Goal: Task Accomplishment & Management: Complete application form

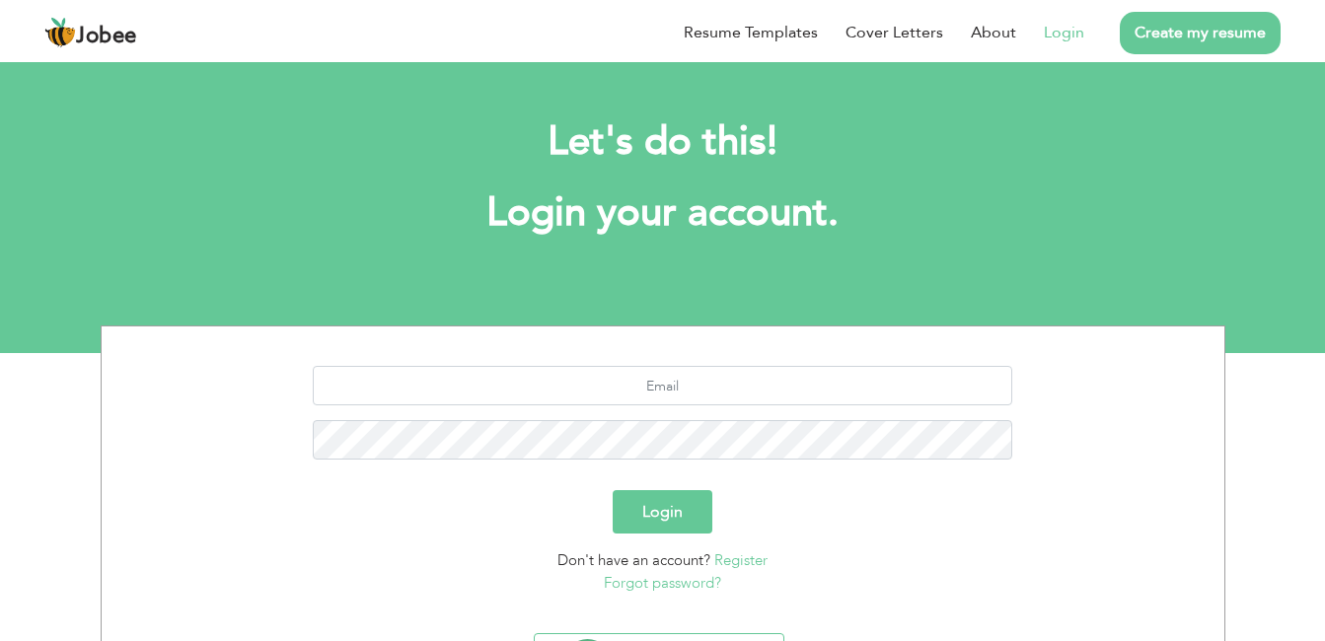
click at [1075, 30] on link "Login" at bounding box center [1064, 33] width 40 height 24
click at [1057, 34] on link "Login" at bounding box center [1064, 33] width 40 height 24
click at [602, 384] on input "text" at bounding box center [663, 385] width 700 height 39
type input "toqeerbhai44@gmail.com"
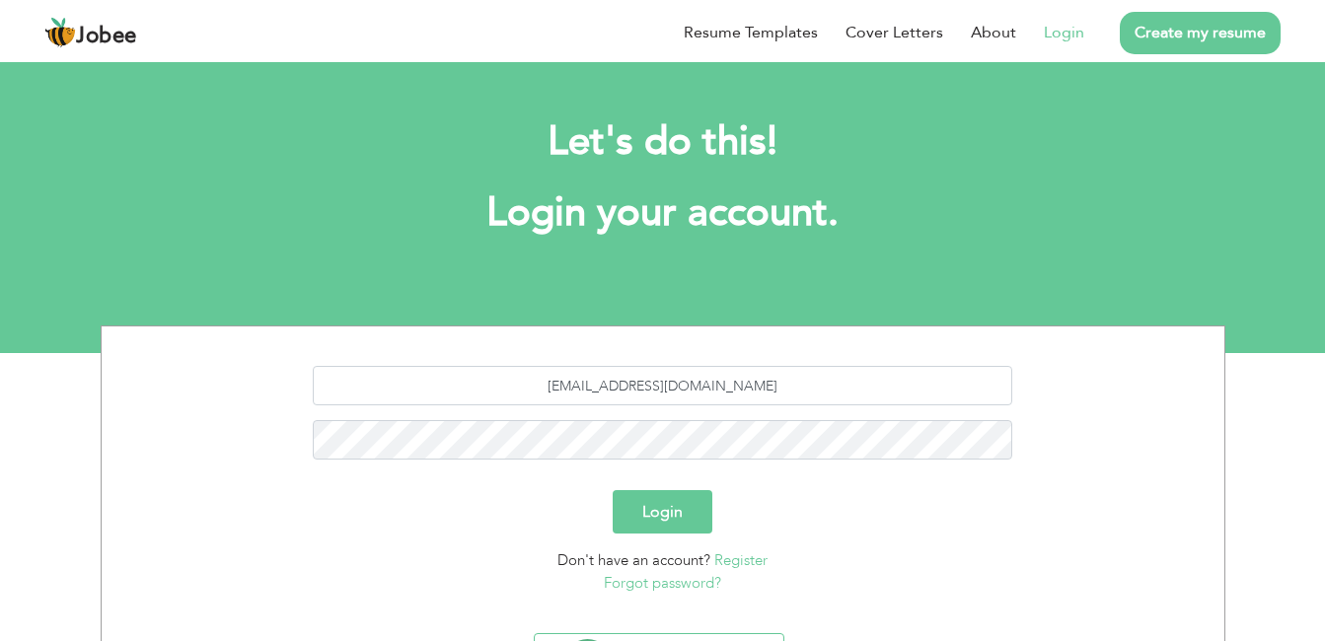
click at [667, 500] on button "Login" at bounding box center [663, 511] width 100 height 43
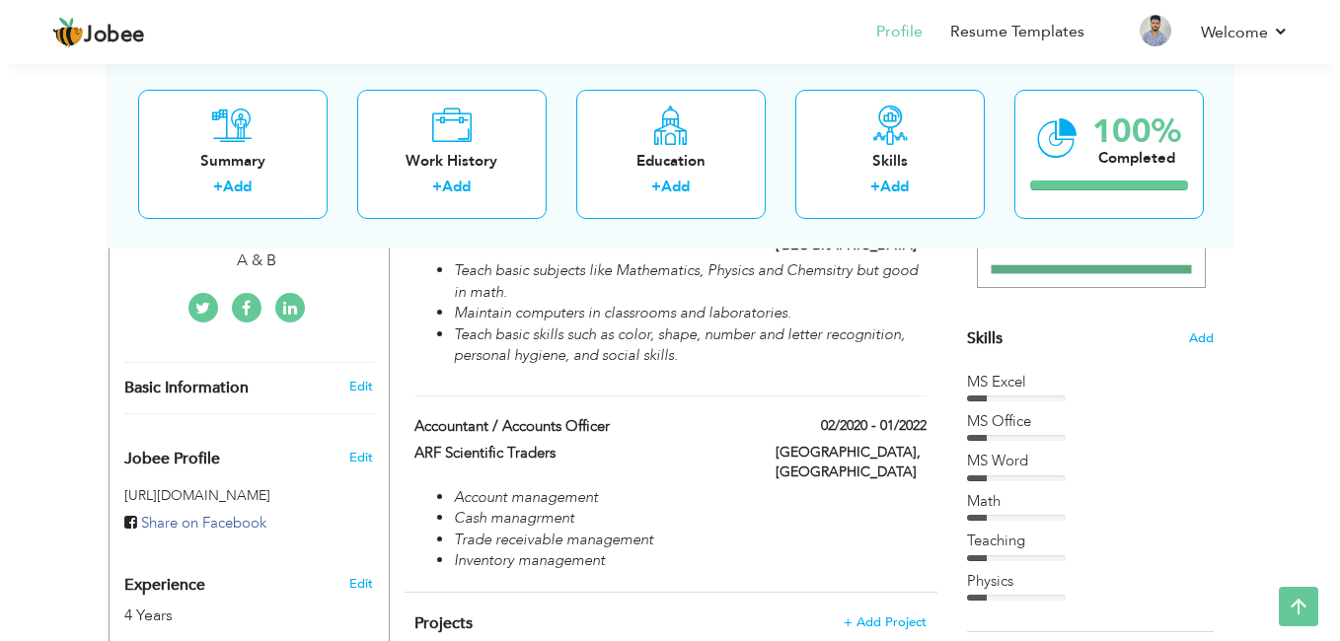
scroll to position [422, 0]
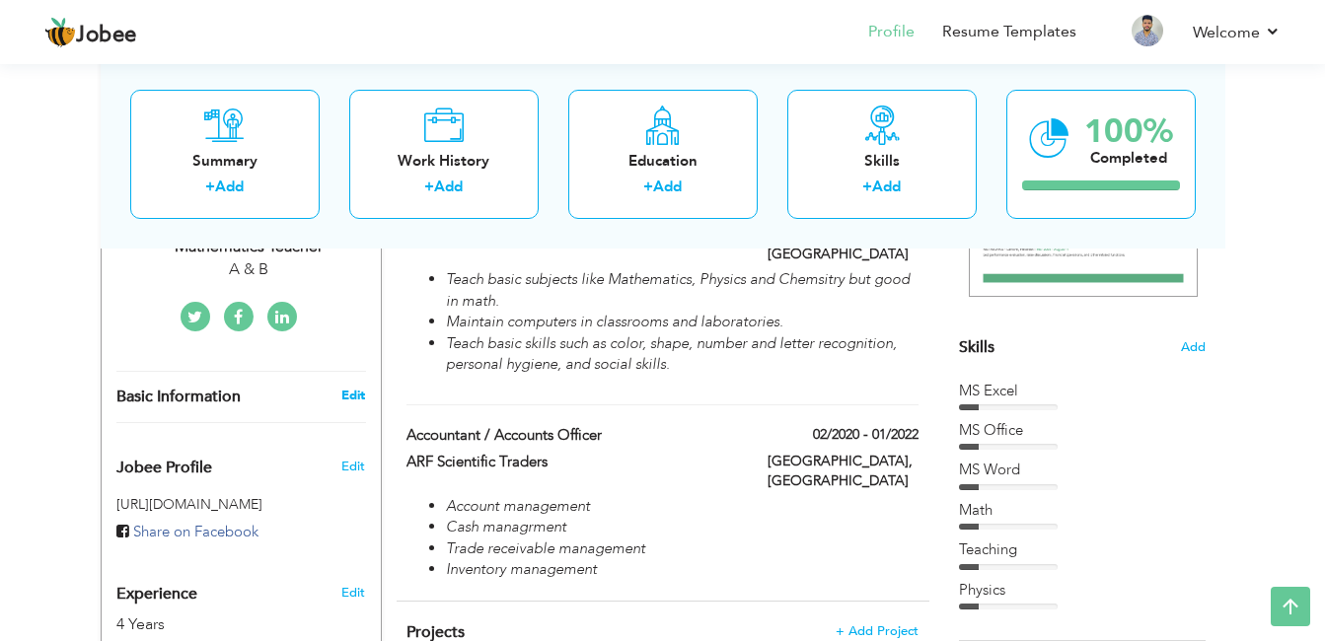
click at [350, 397] on link "Edit" at bounding box center [353, 396] width 24 height 18
type input "Toqeer"
type input "Munir"
type input "[PHONE_NUMBER]"
select select "number:166"
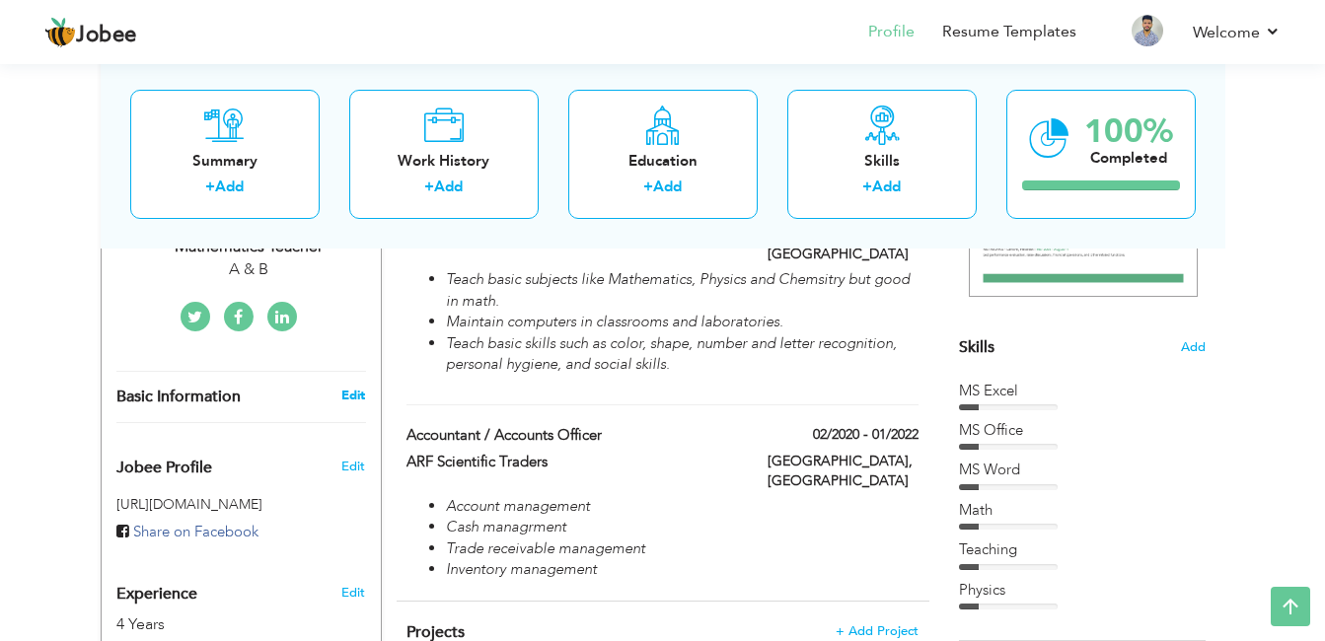
type input "Narowal"
select select "number:6"
type input "A & B"
type input "Mathematics Teacher"
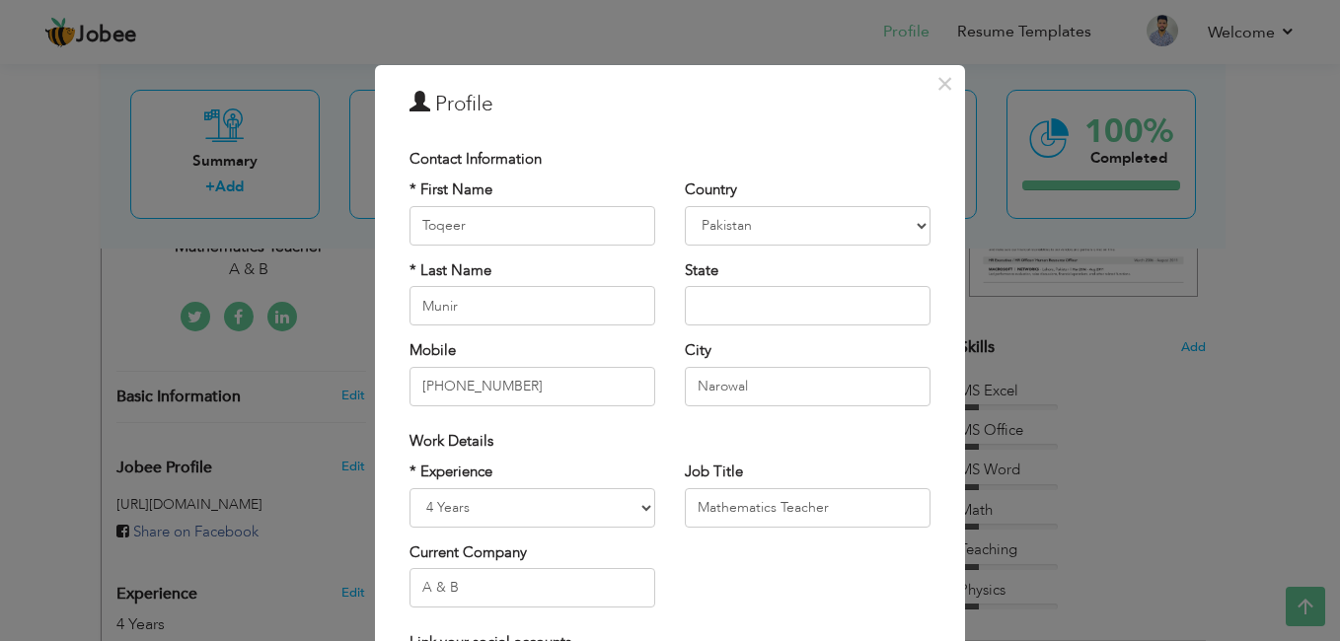
click at [641, 458] on div "Work Details" at bounding box center [670, 441] width 551 height 40
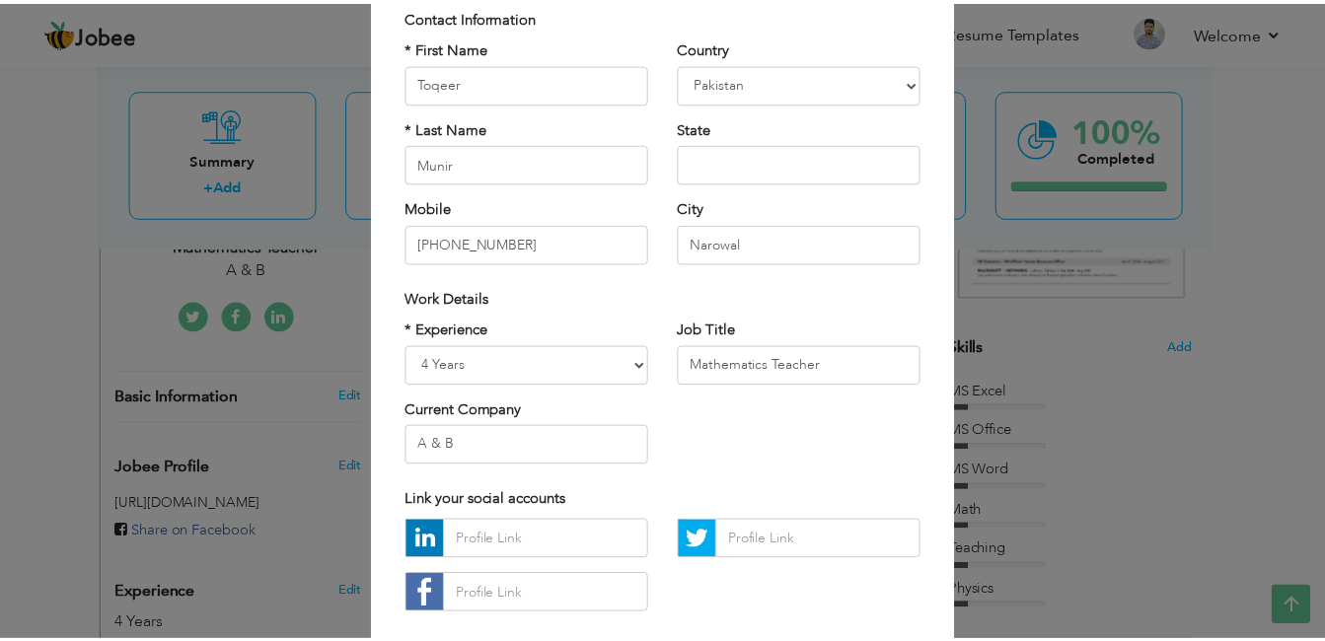
scroll to position [250, 0]
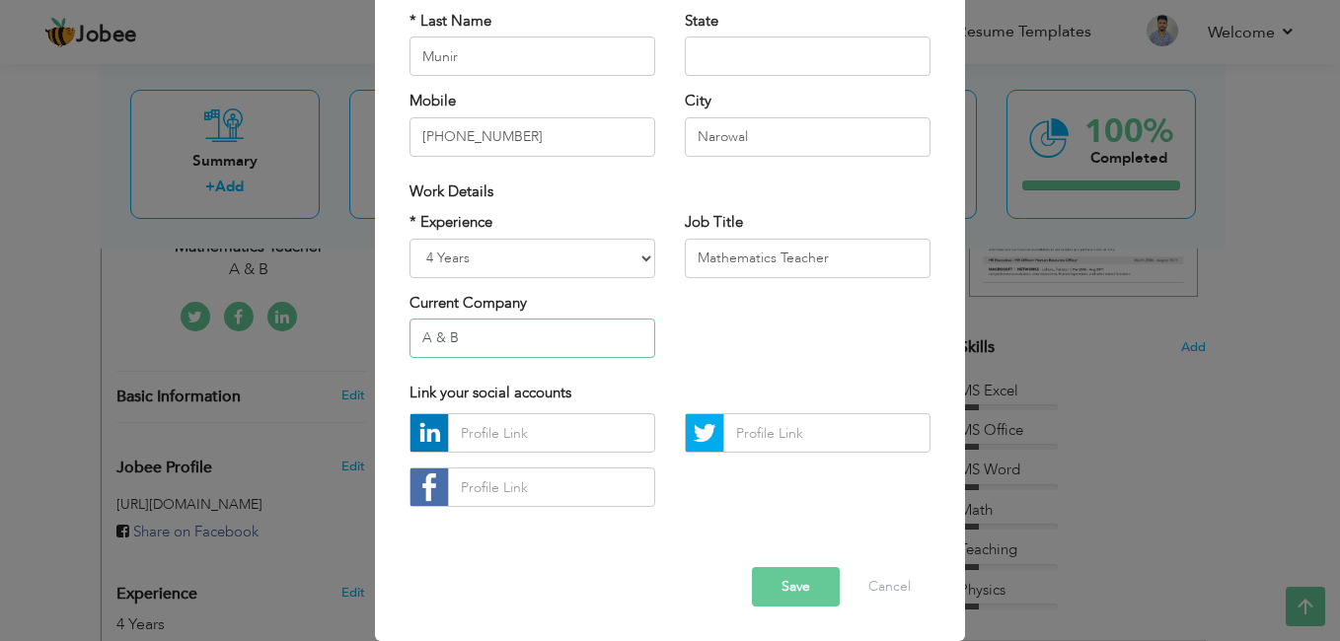
click at [494, 334] on input "A & B" at bounding box center [533, 338] width 246 height 39
type input "A"
click at [788, 598] on button "Save" at bounding box center [796, 586] width 88 height 39
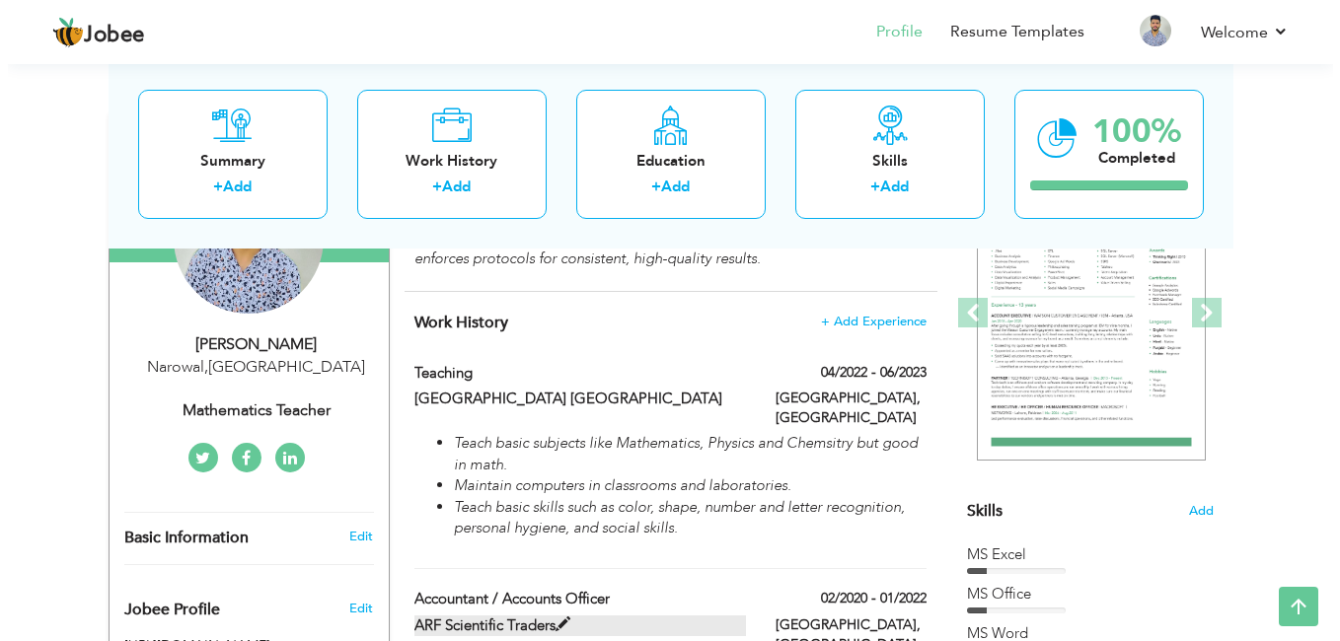
scroll to position [276, 0]
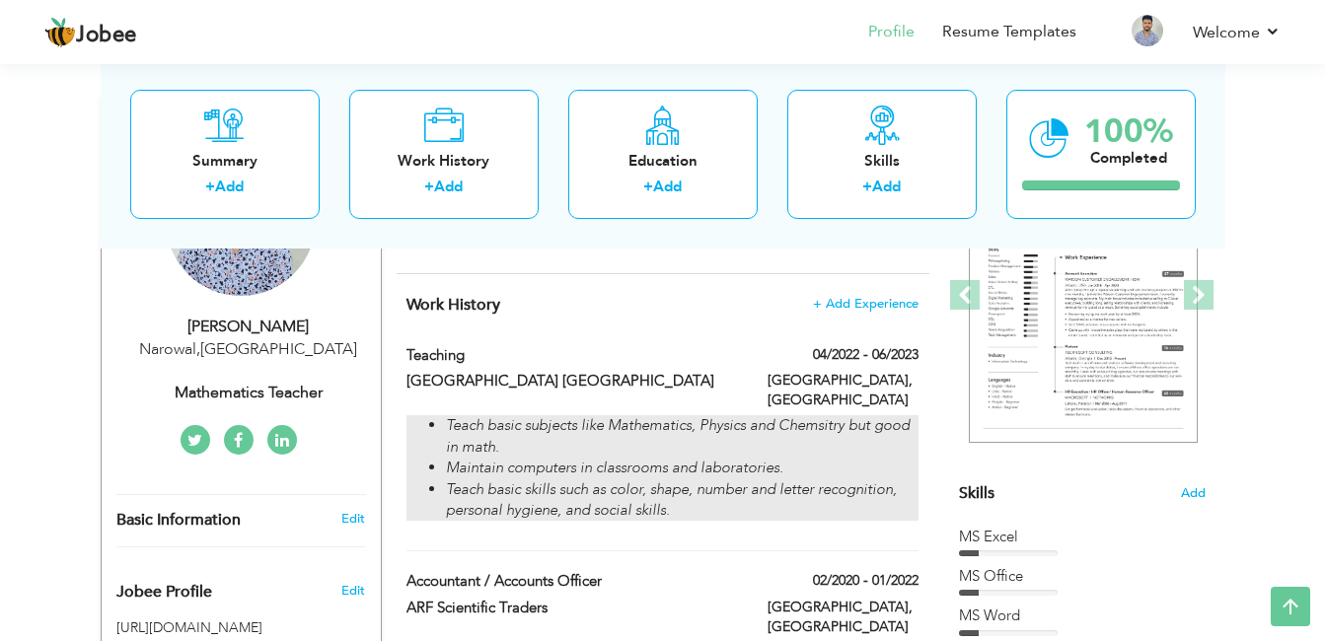
click at [580, 458] on em "Maintain computers in classrooms and laboratories." at bounding box center [614, 468] width 337 height 20
type input "Teaching"
type input "[GEOGRAPHIC_DATA] [GEOGRAPHIC_DATA]"
type input "04/2022"
type input "06/2023"
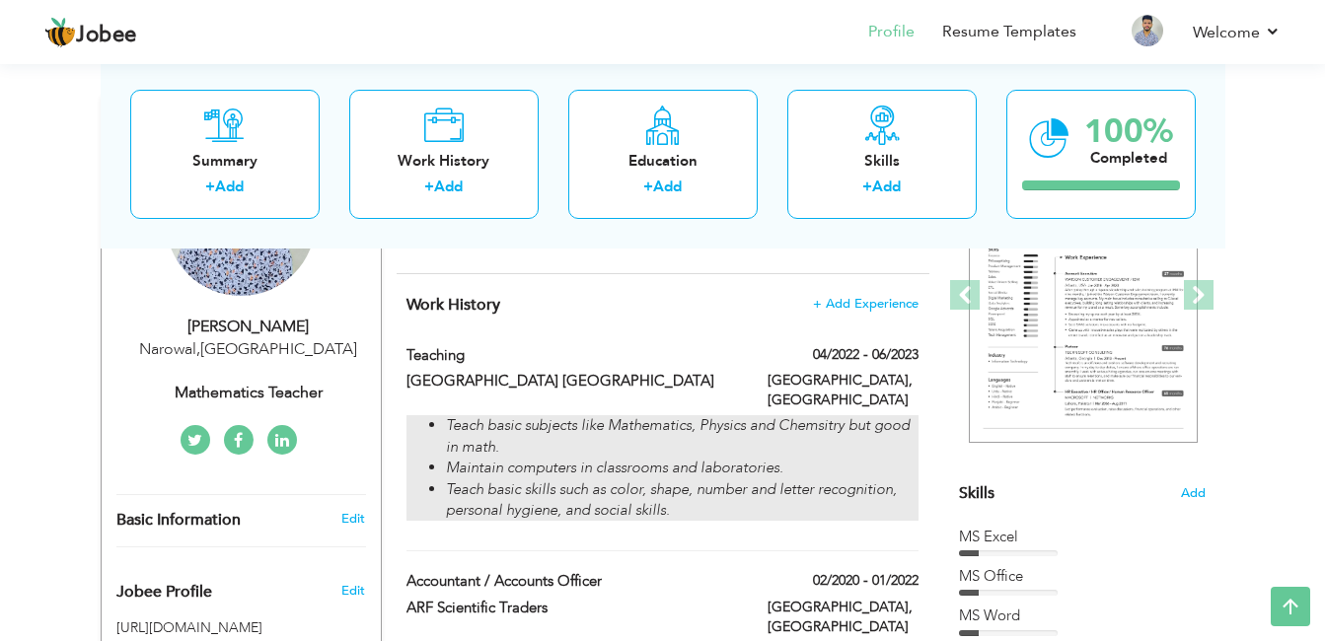
type input "[GEOGRAPHIC_DATA]"
type input "Faisalabad"
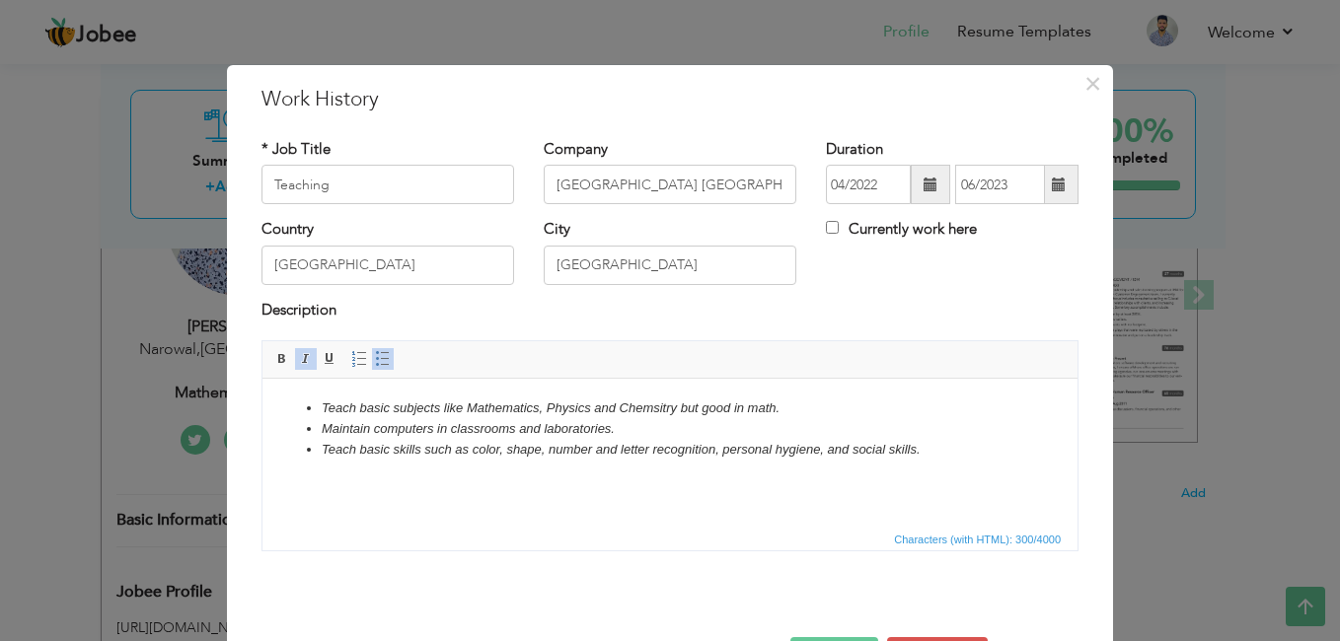
click at [954, 453] on li "Teach basic skills such as color, shape, number and letter recognition, persona…" at bounding box center [670, 450] width 697 height 21
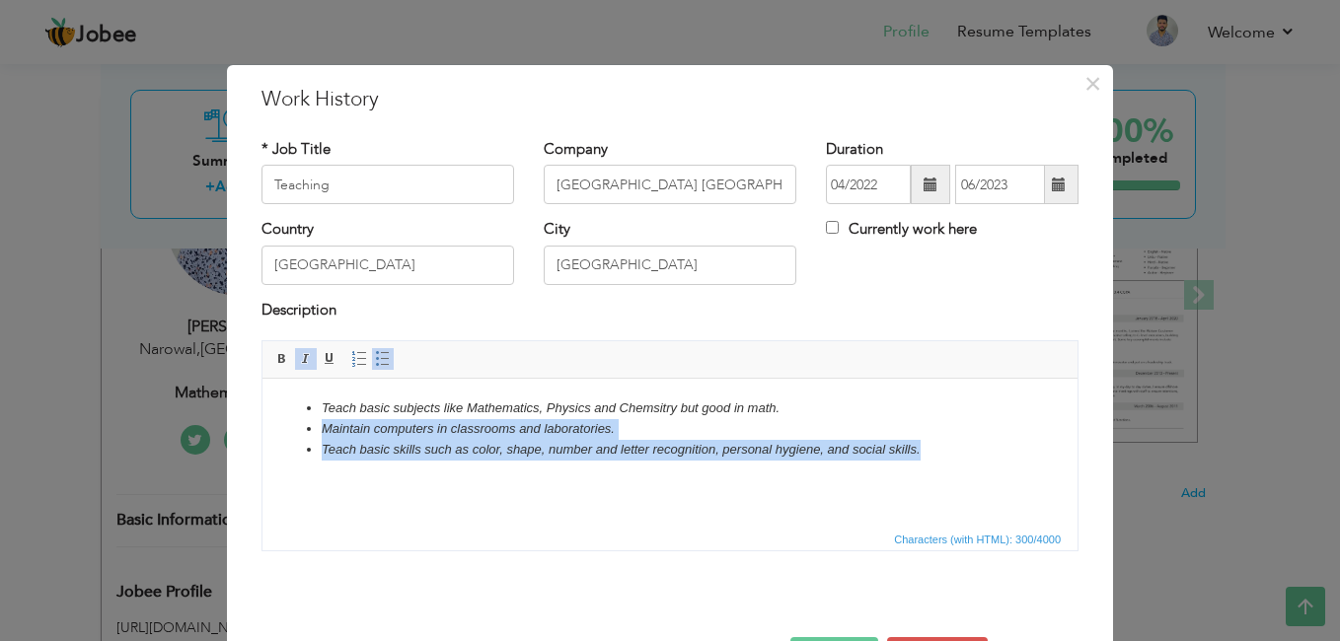
drag, startPoint x: 954, startPoint y: 453, endPoint x: 326, endPoint y: 433, distance: 628.9
click at [324, 433] on ul "Teach basic subjects like Mathematics, Physics and Chemsitry but good in math. …" at bounding box center [670, 429] width 776 height 61
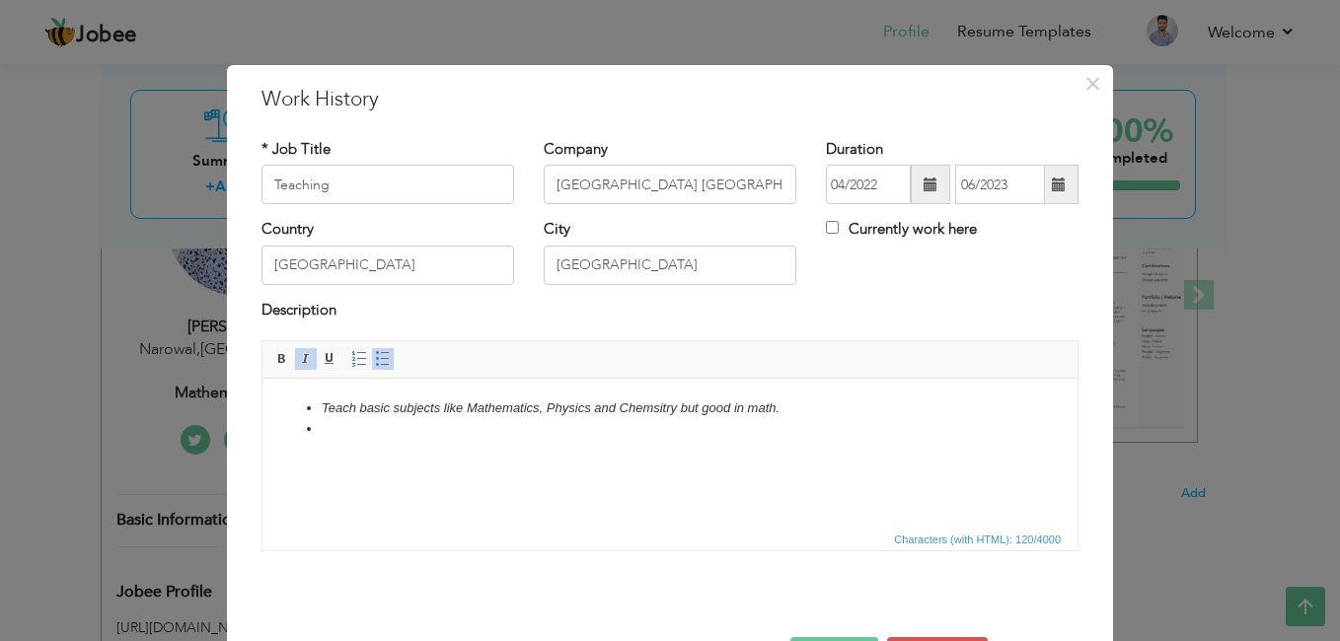
click at [958, 535] on span "Characters (with HTML): 120/4000" at bounding box center [977, 540] width 175 height 18
click at [454, 435] on li at bounding box center [670, 429] width 697 height 21
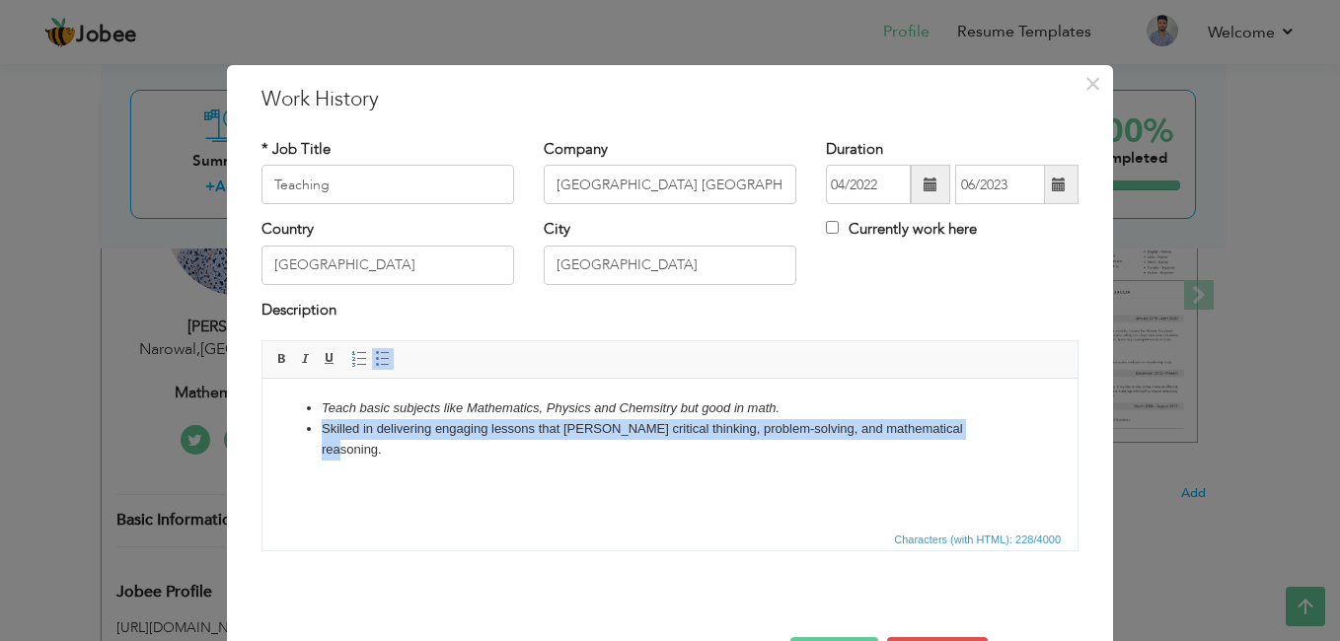
drag, startPoint x: 324, startPoint y: 427, endPoint x: 959, endPoint y: 453, distance: 636.0
click at [959, 453] on html "Teach basic subjects like Mathematics, Physics and Chemsitry but good in math. …" at bounding box center [669, 429] width 815 height 101
click at [300, 362] on span at bounding box center [306, 359] width 16 height 16
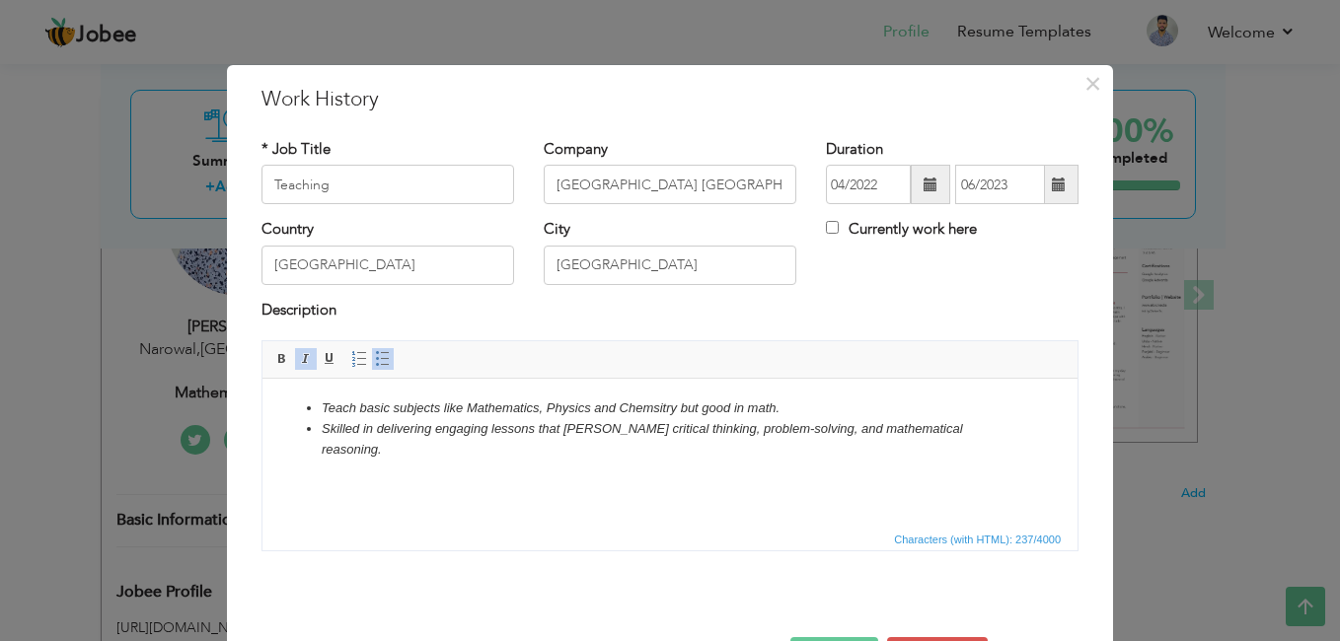
click at [400, 467] on html "Teach basic subjects like Mathematics, Physics and Chemsitry but good in math. …" at bounding box center [669, 429] width 815 height 101
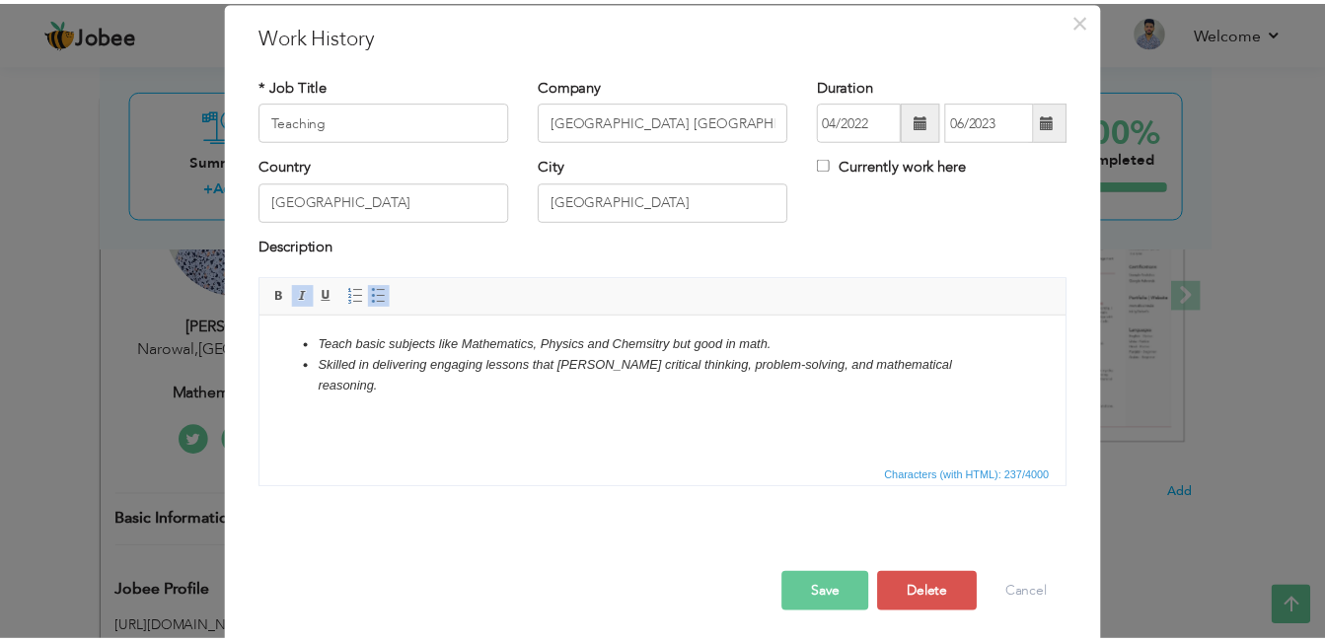
scroll to position [62, 0]
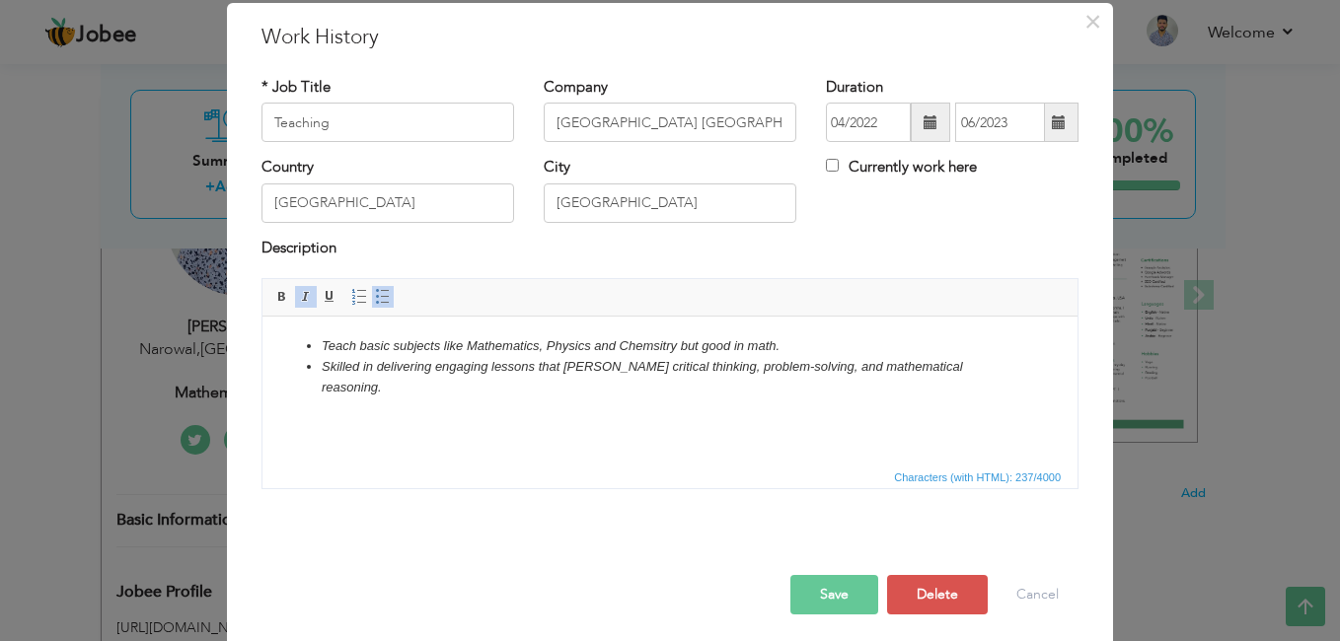
click at [820, 583] on button "Save" at bounding box center [834, 594] width 88 height 39
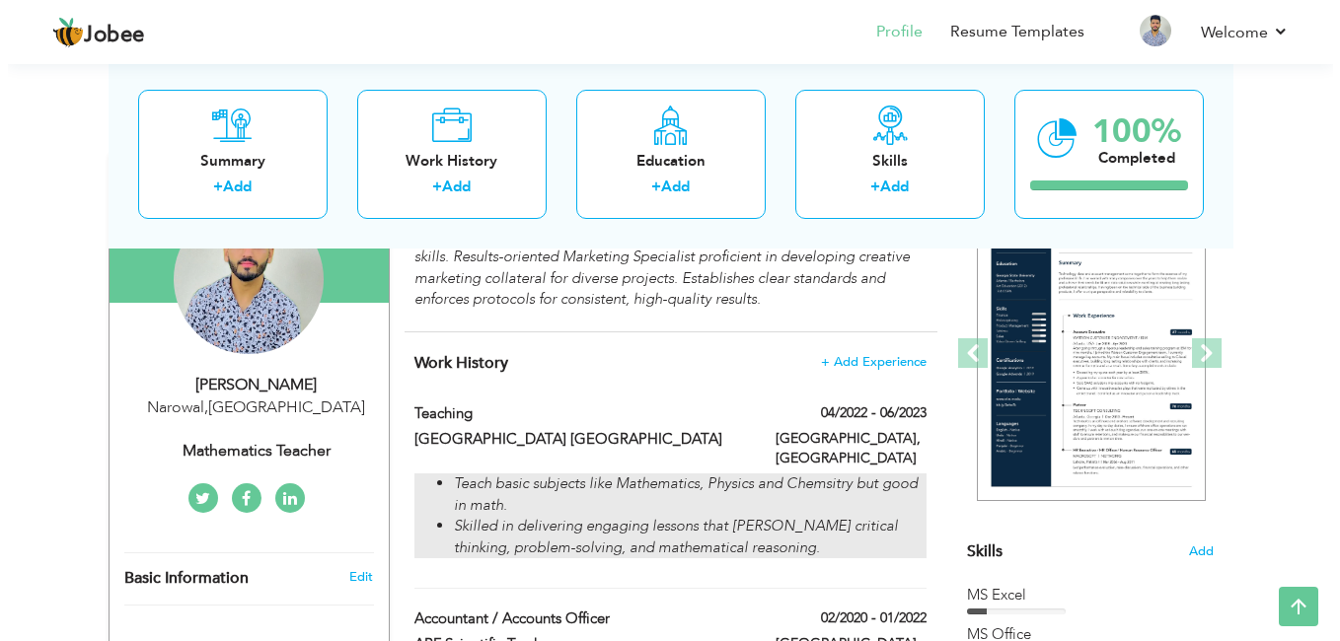
scroll to position [215, 0]
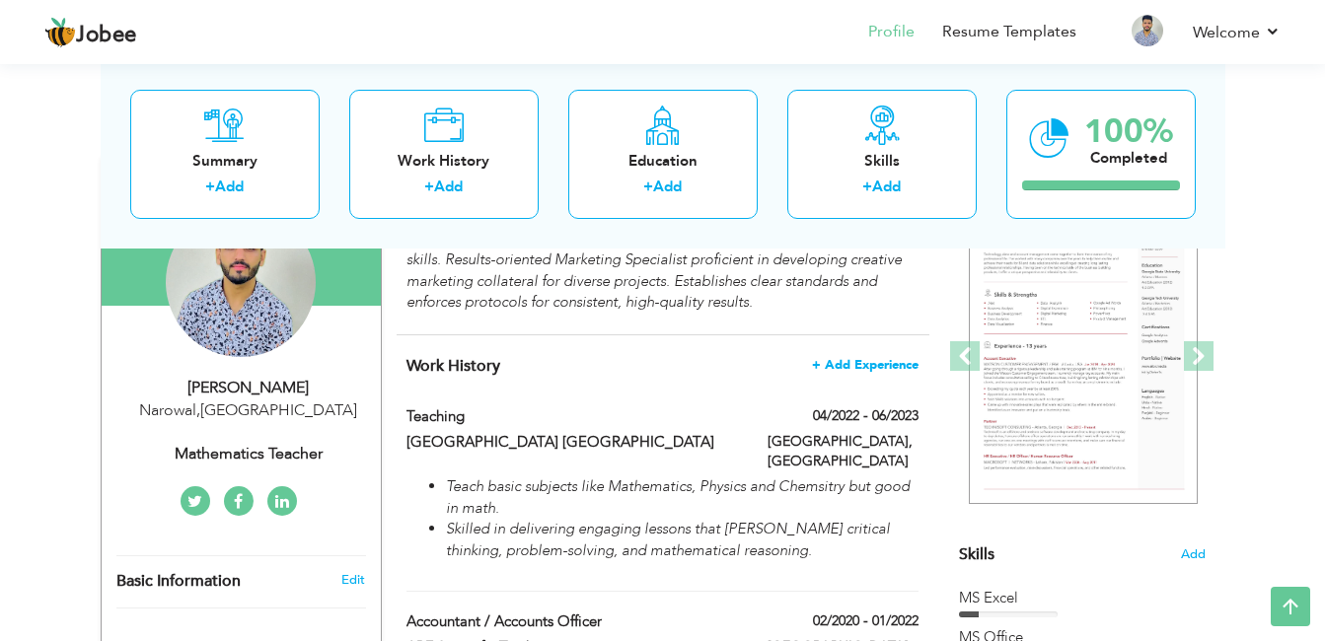
click at [855, 366] on span "+ Add Experience" at bounding box center [865, 365] width 107 height 14
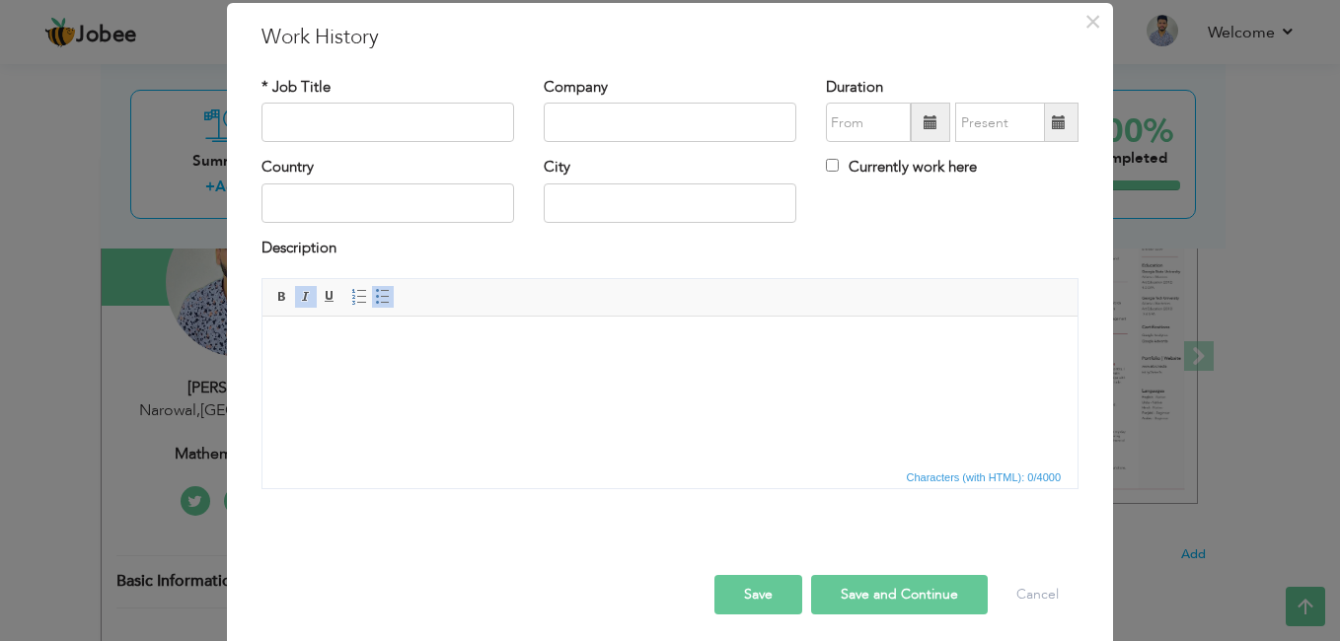
scroll to position [0, 0]
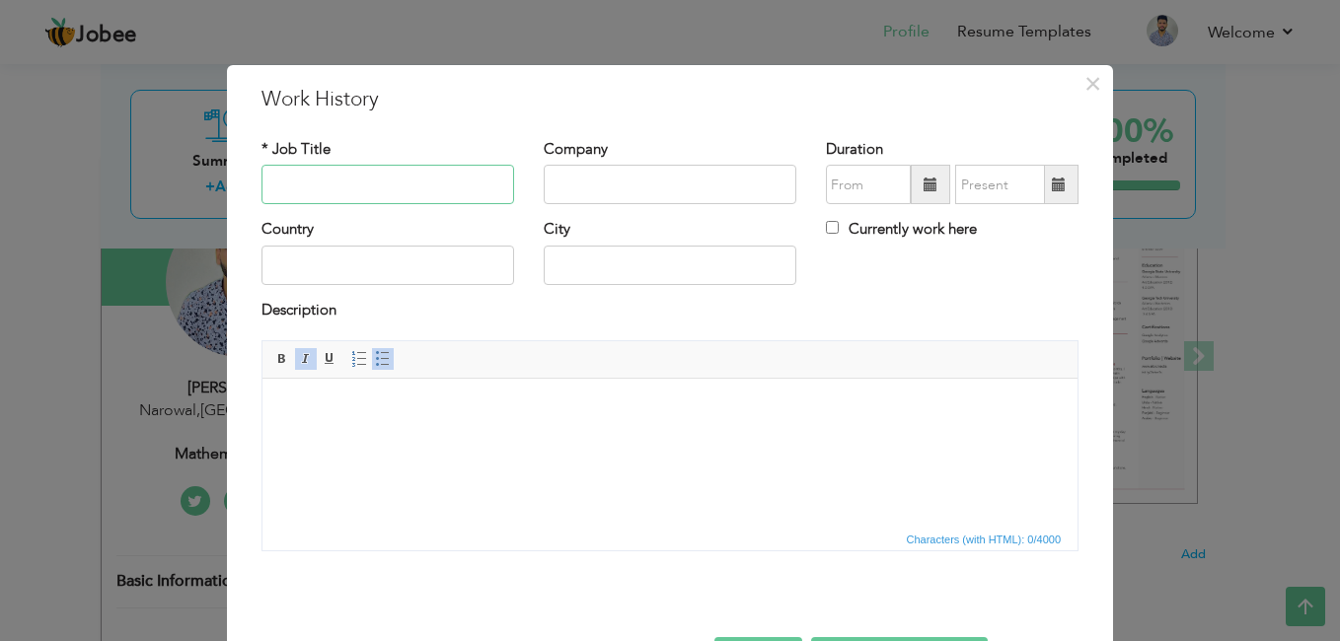
click at [392, 188] on input "text" at bounding box center [387, 184] width 253 height 39
type input "Teaching"
click at [571, 182] on input "text" at bounding box center [670, 184] width 253 height 39
type input "Madina-Tul-[GEOGRAPHIC_DATA] & College [GEOGRAPHIC_DATA][PERSON_NAME] ([GEOGRAP…"
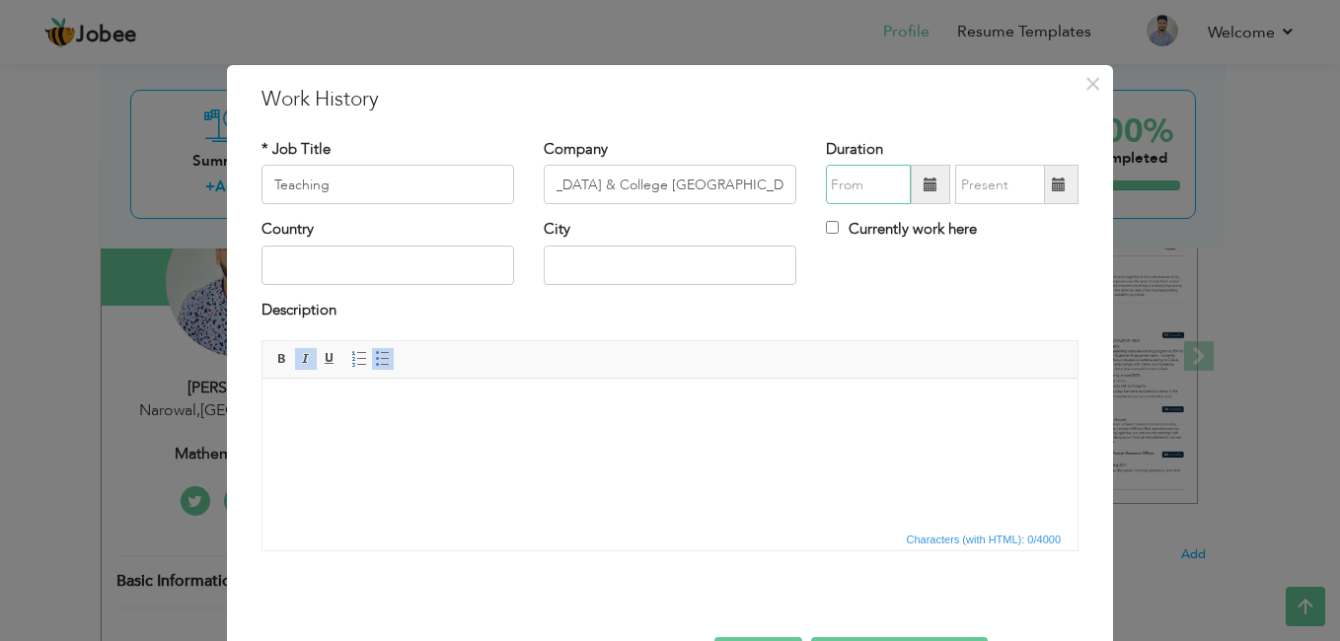
type input "09/2025"
click at [863, 190] on input "09/2025" at bounding box center [868, 184] width 85 height 39
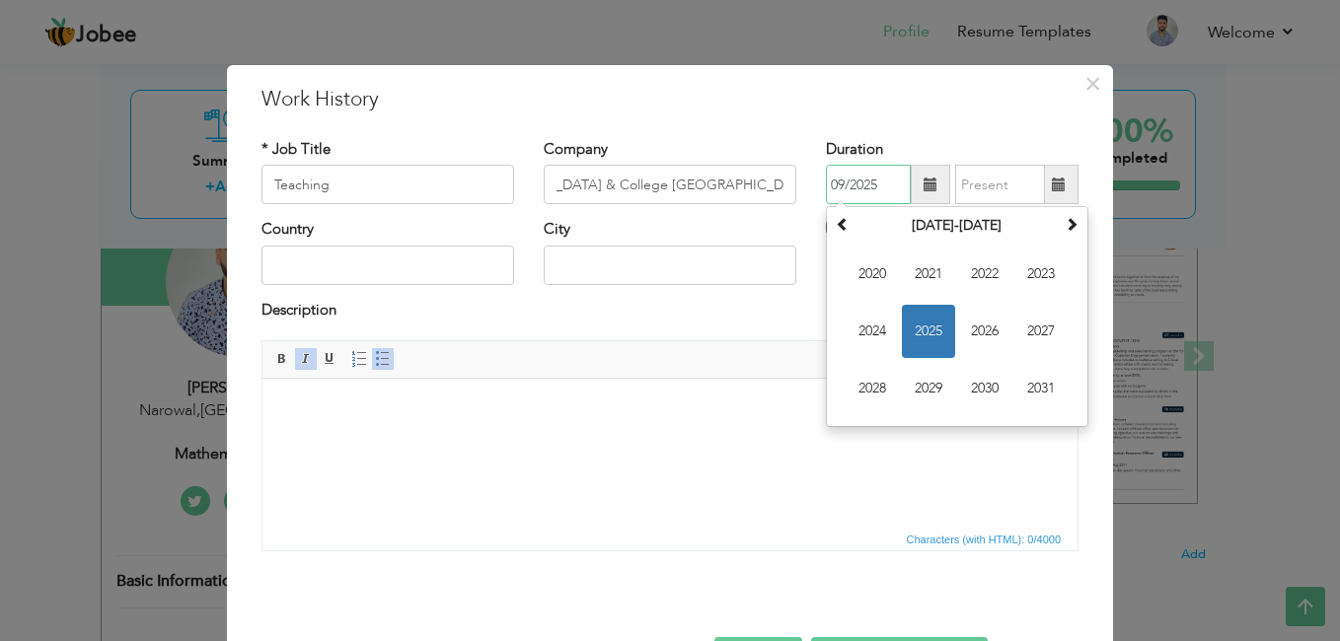
scroll to position [0, 0]
drag, startPoint x: 863, startPoint y: 190, endPoint x: 873, endPoint y: 191, distance: 9.9
click at [873, 191] on input "09/2025" at bounding box center [868, 184] width 85 height 39
click at [1000, 283] on span "2022" at bounding box center [984, 274] width 53 height 53
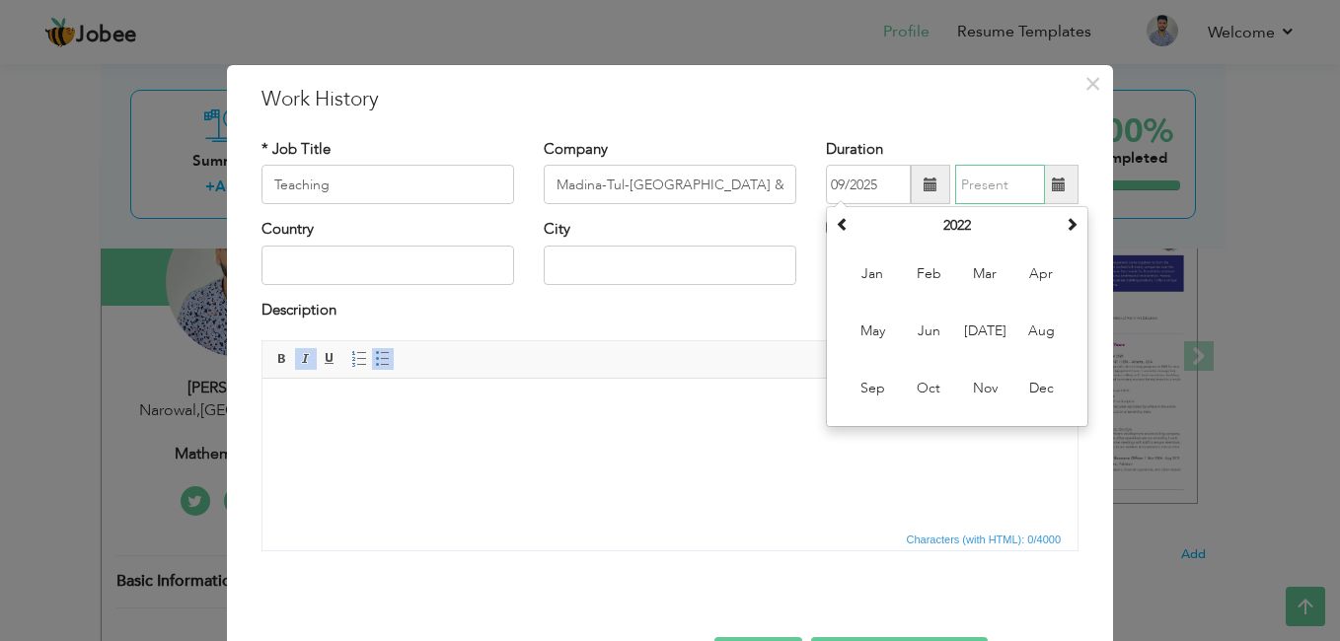
type input "09/2025"
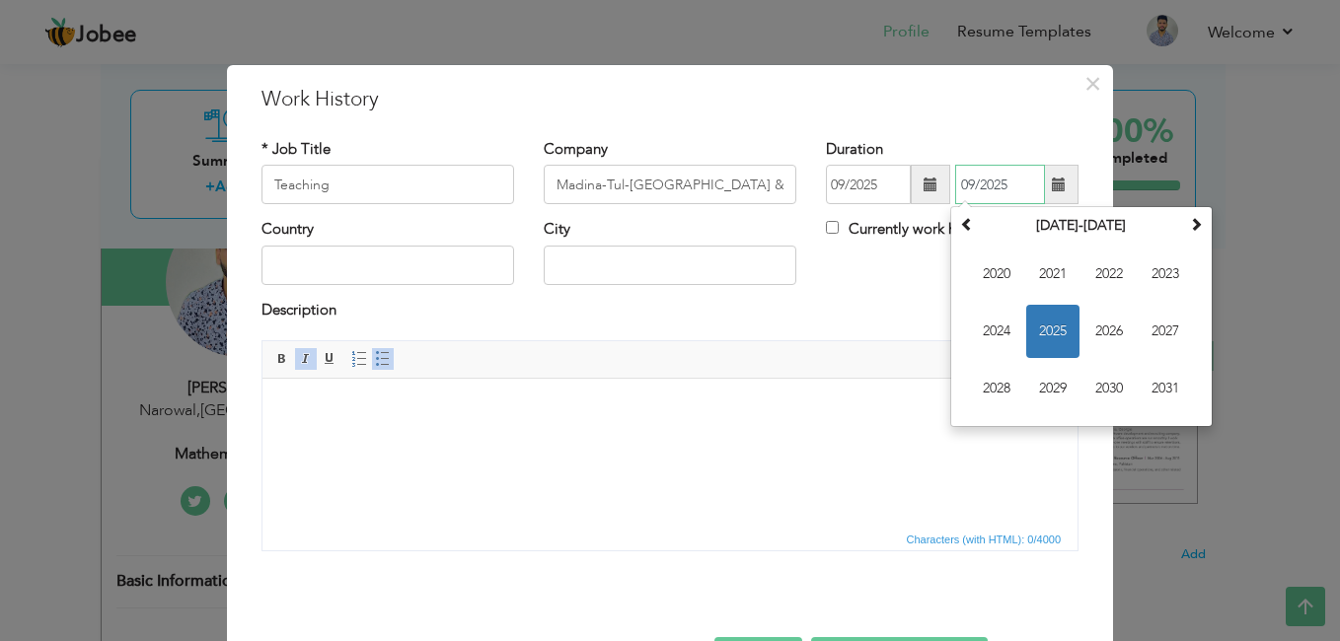
click at [1007, 196] on input "09/2025" at bounding box center [1000, 184] width 90 height 39
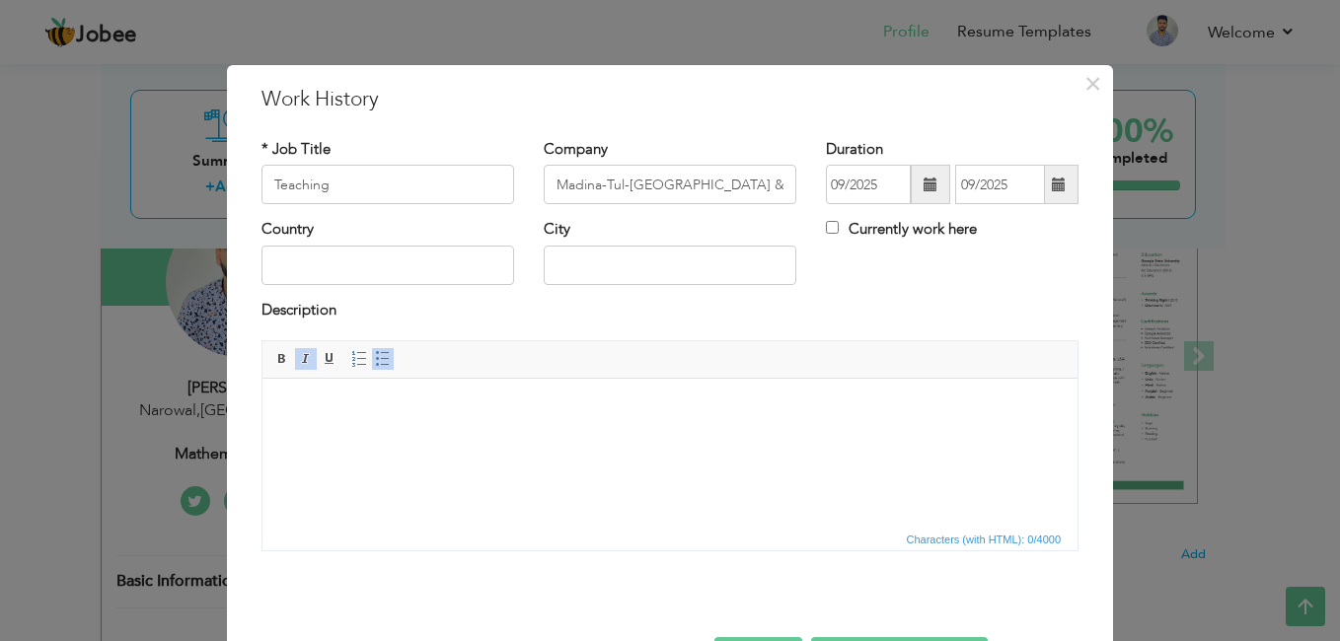
click at [881, 237] on label "Currently work here" at bounding box center [901, 229] width 151 height 21
click at [839, 234] on input "Currently work here" at bounding box center [832, 227] width 13 height 13
checkbox input "true"
click at [425, 277] on input "text" at bounding box center [387, 265] width 253 height 39
type input "[GEOGRAPHIC_DATA]"
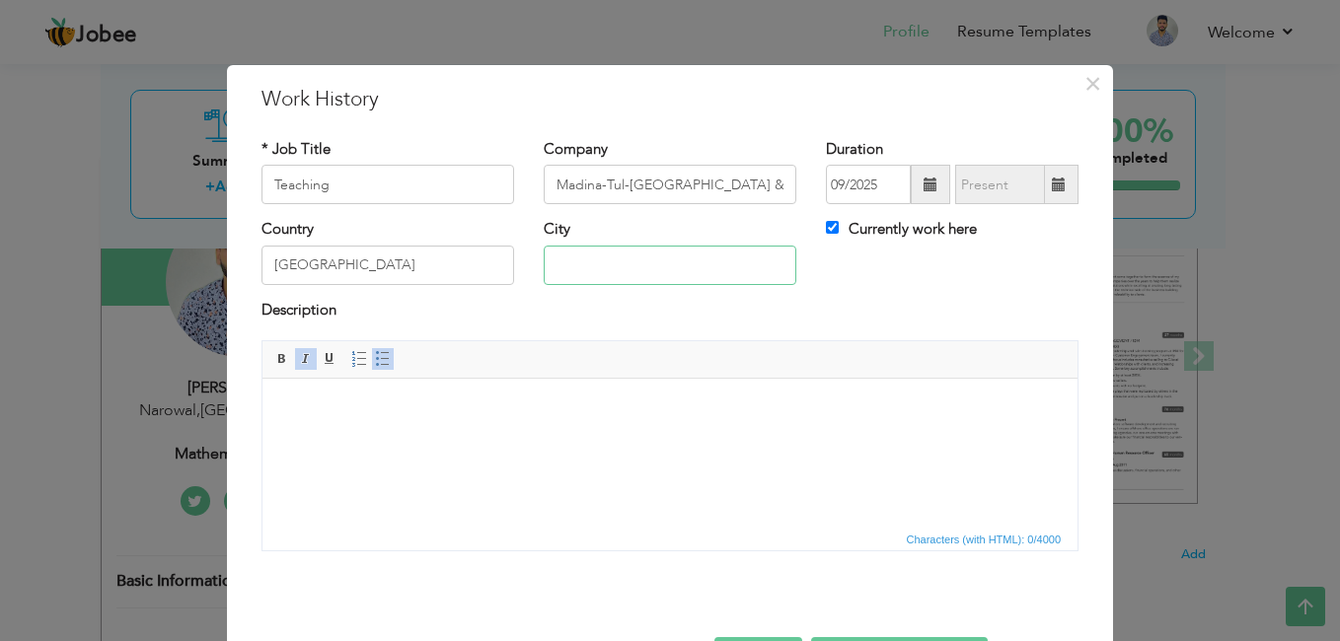
click at [559, 268] on input "text" at bounding box center [670, 265] width 253 height 39
type input "Pasrur"
click at [376, 408] on body at bounding box center [670, 409] width 776 height 21
click at [300, 360] on span at bounding box center [306, 359] width 16 height 16
click at [375, 359] on span at bounding box center [383, 359] width 16 height 16
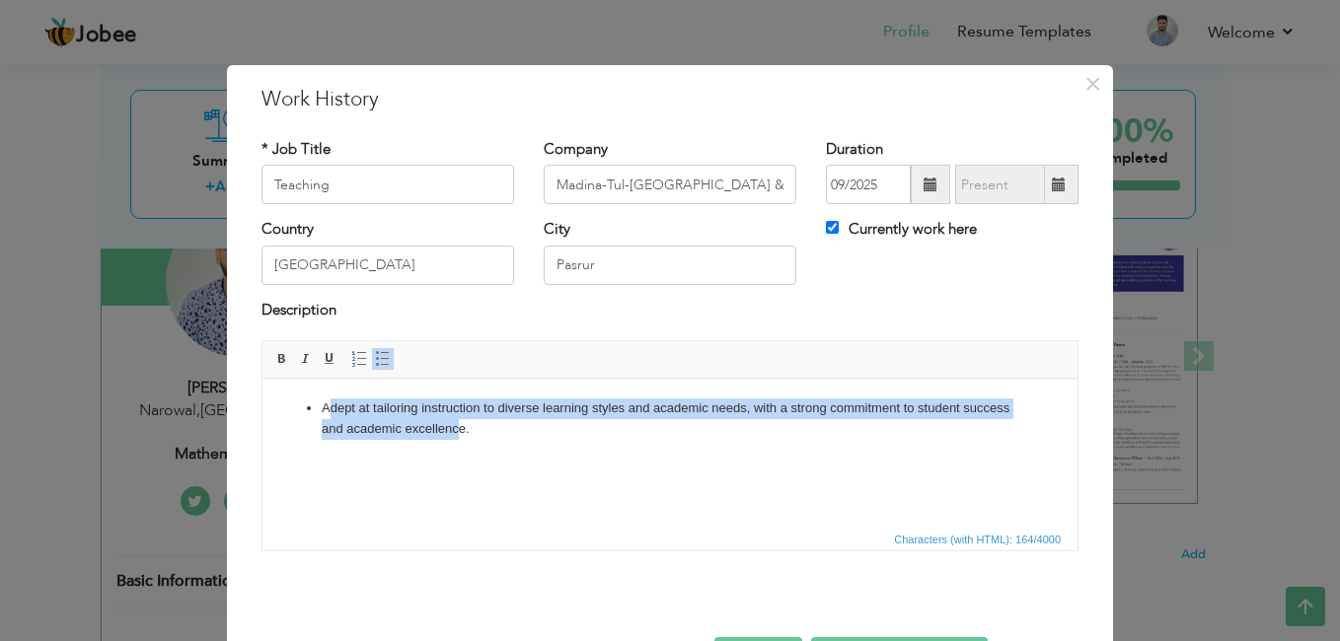
drag, startPoint x: 349, startPoint y: 406, endPoint x: 461, endPoint y: 438, distance: 116.2
click at [461, 438] on li "Adept at tailoring instruction to diverse learning styles and academic needs, w…" at bounding box center [670, 419] width 697 height 41
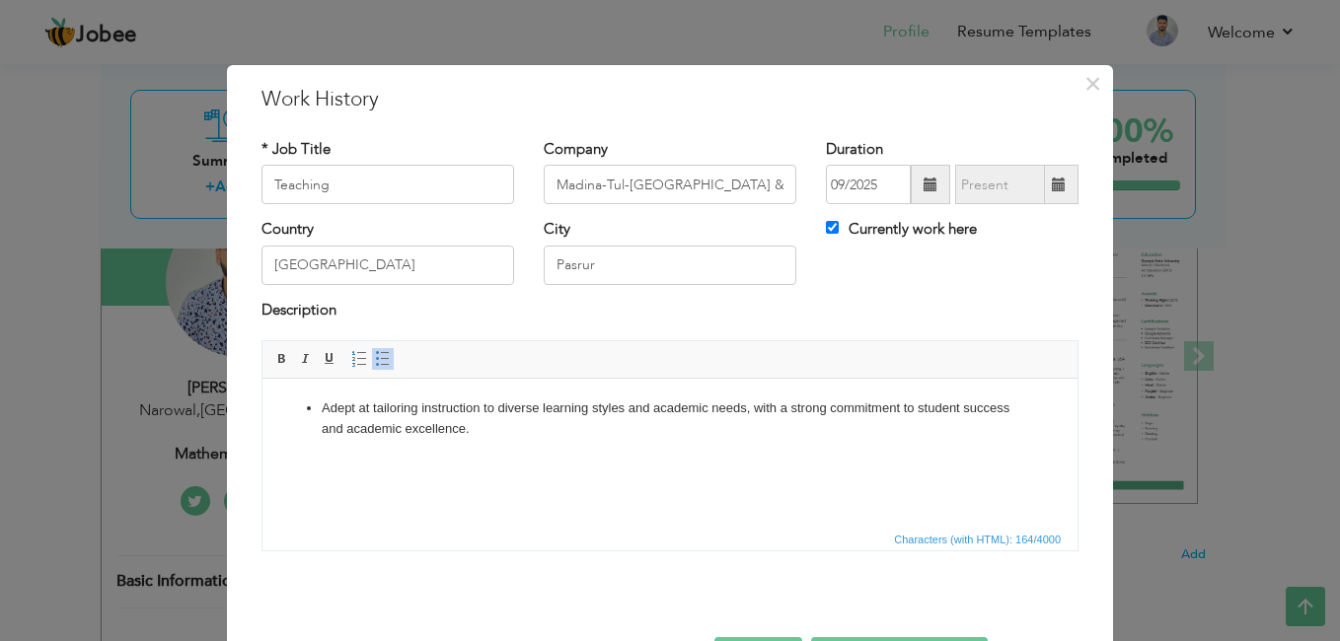
click at [472, 438] on li "Adept at tailoring instruction to diverse learning styles and academic needs, w…" at bounding box center [670, 419] width 697 height 41
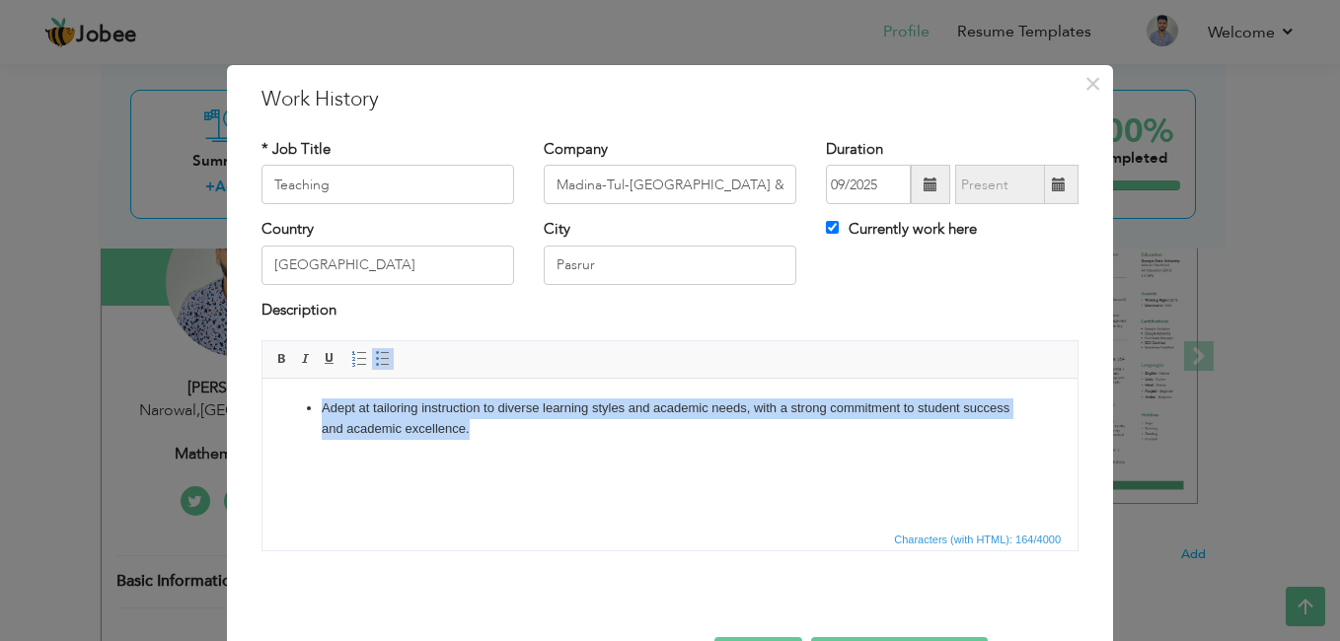
drag, startPoint x: 472, startPoint y: 438, endPoint x: 290, endPoint y: 410, distance: 183.8
click at [290, 410] on ul "Adept at tailoring instruction to diverse learning styles and academic needs, w…" at bounding box center [670, 419] width 776 height 41
click at [298, 361] on span at bounding box center [306, 359] width 16 height 16
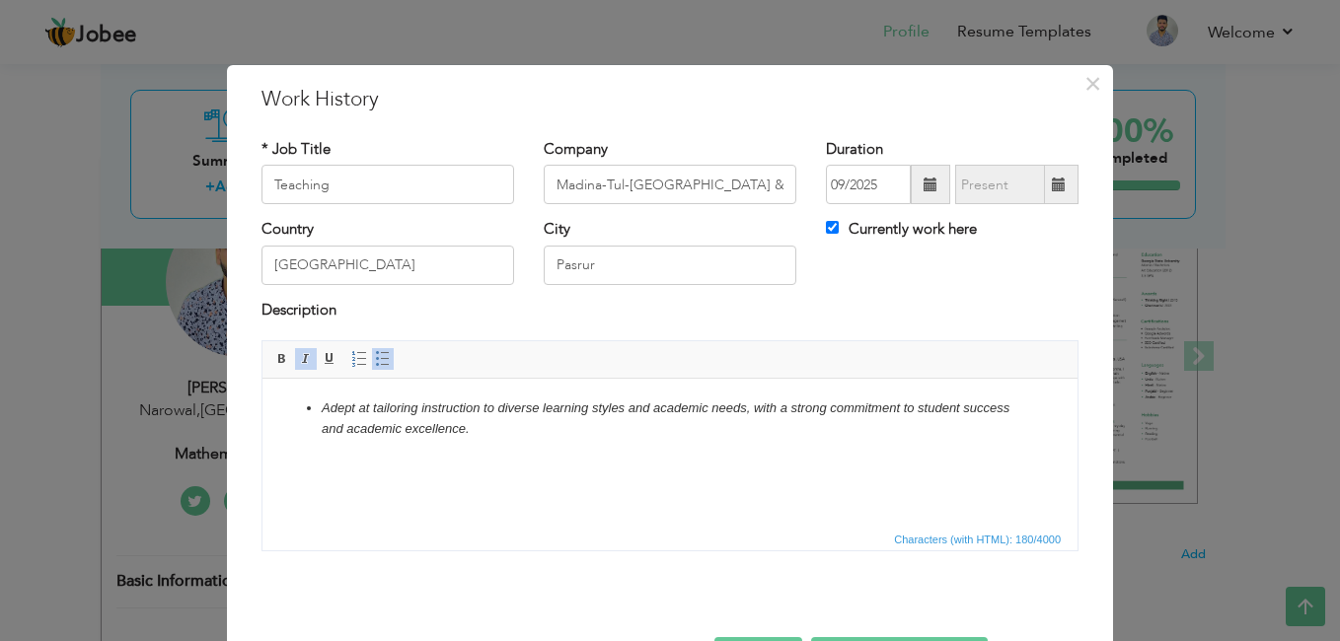
click at [384, 460] on html "Adept at tailoring instruction to diverse learning styles and academic needs, w…" at bounding box center [669, 419] width 815 height 81
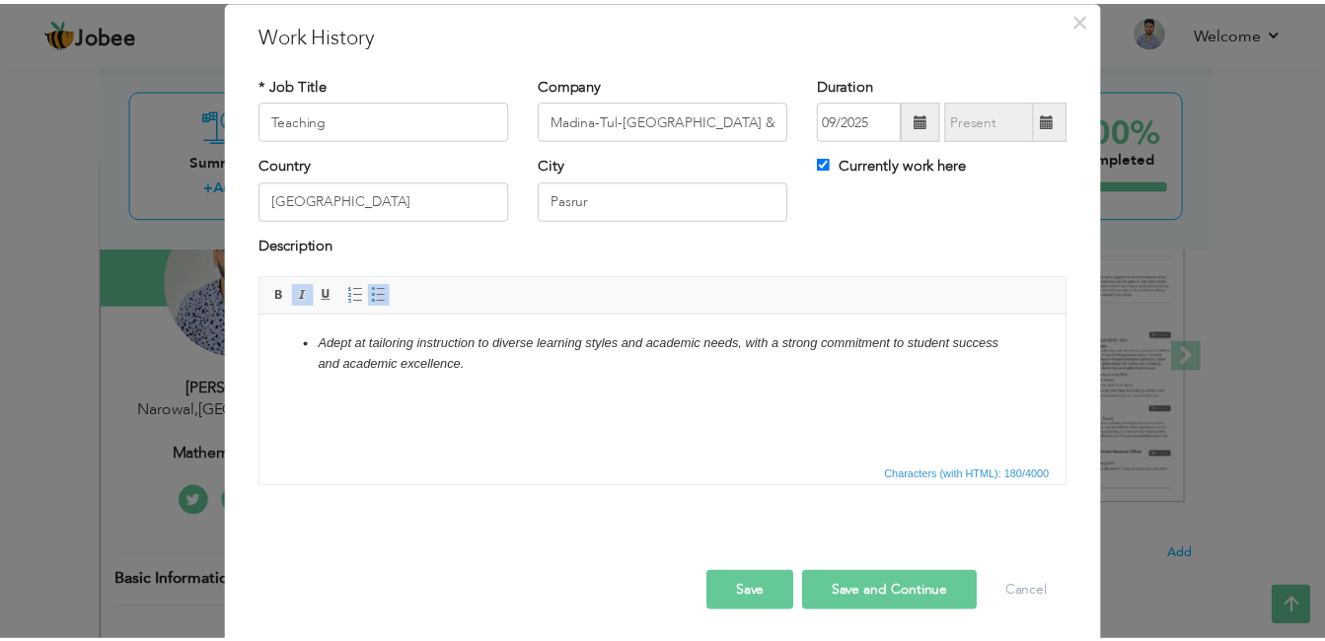
scroll to position [70, 0]
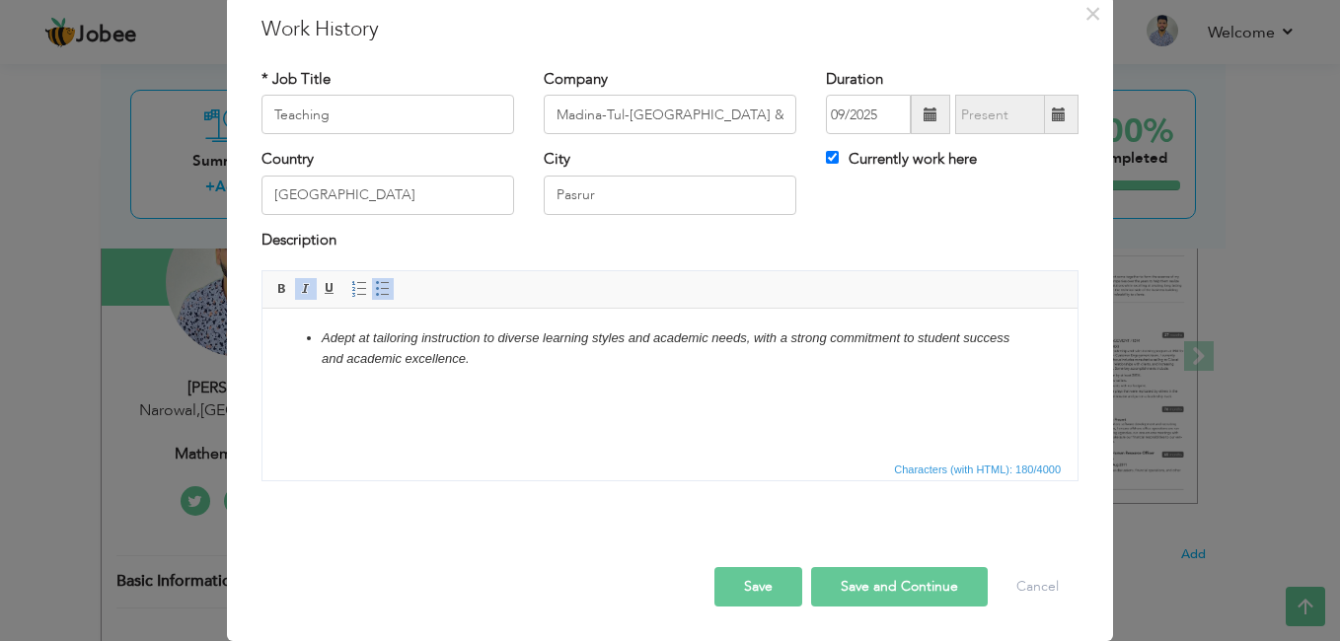
click at [774, 586] on button "Save" at bounding box center [758, 586] width 88 height 39
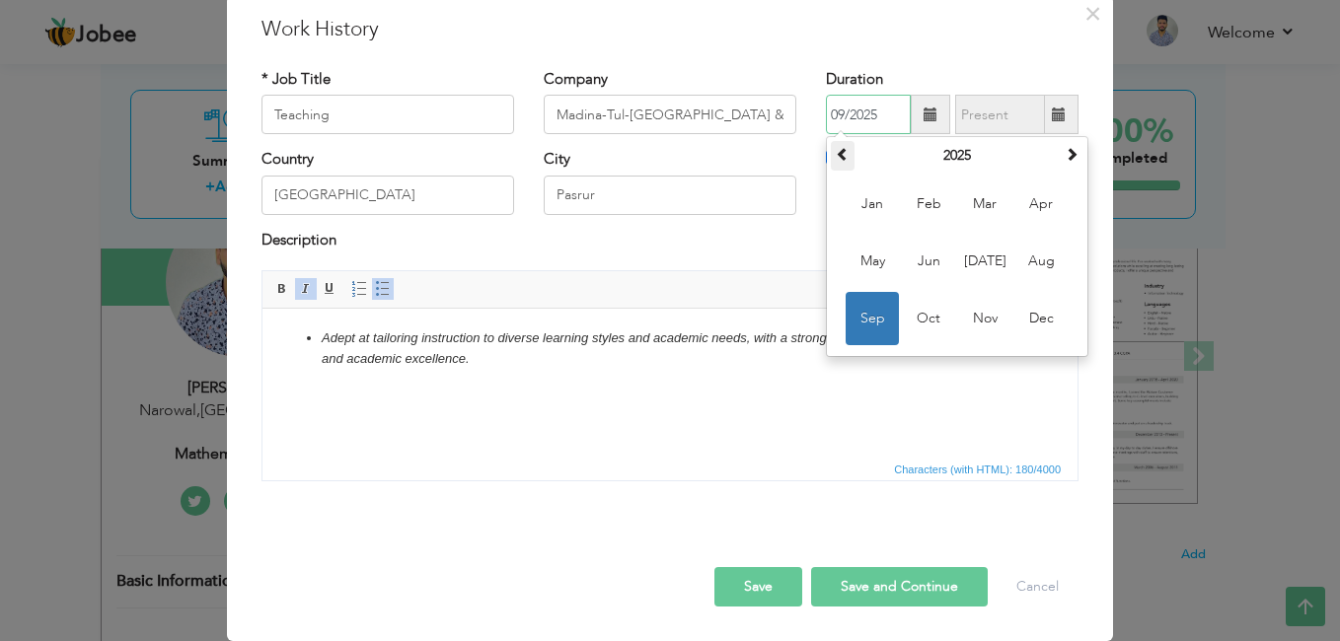
click at [831, 150] on th at bounding box center [843, 156] width 24 height 30
click at [1022, 320] on span "Dec" at bounding box center [1040, 318] width 53 height 53
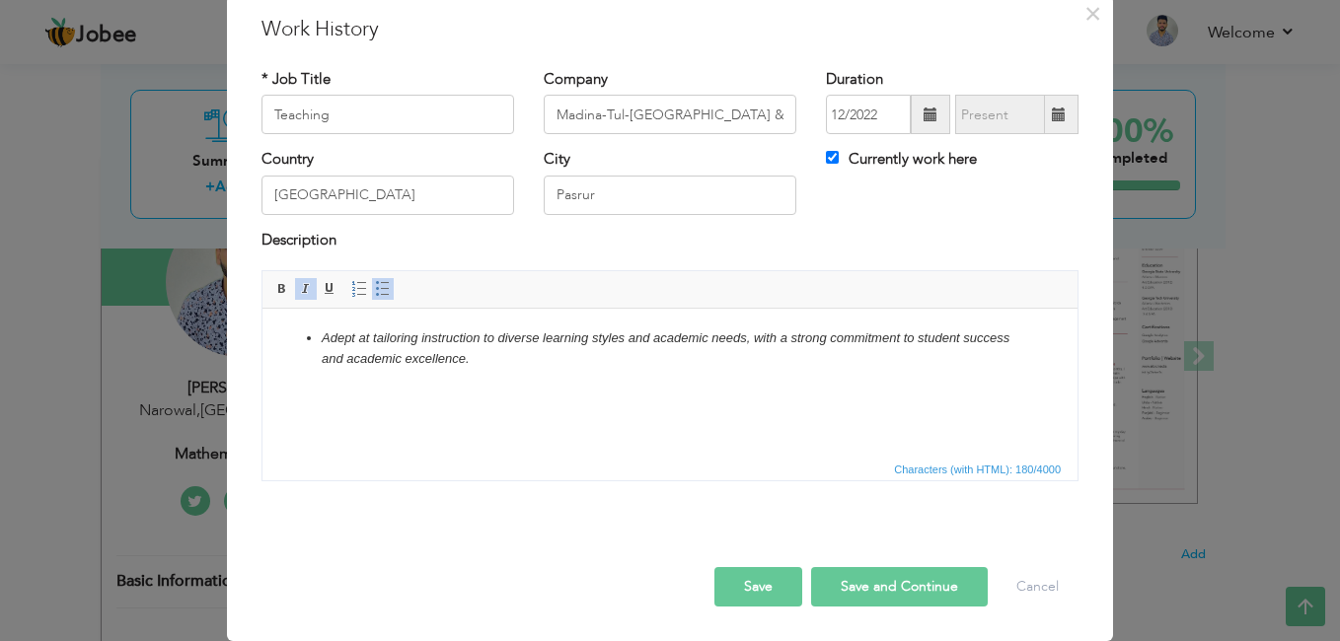
click at [767, 572] on button "Save" at bounding box center [758, 586] width 88 height 39
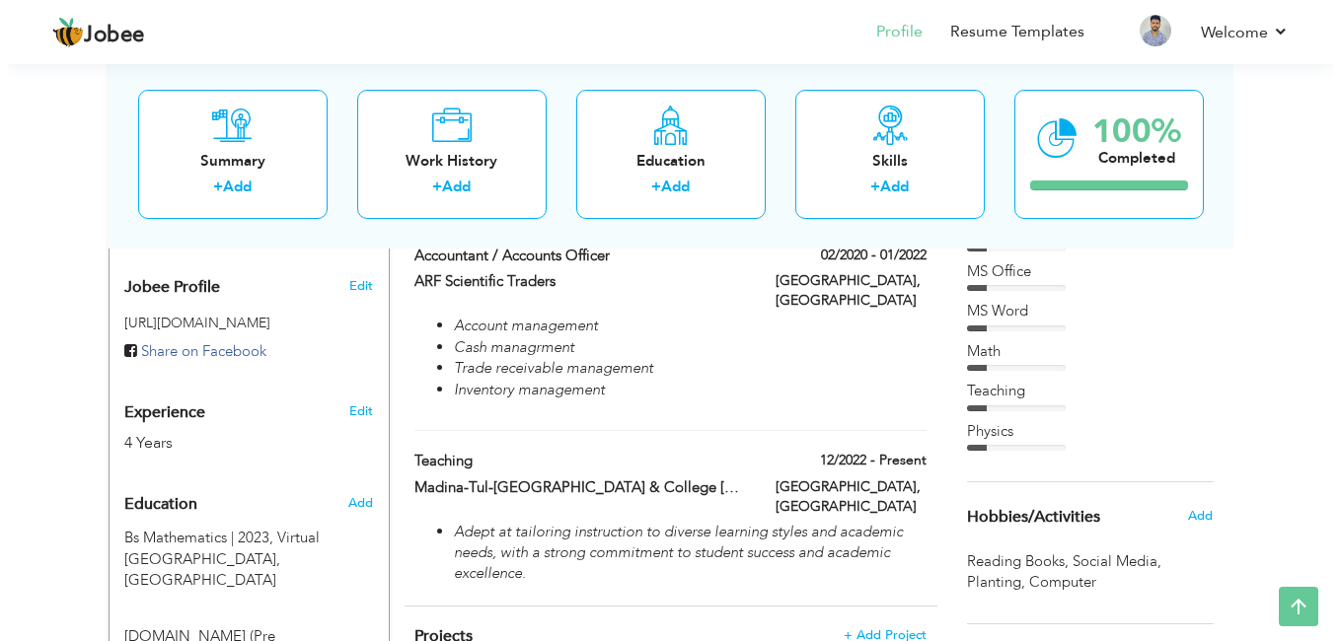
scroll to position [583, 0]
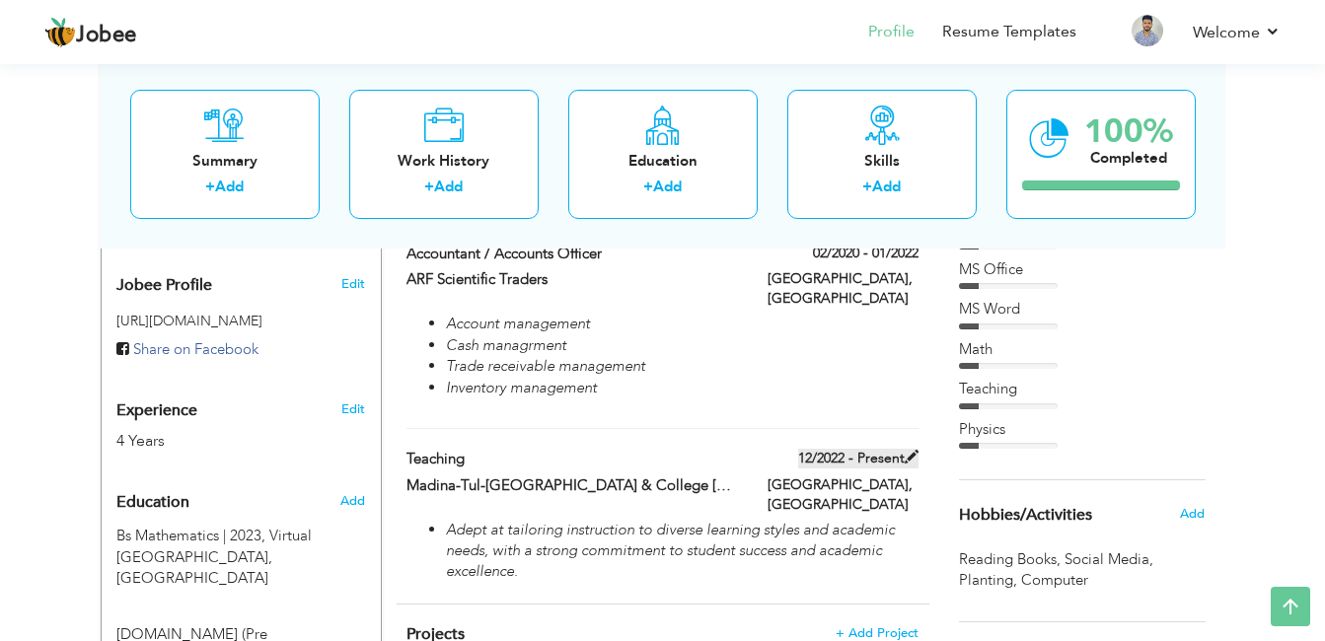
click at [912, 450] on span at bounding box center [912, 457] width 14 height 14
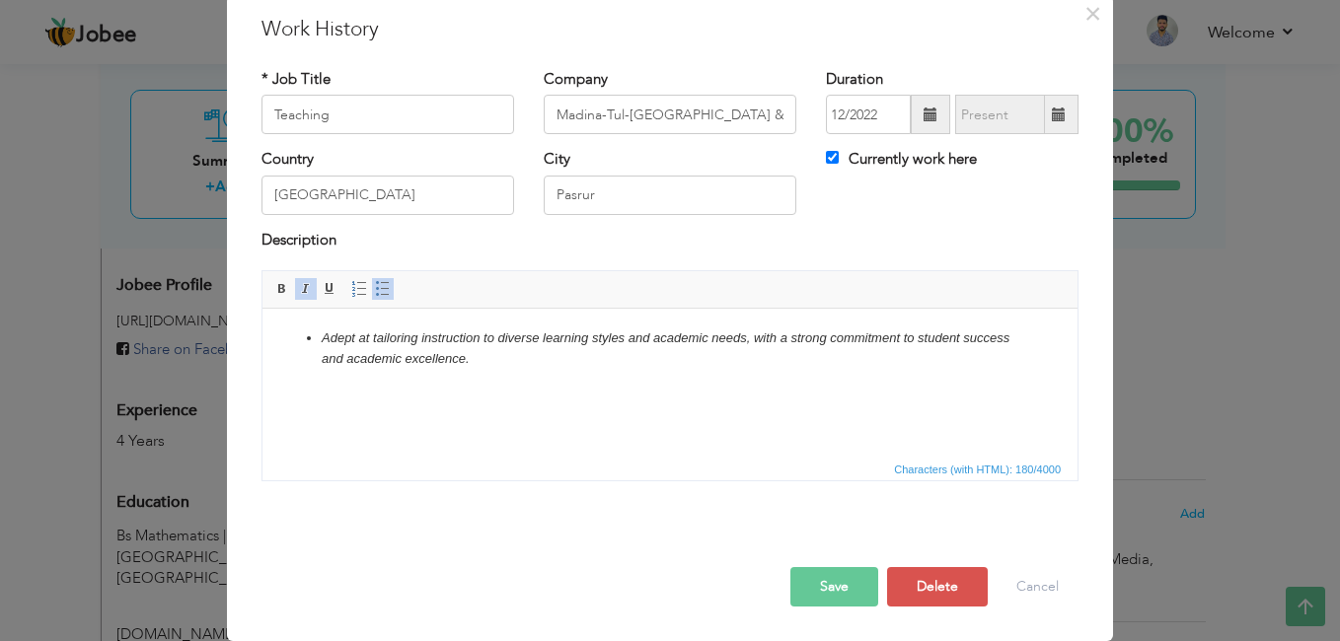
scroll to position [0, 0]
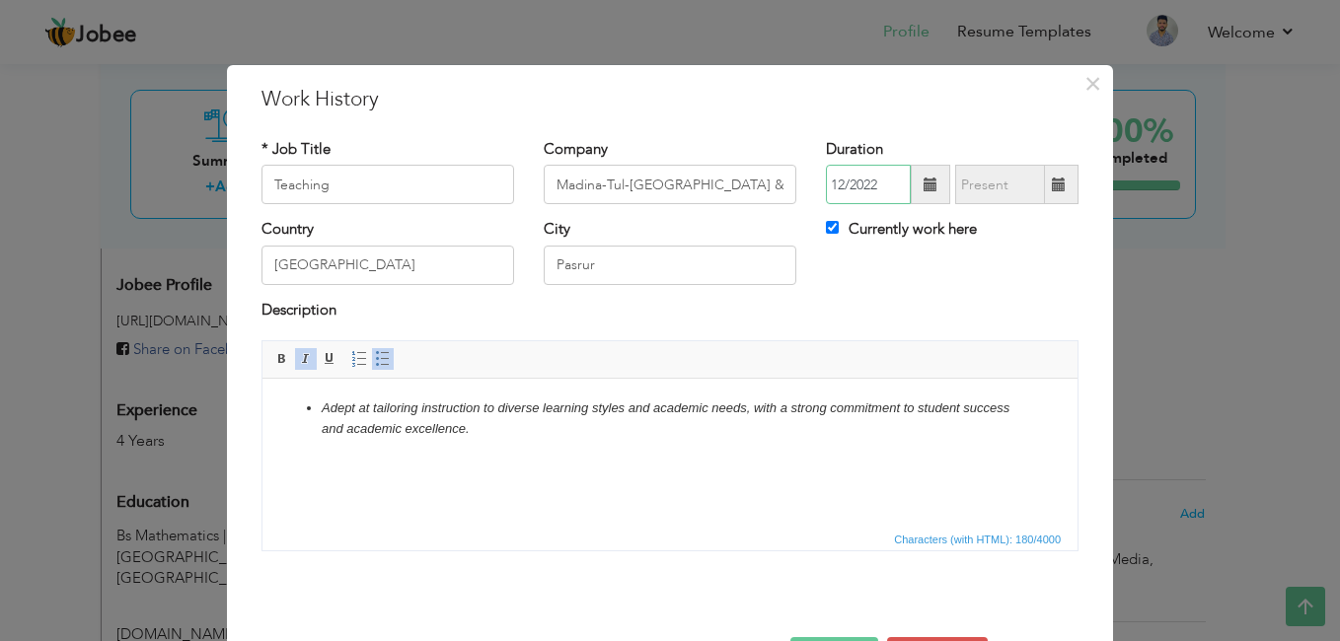
click at [877, 182] on input "12/2022" at bounding box center [868, 184] width 85 height 39
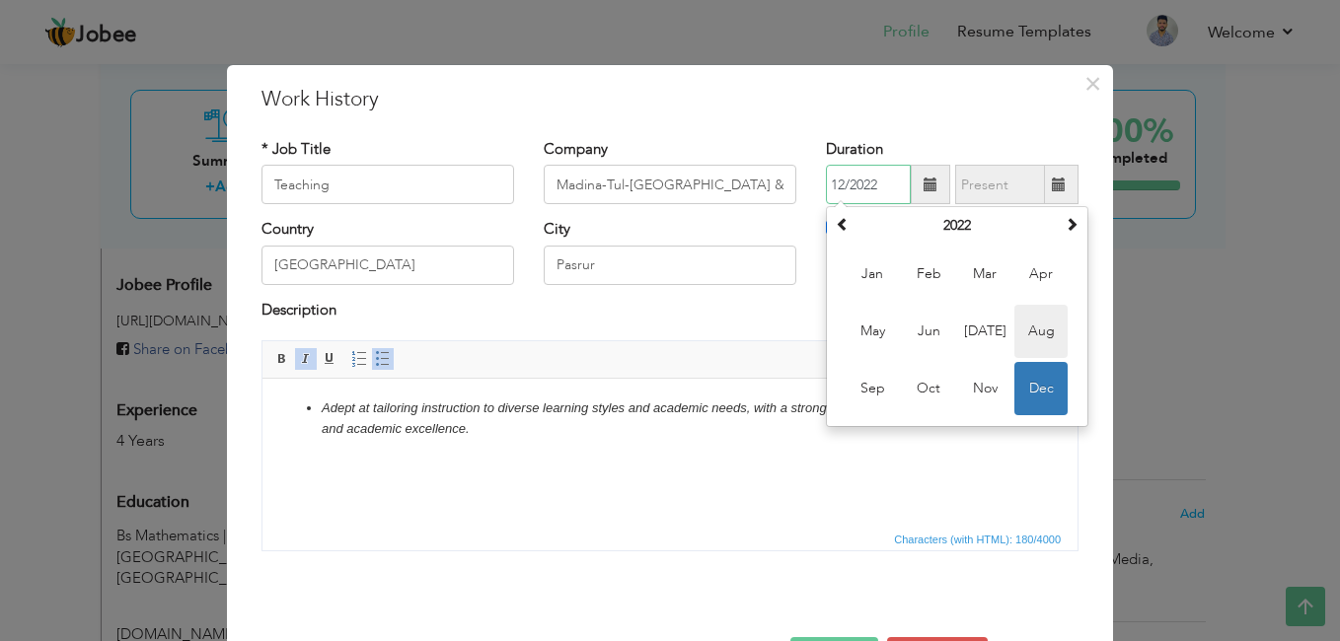
click at [1015, 328] on span "Aug" at bounding box center [1040, 331] width 53 height 53
click at [873, 187] on input "08/2022" at bounding box center [868, 184] width 85 height 39
click at [978, 329] on span "Jul" at bounding box center [984, 331] width 53 height 53
type input "07/2022"
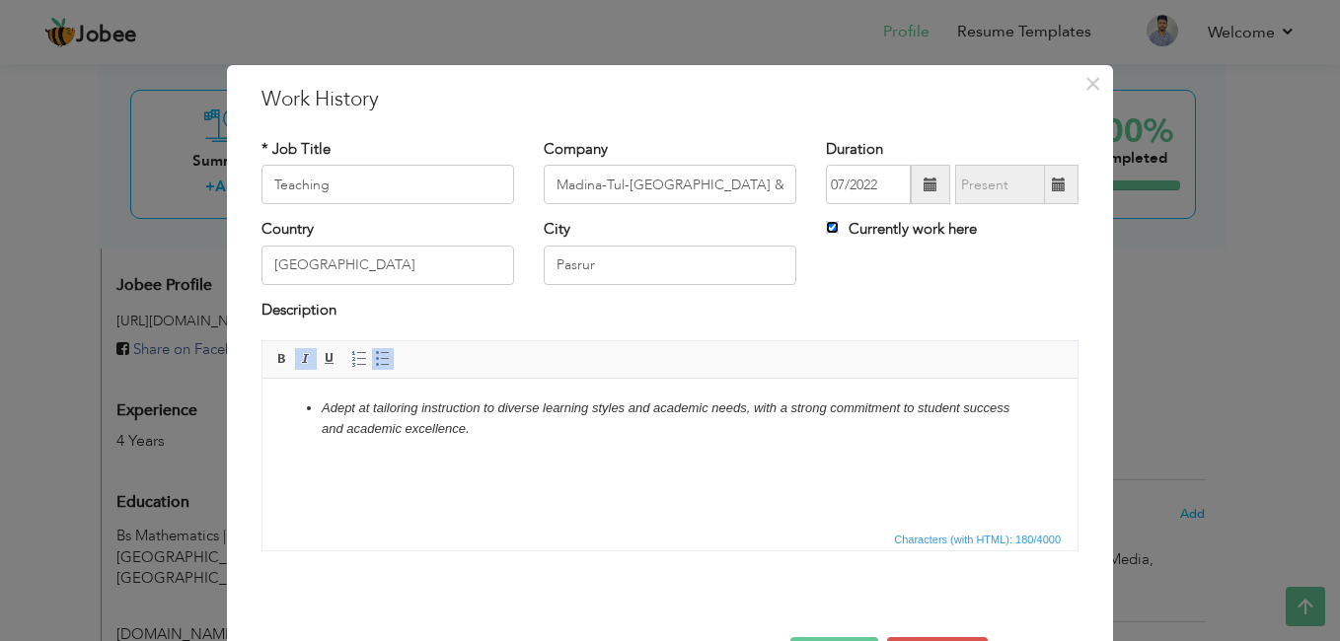
click at [827, 231] on input "Currently work here" at bounding box center [832, 227] width 13 height 13
checkbox input "false"
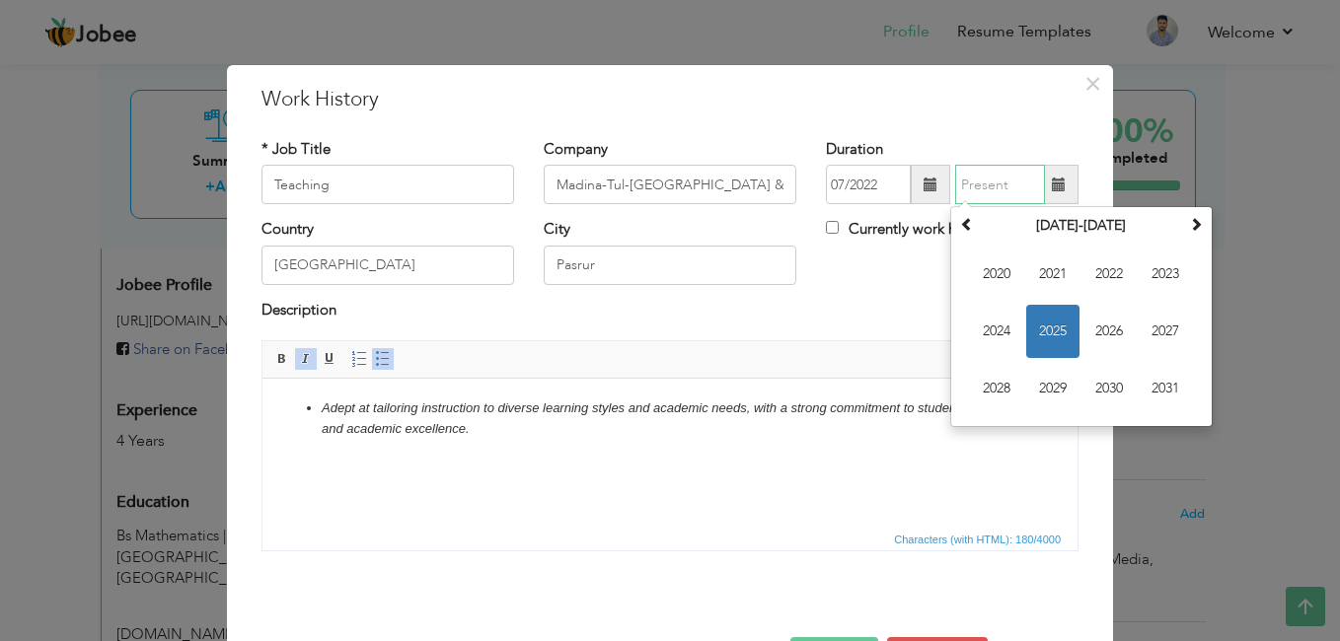
click at [1011, 185] on input "text" at bounding box center [1000, 184] width 90 height 39
click at [968, 223] on th at bounding box center [967, 226] width 24 height 30
click at [1189, 227] on span at bounding box center [1196, 224] width 14 height 14
click at [1033, 332] on span "2025" at bounding box center [1052, 331] width 53 height 53
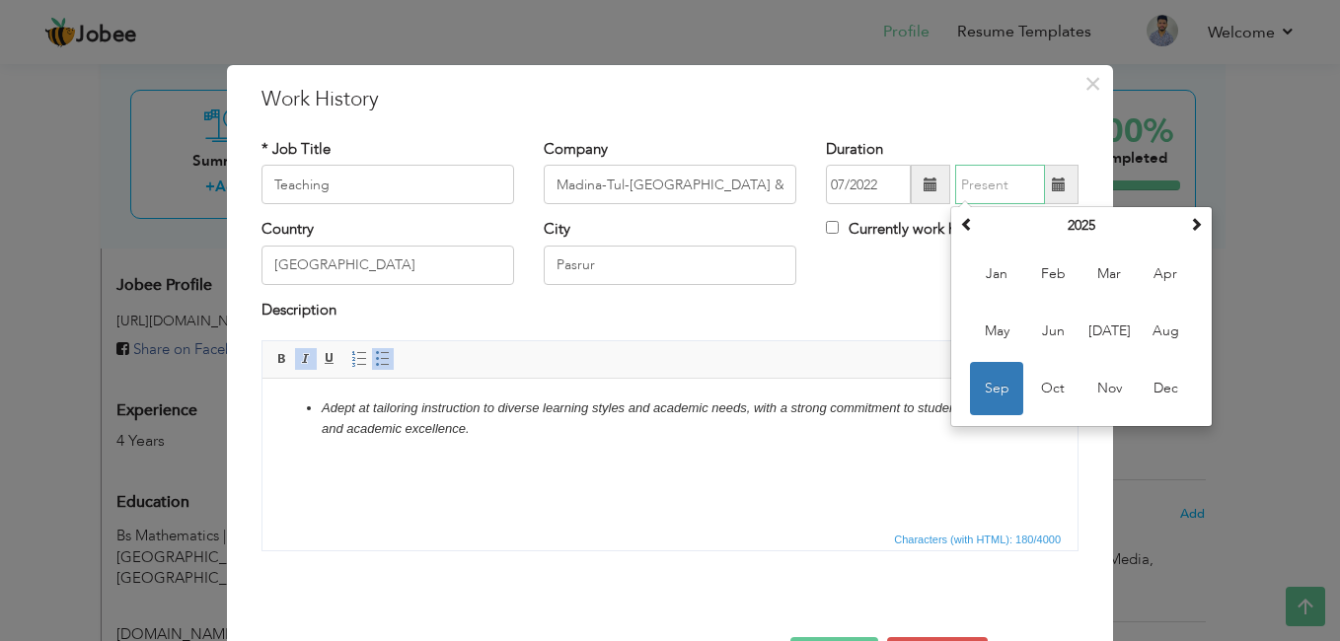
click at [996, 399] on span "Sep" at bounding box center [996, 388] width 53 height 53
type input "09/2025"
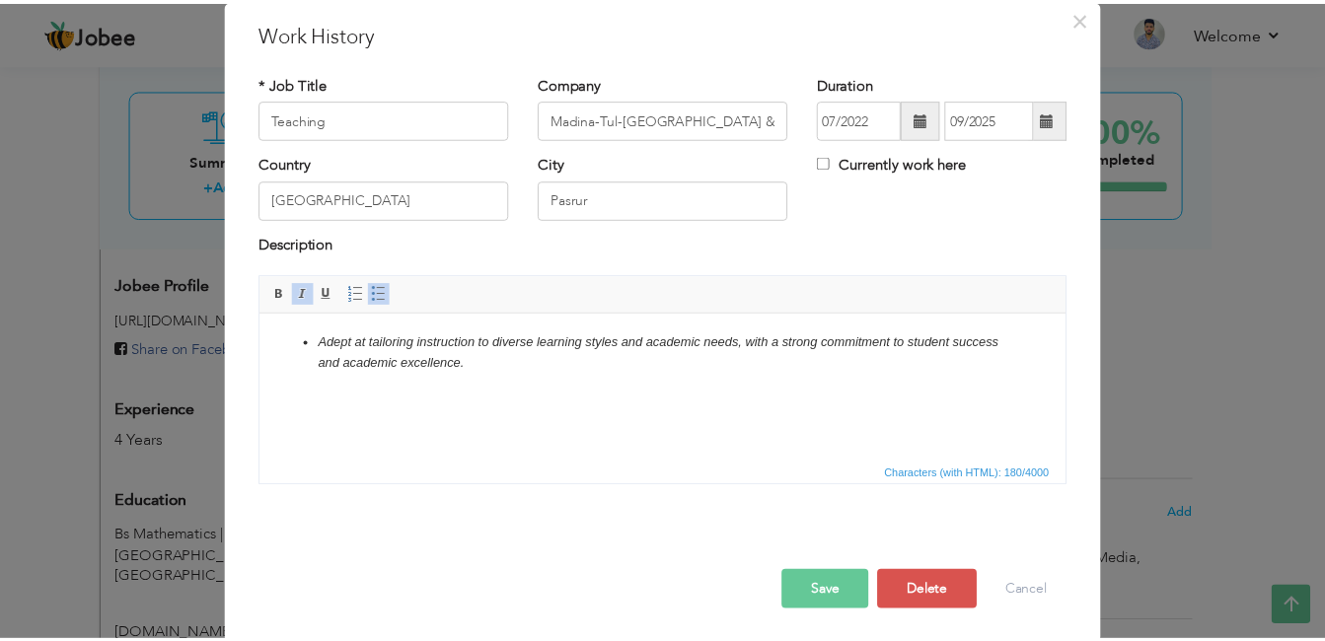
scroll to position [70, 0]
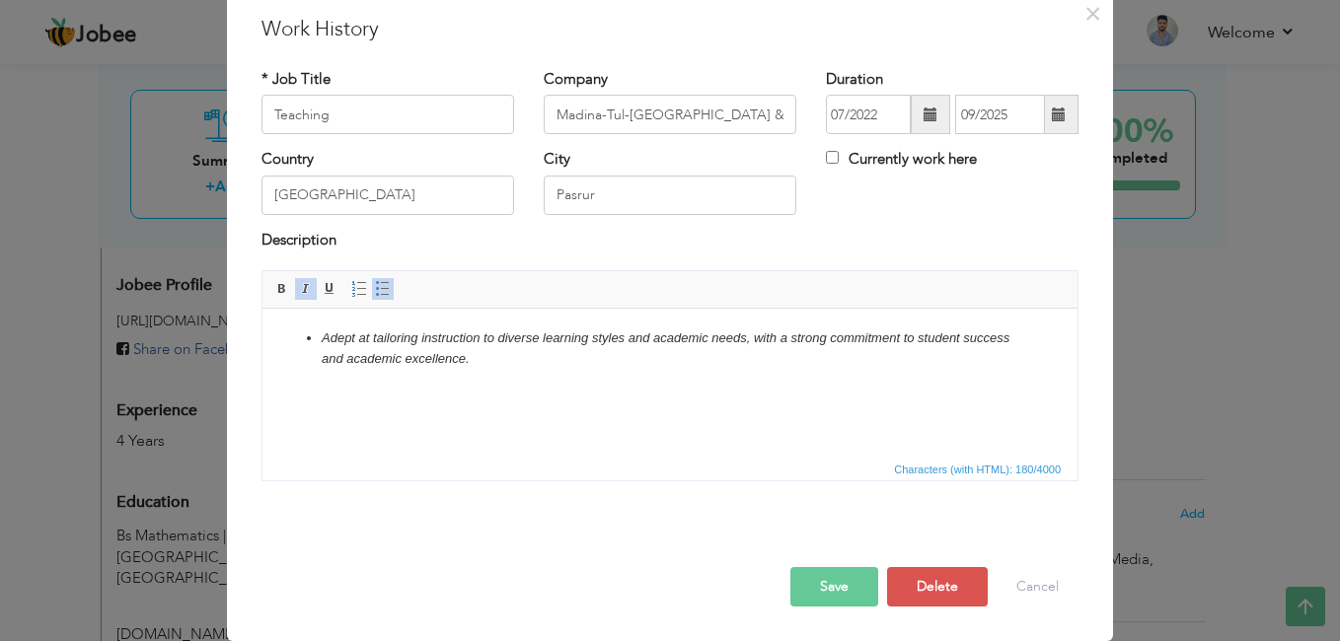
click at [846, 577] on button "Save" at bounding box center [834, 586] width 88 height 39
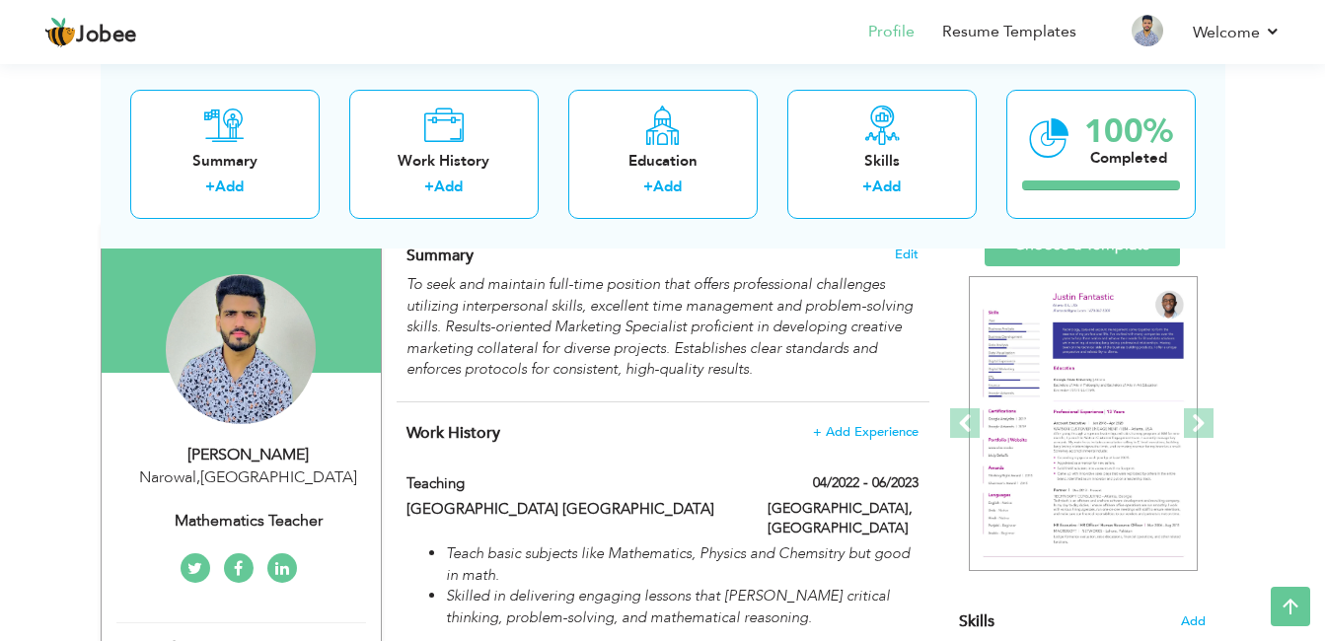
scroll to position [120, 0]
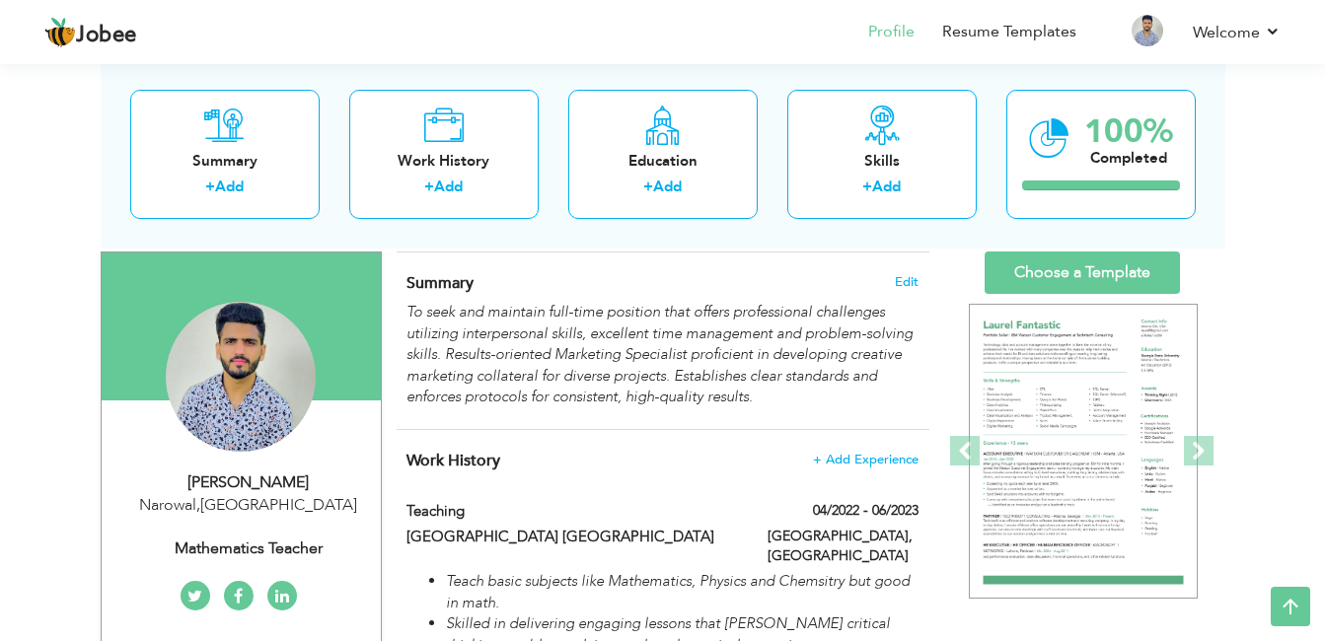
click at [639, 417] on div "Summary Edit To seek and maintain full-time position that offers professional c…" at bounding box center [663, 341] width 533 height 177
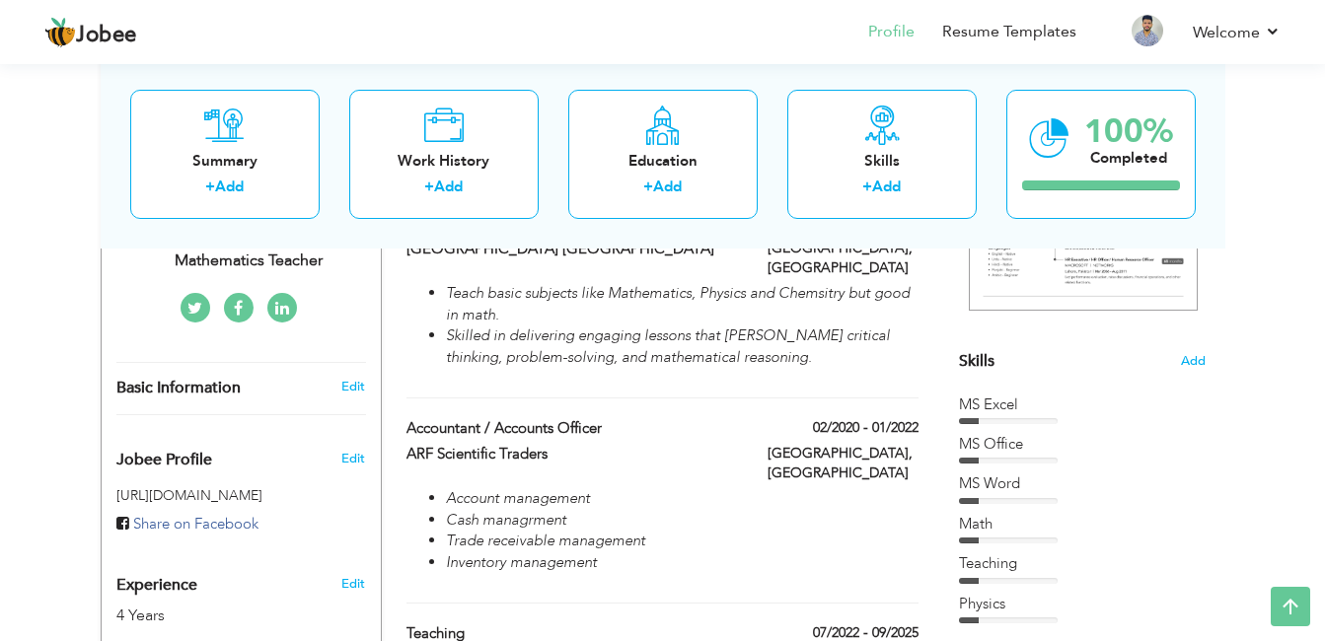
scroll to position [412, 0]
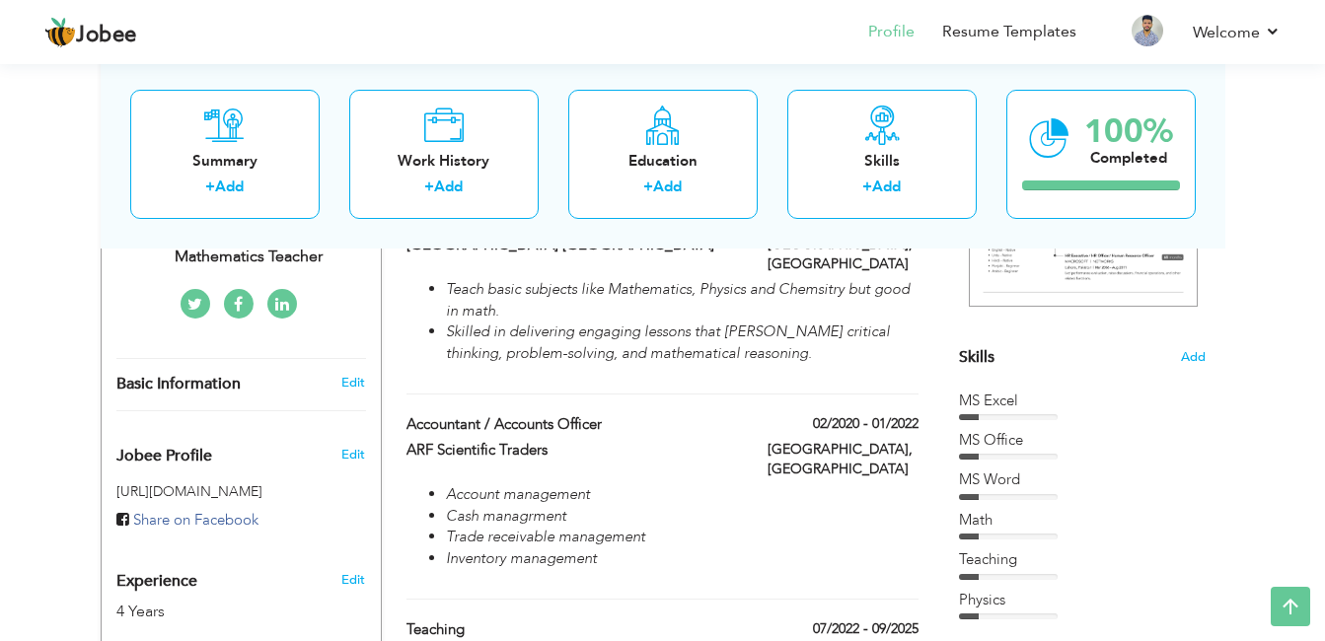
click at [542, 382] on div "Work History + Add Experience Teaching 04/2022 - 06/2023 Teaching 04/2022 - 06/…" at bounding box center [663, 456] width 533 height 636
click at [641, 141] on div "Education + Add" at bounding box center [662, 153] width 189 height 129
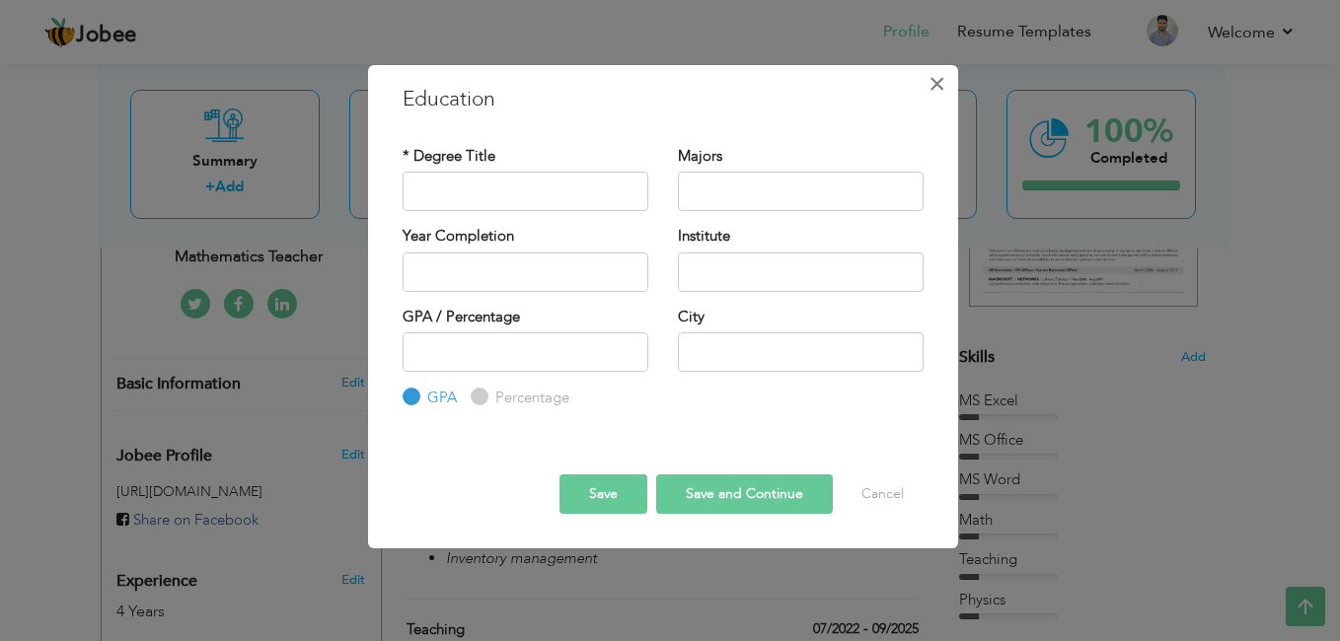
click at [938, 84] on span "×" at bounding box center [937, 84] width 17 height 36
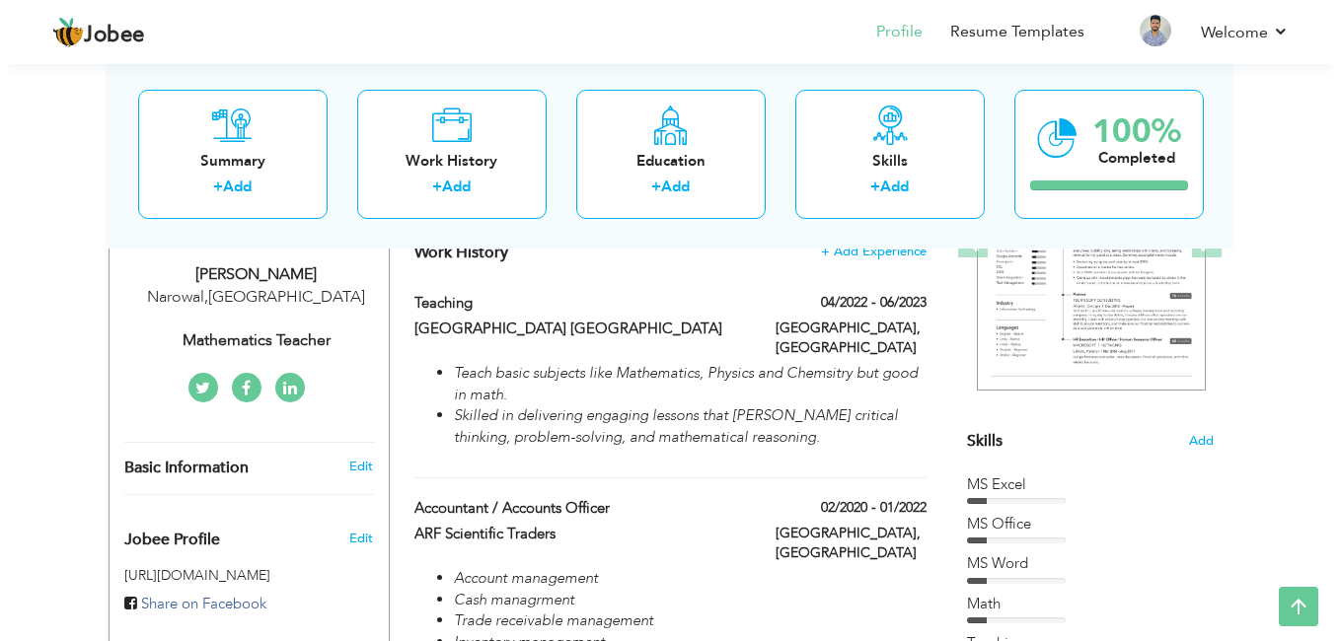
scroll to position [328, 0]
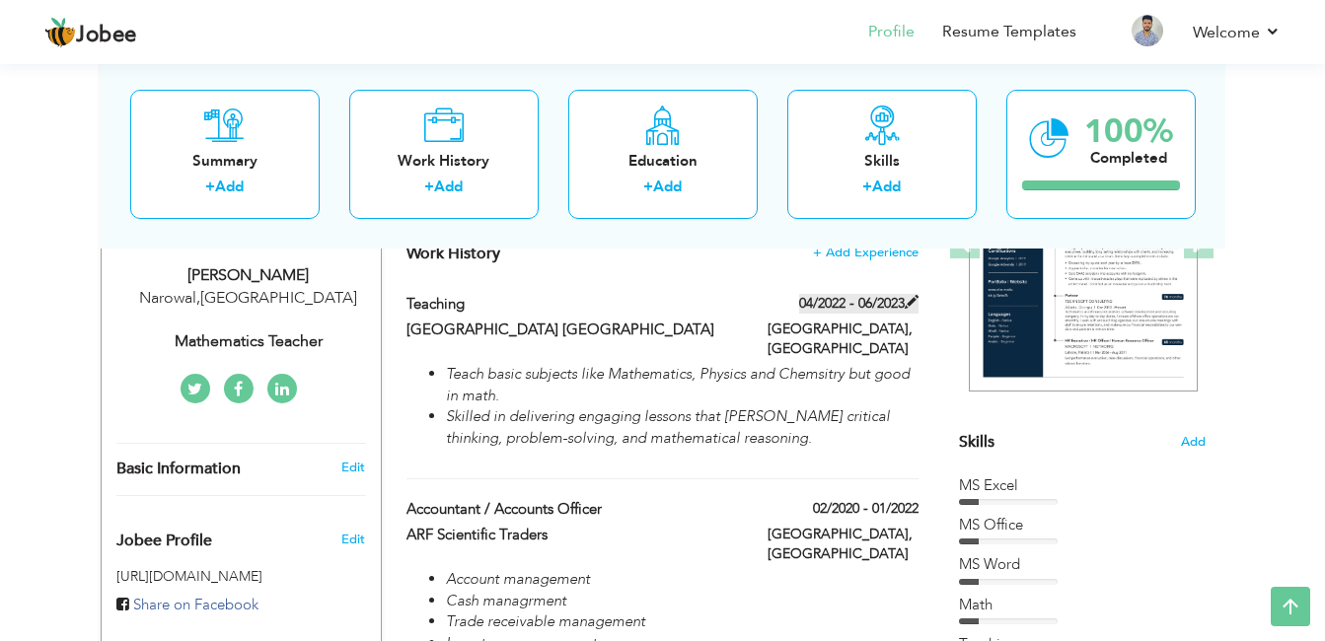
click at [907, 299] on span at bounding box center [912, 302] width 14 height 14
type input "[GEOGRAPHIC_DATA] [GEOGRAPHIC_DATA]"
type input "04/2022"
type input "06/2023"
type input "[GEOGRAPHIC_DATA]"
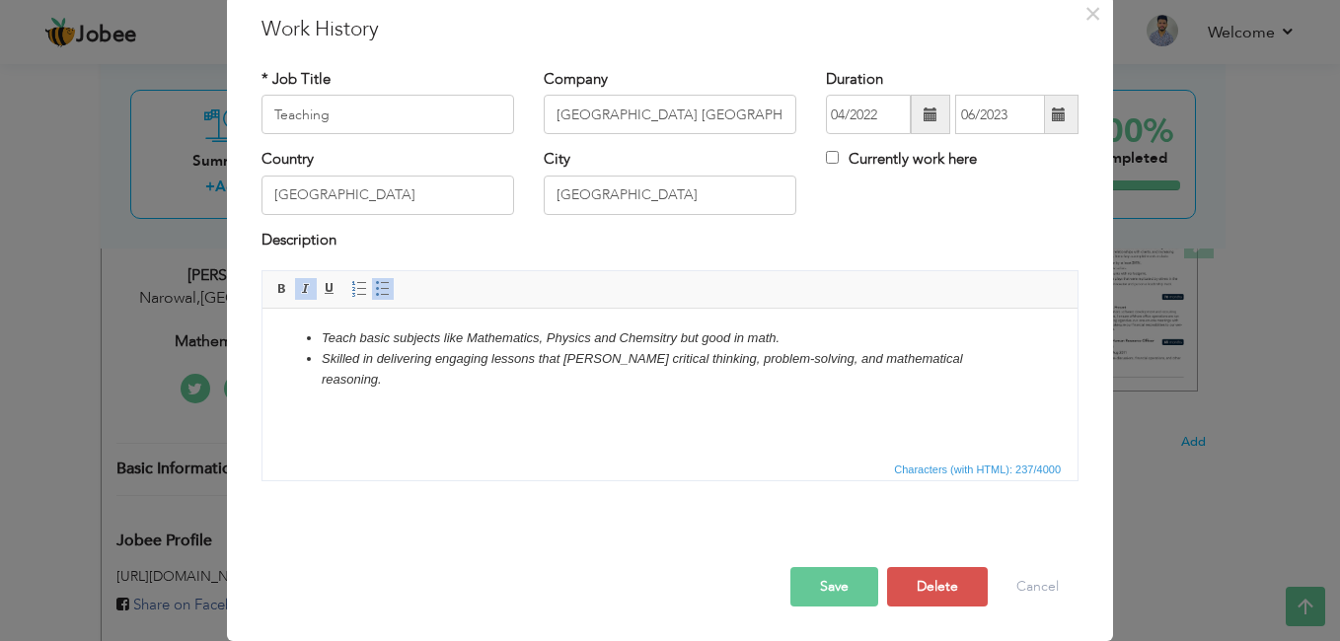
scroll to position [0, 0]
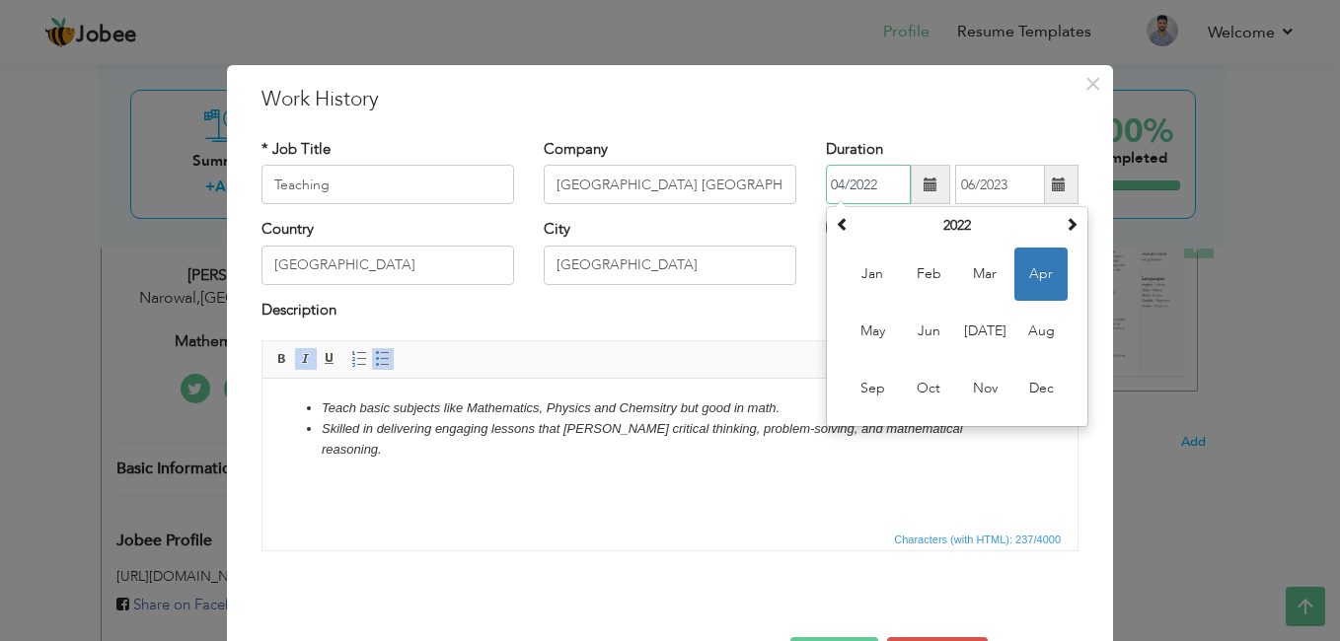
click at [875, 191] on input "04/2022" at bounding box center [868, 184] width 85 height 39
click at [928, 259] on span "Feb" at bounding box center [928, 274] width 53 height 53
type input "02/2022"
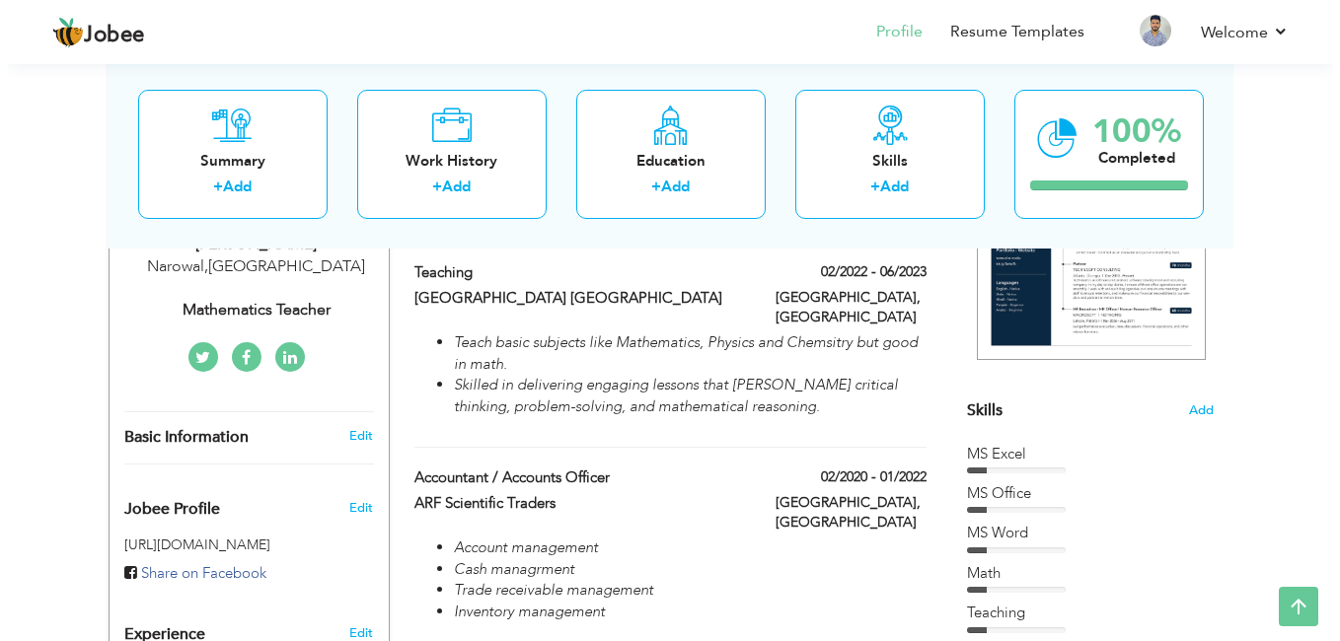
scroll to position [358, 0]
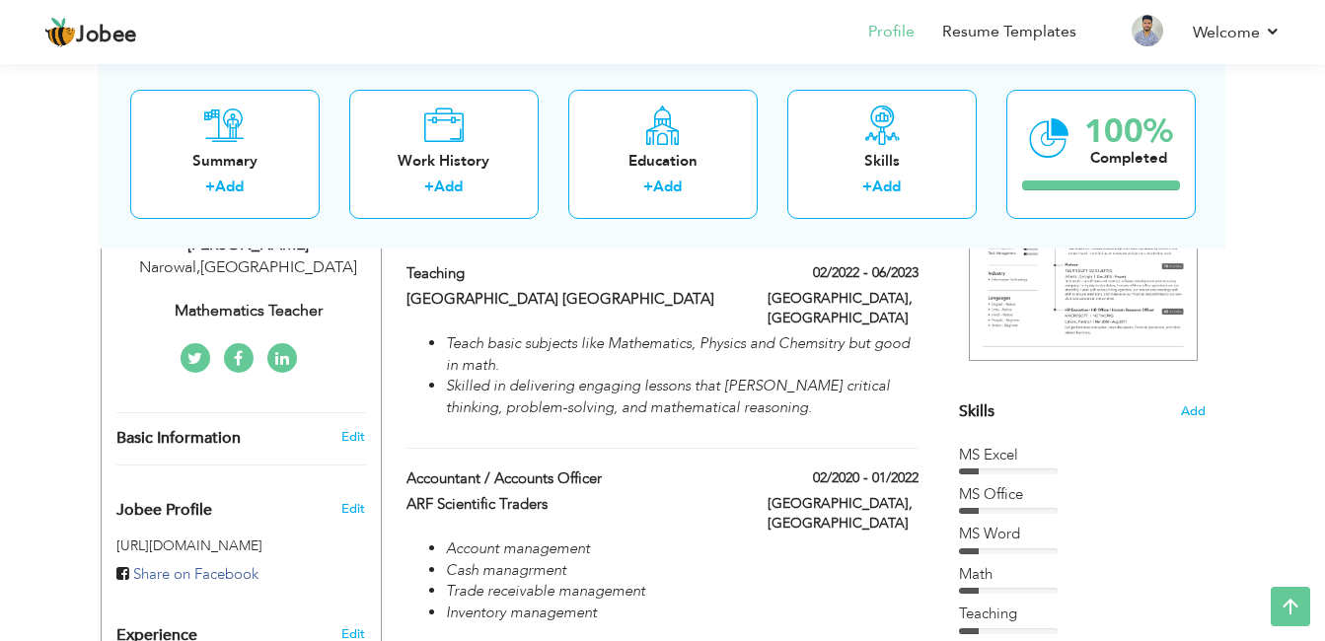
click at [832, 443] on div "Work History + Add Experience Teaching 02/2022 - 06/2023 Teaching 02/2022 - 06/…" at bounding box center [663, 510] width 533 height 636
click at [915, 470] on span at bounding box center [912, 477] width 14 height 14
type input "Accountant / Accounts Officer"
type input "ARF Scientific Traders"
type input "02/2020"
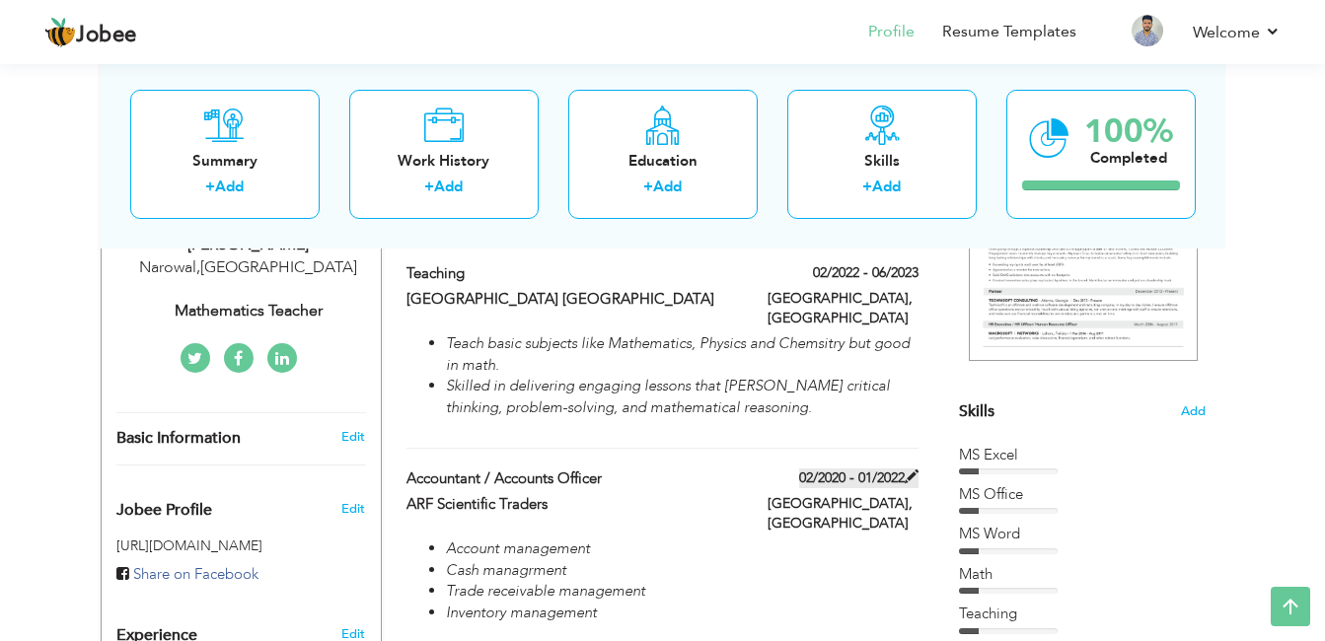
type input "01/2022"
type input "Lahore"
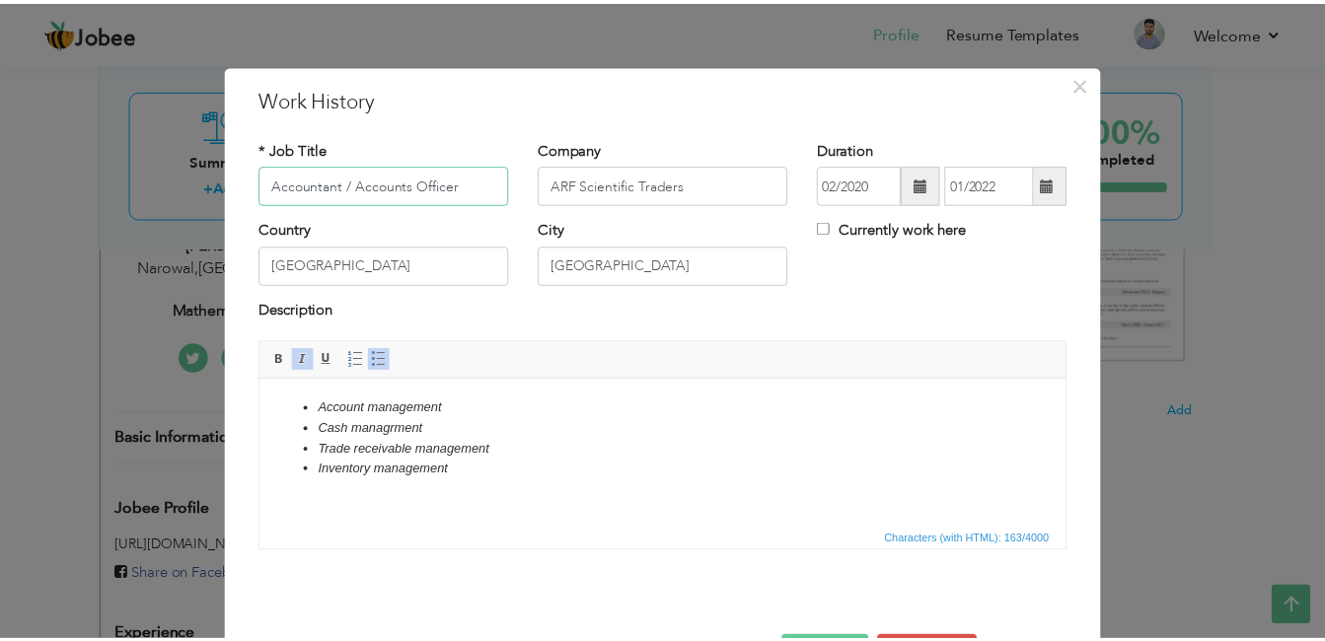
scroll to position [70, 0]
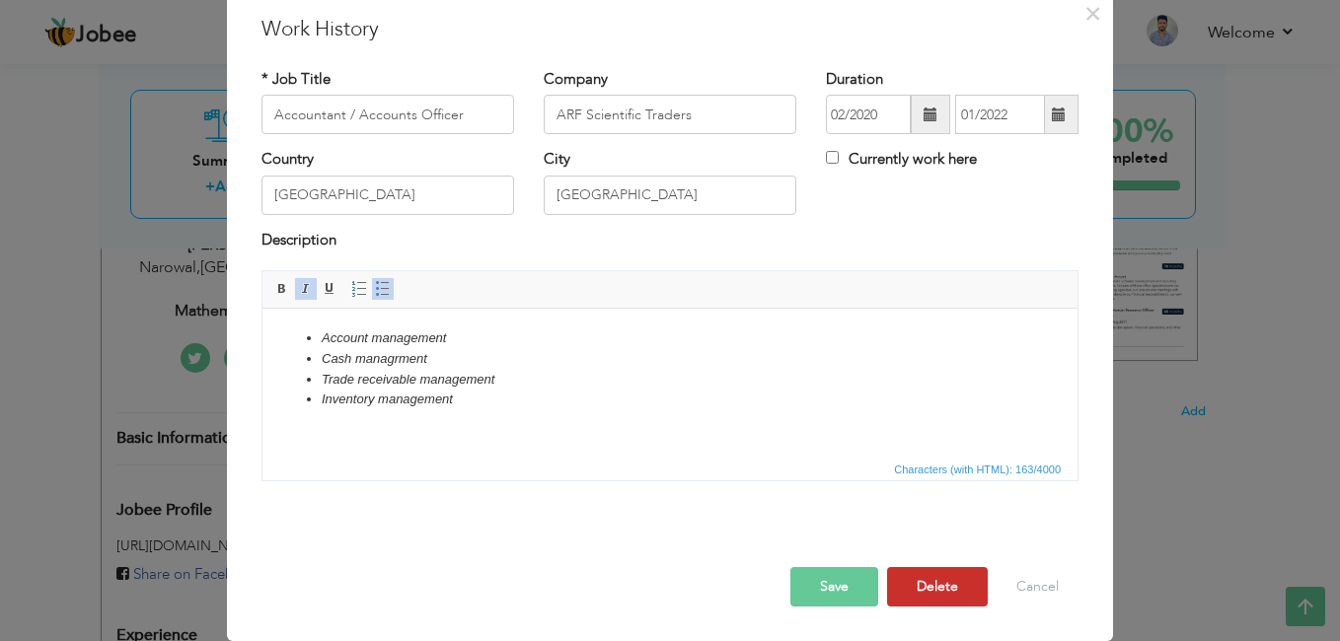
click at [934, 588] on button "Delete" at bounding box center [937, 586] width 101 height 39
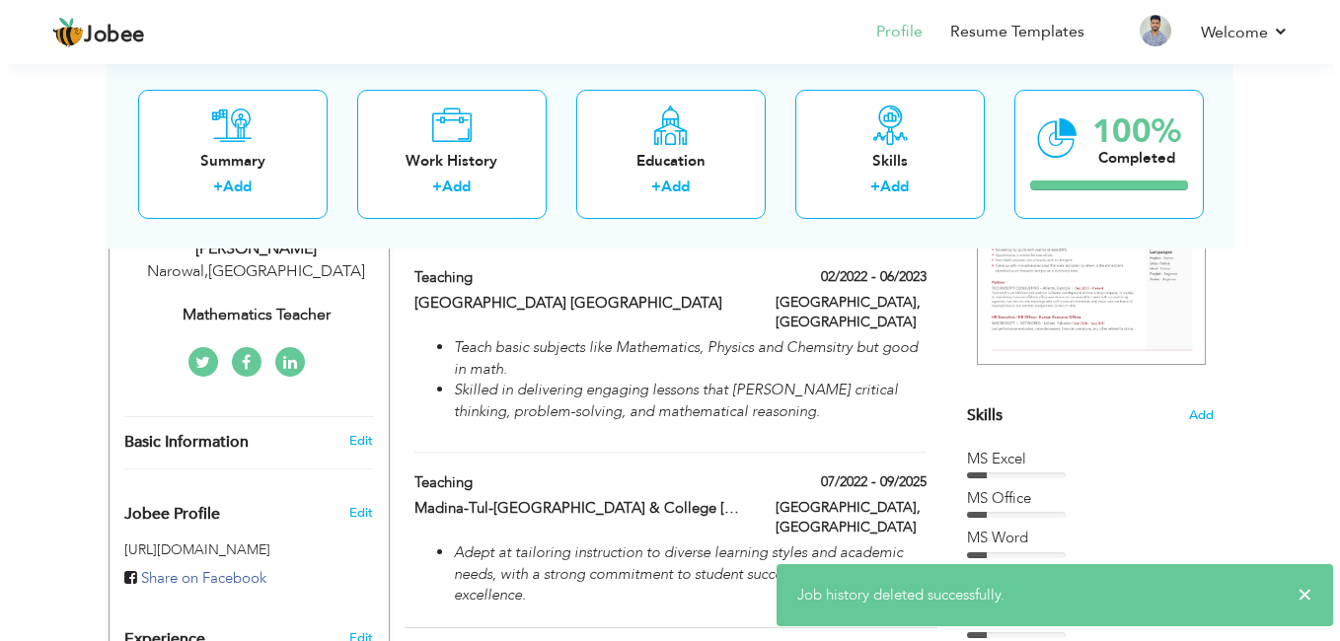
scroll to position [366, 0]
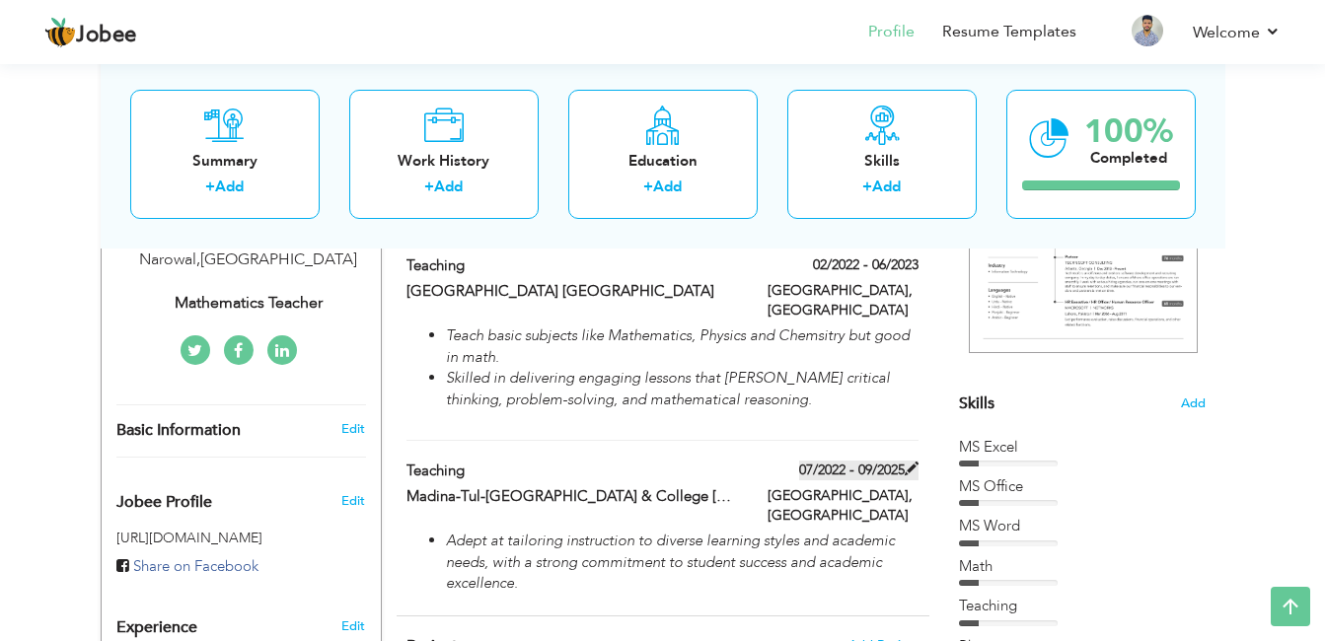
click at [913, 462] on span at bounding box center [912, 469] width 14 height 14
type input "Teaching"
type input "Madina-Tul-[GEOGRAPHIC_DATA] & College [GEOGRAPHIC_DATA][PERSON_NAME] ([GEOGRAP…"
type input "07/2022"
type input "09/2025"
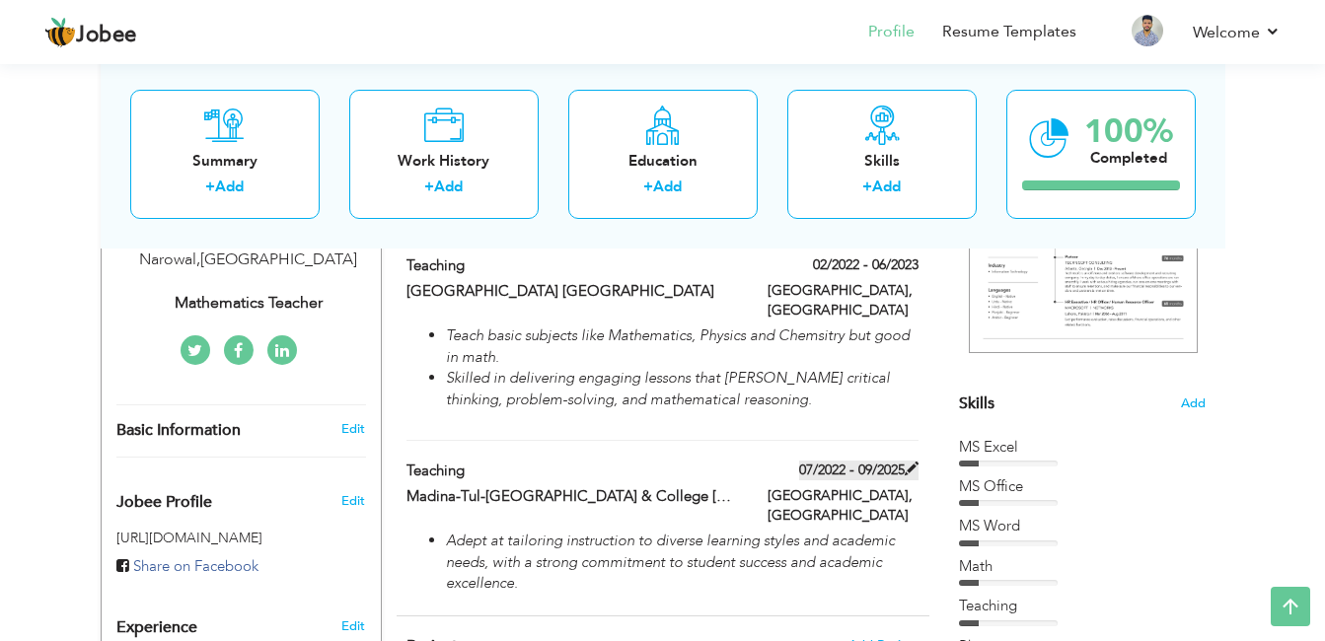
type input "Pasrur"
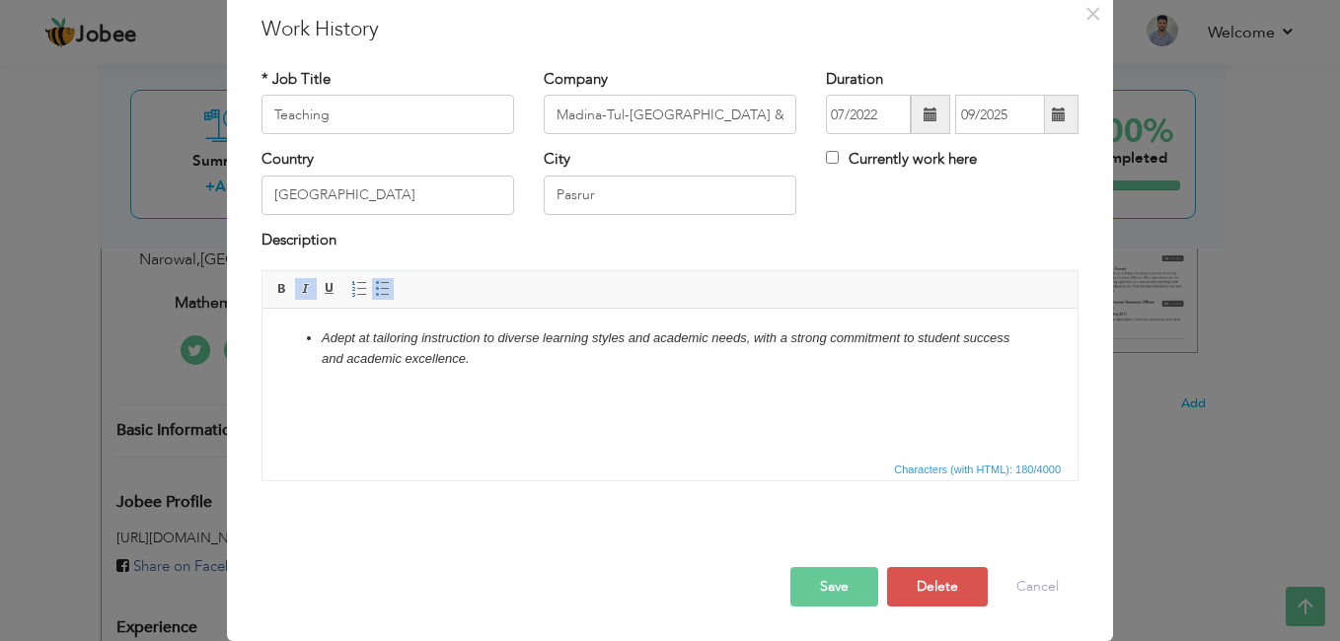
scroll to position [0, 0]
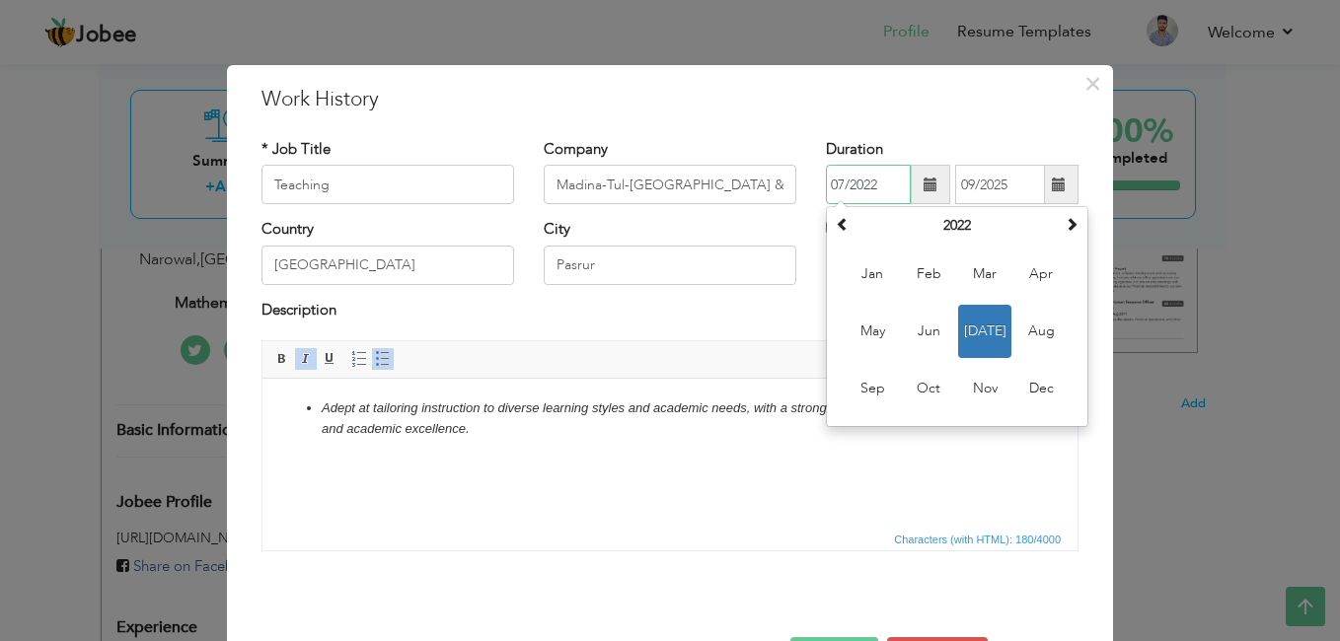
click at [868, 193] on input "07/2022" at bounding box center [868, 184] width 85 height 39
click at [837, 223] on span at bounding box center [843, 224] width 14 height 14
click at [1065, 223] on span at bounding box center [1072, 224] width 14 height 14
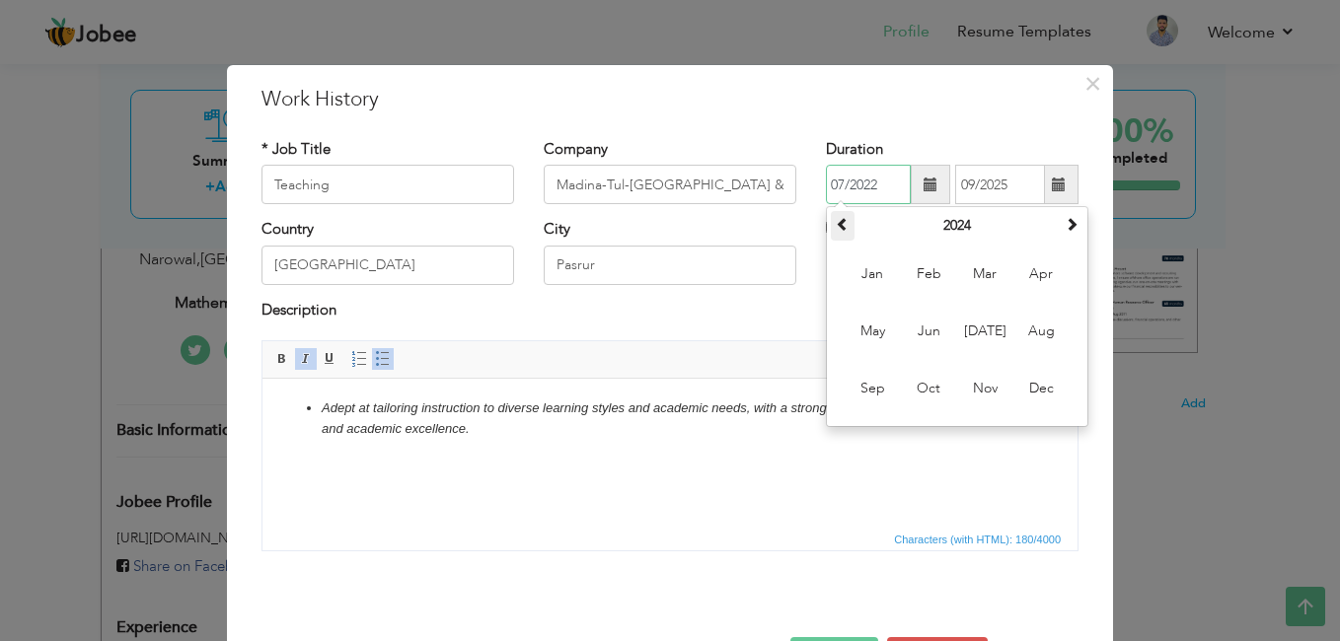
click at [836, 225] on span at bounding box center [843, 224] width 14 height 14
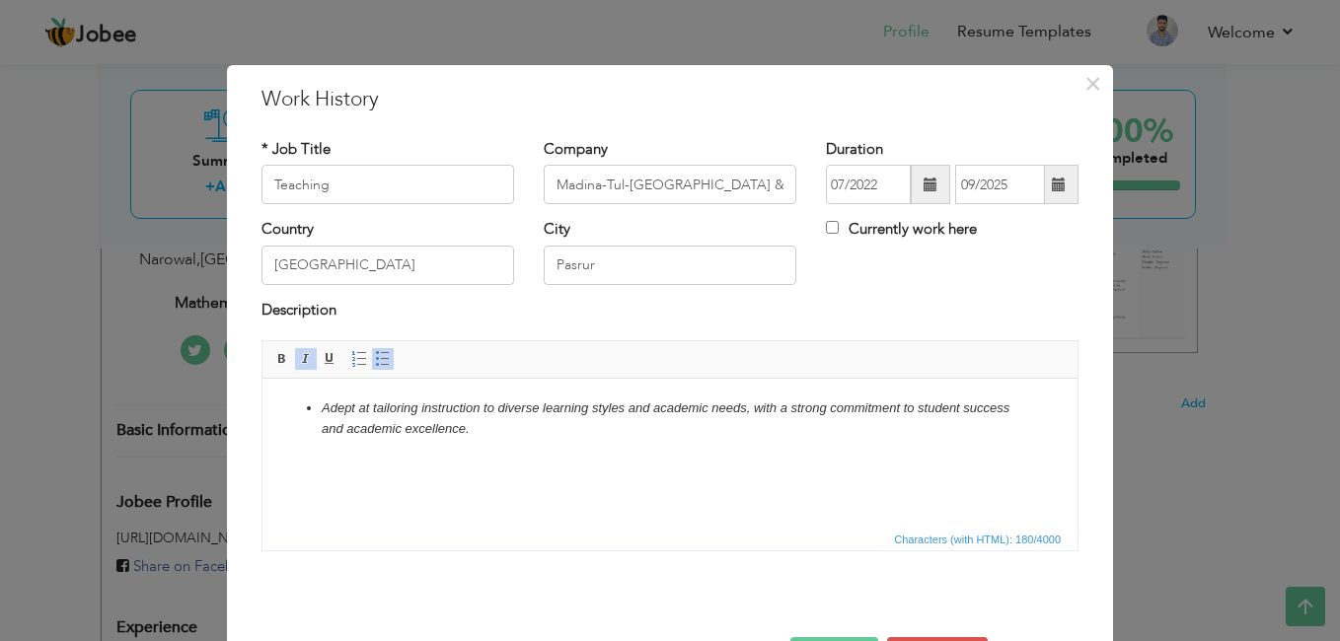
click at [831, 452] on html "Adept at tailoring instruction to diverse learning styles and academic needs, w…" at bounding box center [669, 419] width 815 height 81
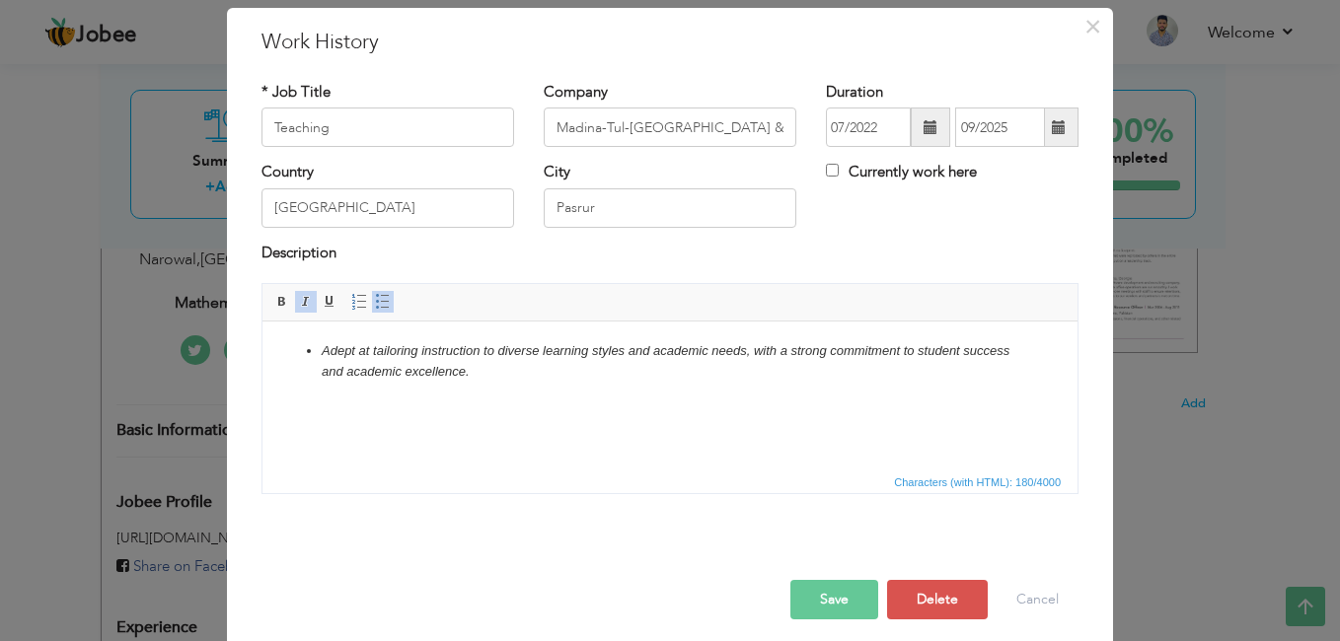
scroll to position [70, 0]
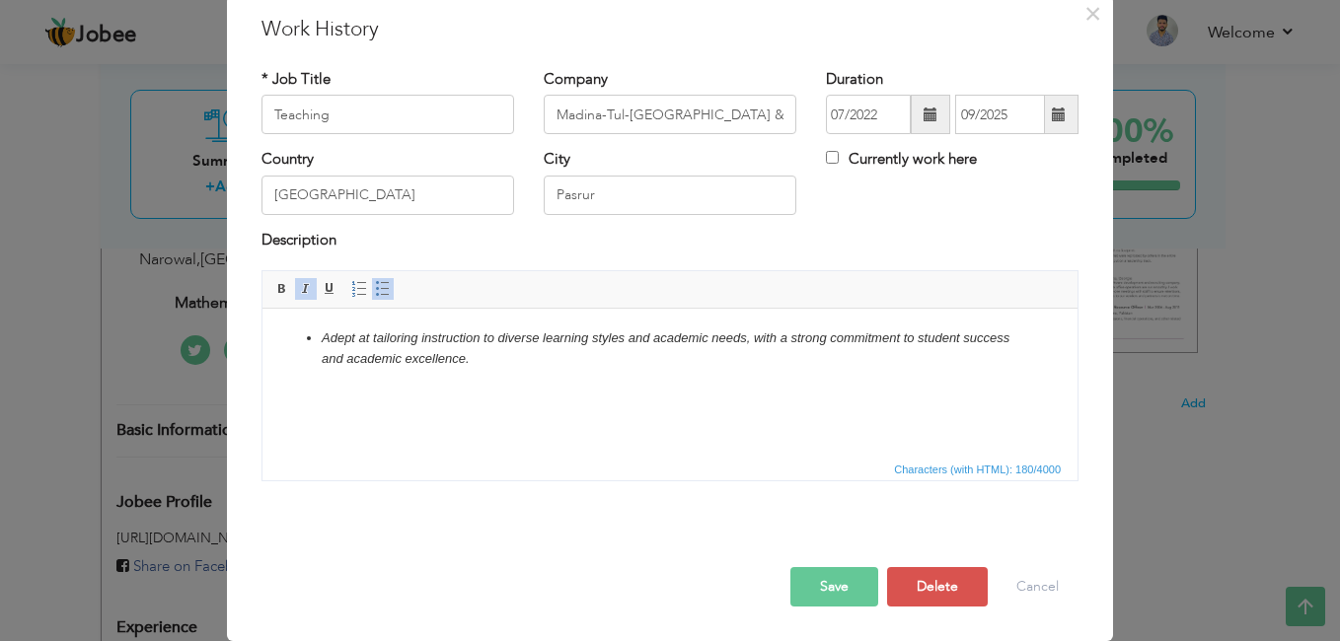
click at [799, 576] on button "Save" at bounding box center [834, 586] width 88 height 39
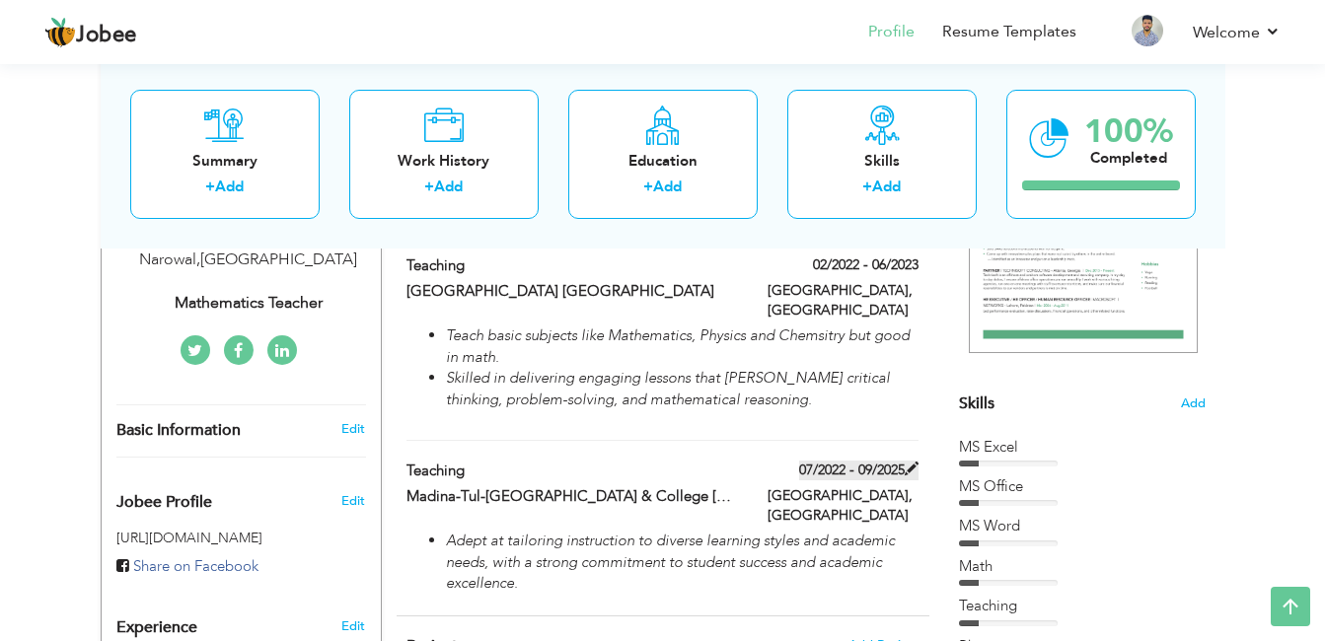
click at [913, 462] on span at bounding box center [912, 469] width 14 height 14
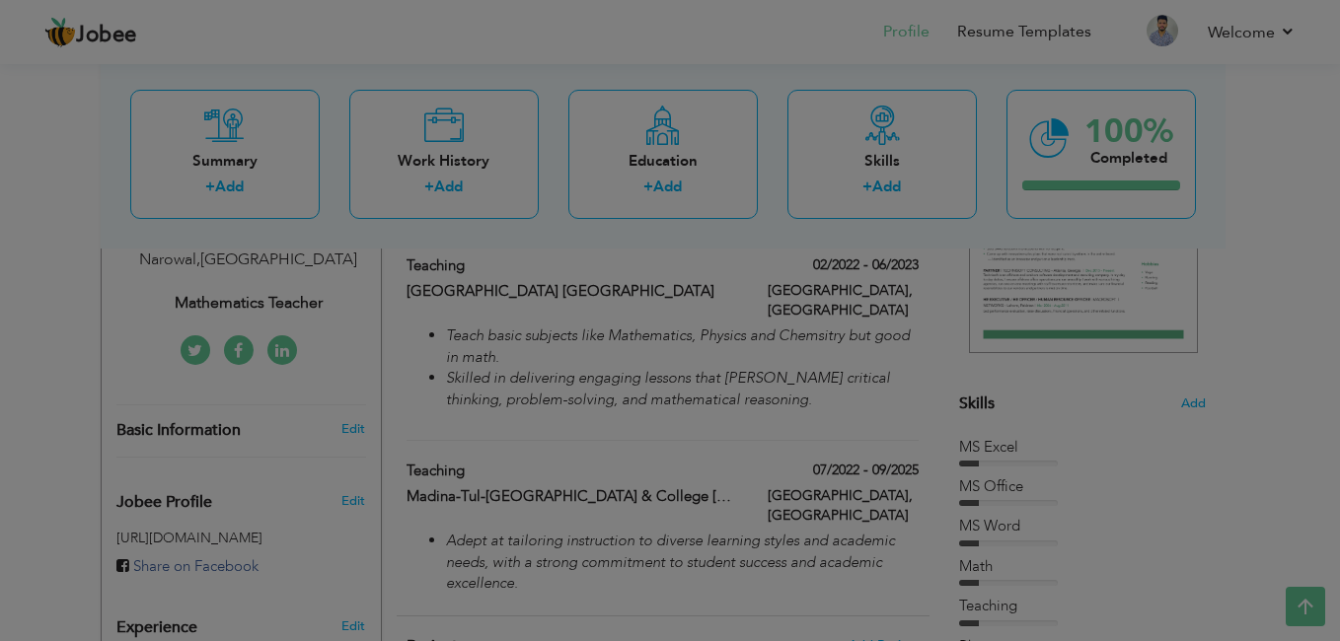
scroll to position [0, 0]
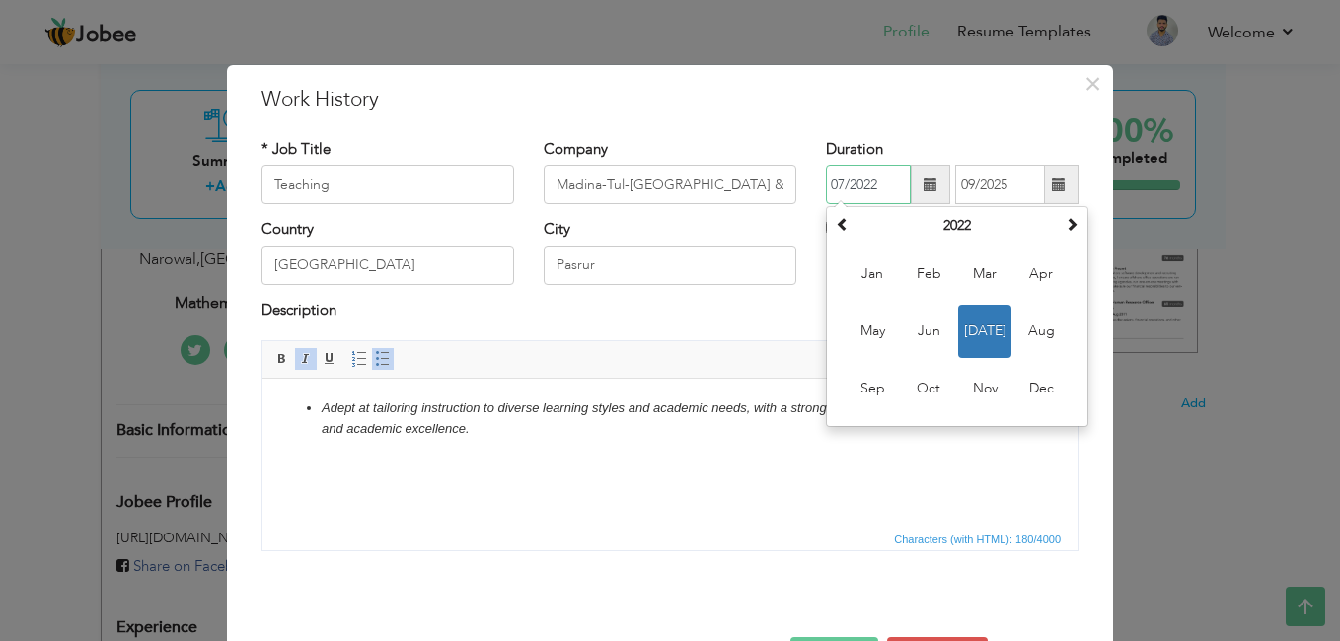
click at [876, 183] on input "07/2022" at bounding box center [868, 184] width 85 height 39
click at [1065, 225] on span at bounding box center [1072, 224] width 14 height 14
click at [976, 283] on span "Mar" at bounding box center [984, 274] width 53 height 53
type input "03/2023"
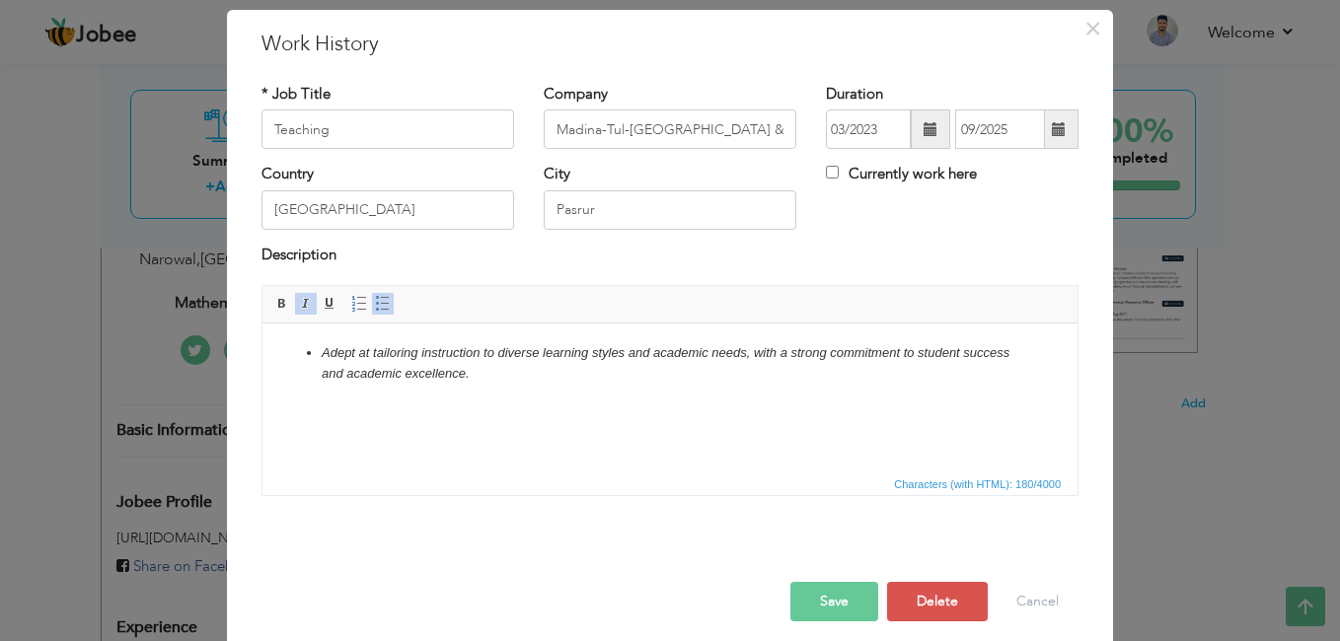
scroll to position [70, 0]
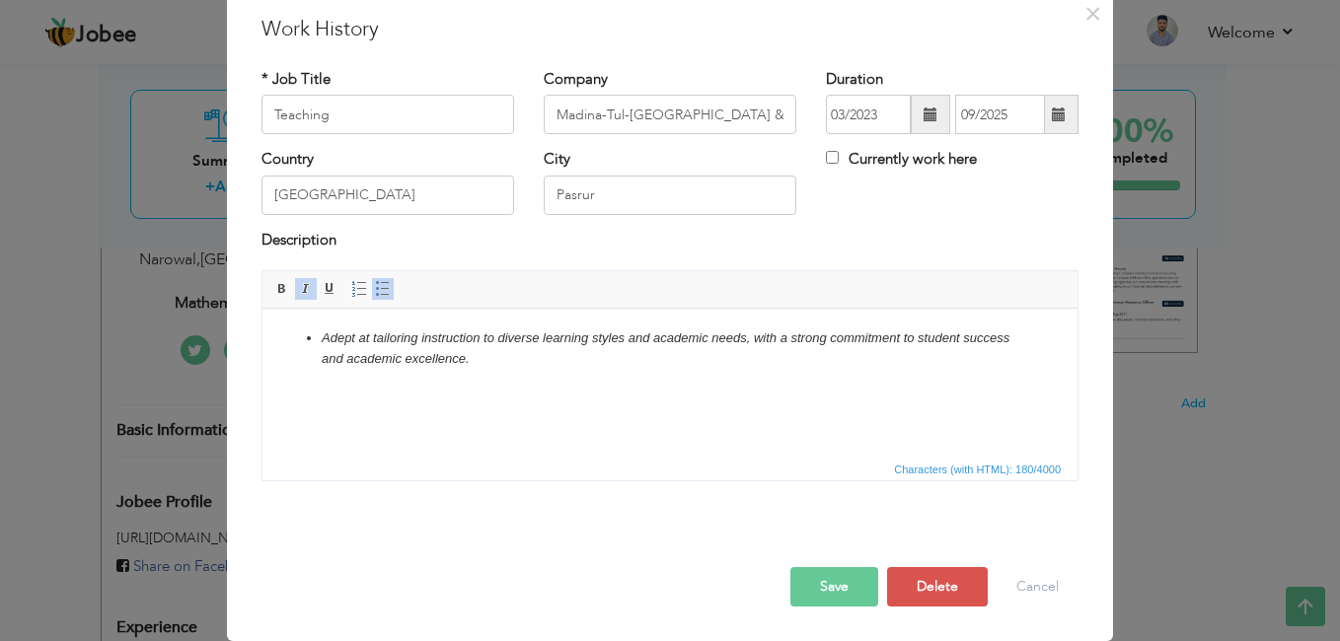
click at [823, 589] on button "Save" at bounding box center [834, 586] width 88 height 39
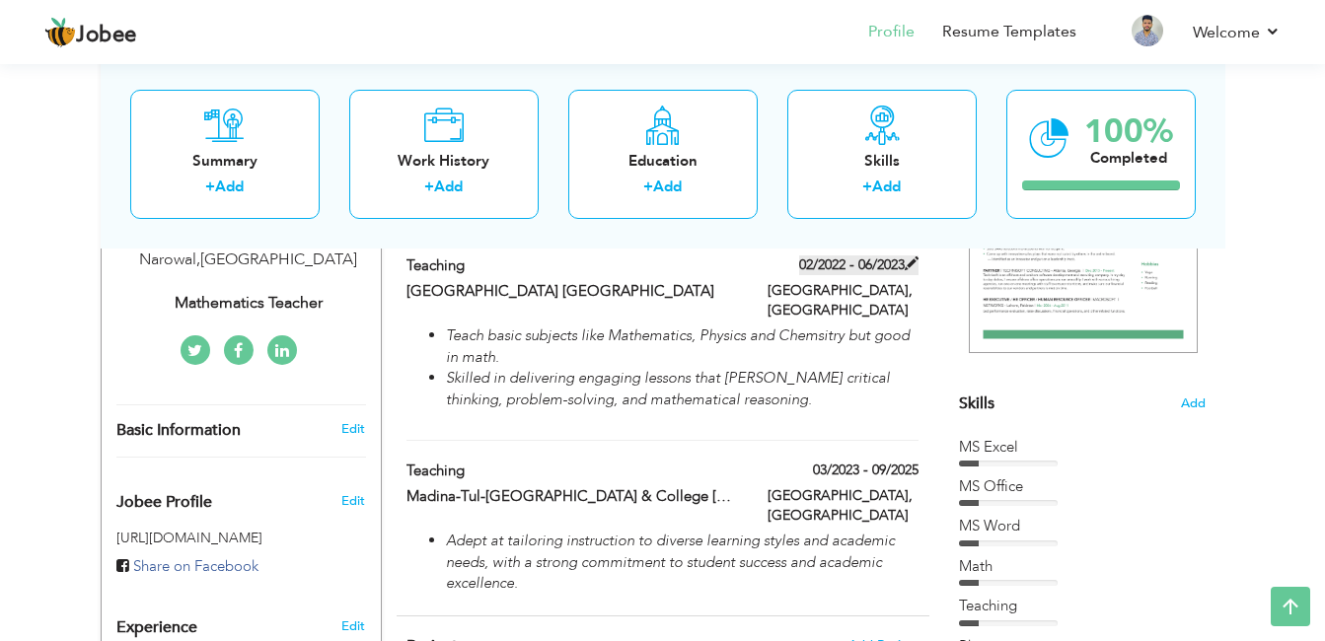
click at [907, 265] on span at bounding box center [912, 264] width 14 height 14
type input "[GEOGRAPHIC_DATA] [GEOGRAPHIC_DATA]"
type input "02/2022"
type input "06/2023"
type input "[GEOGRAPHIC_DATA]"
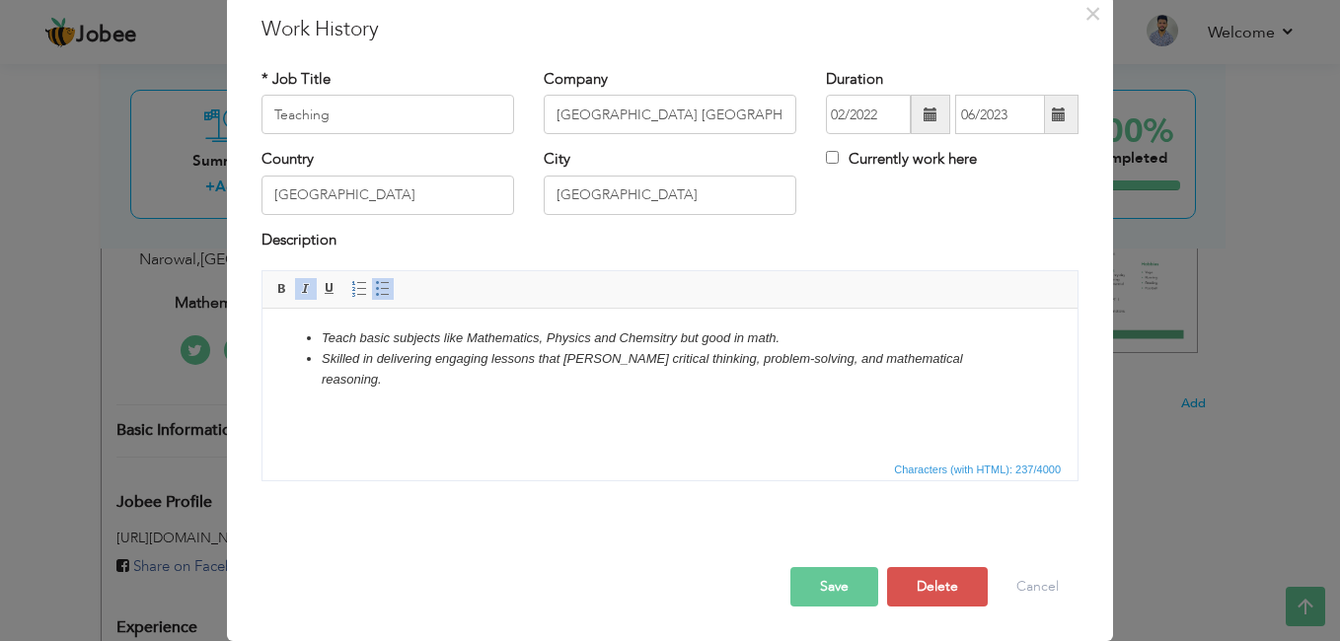
scroll to position [0, 0]
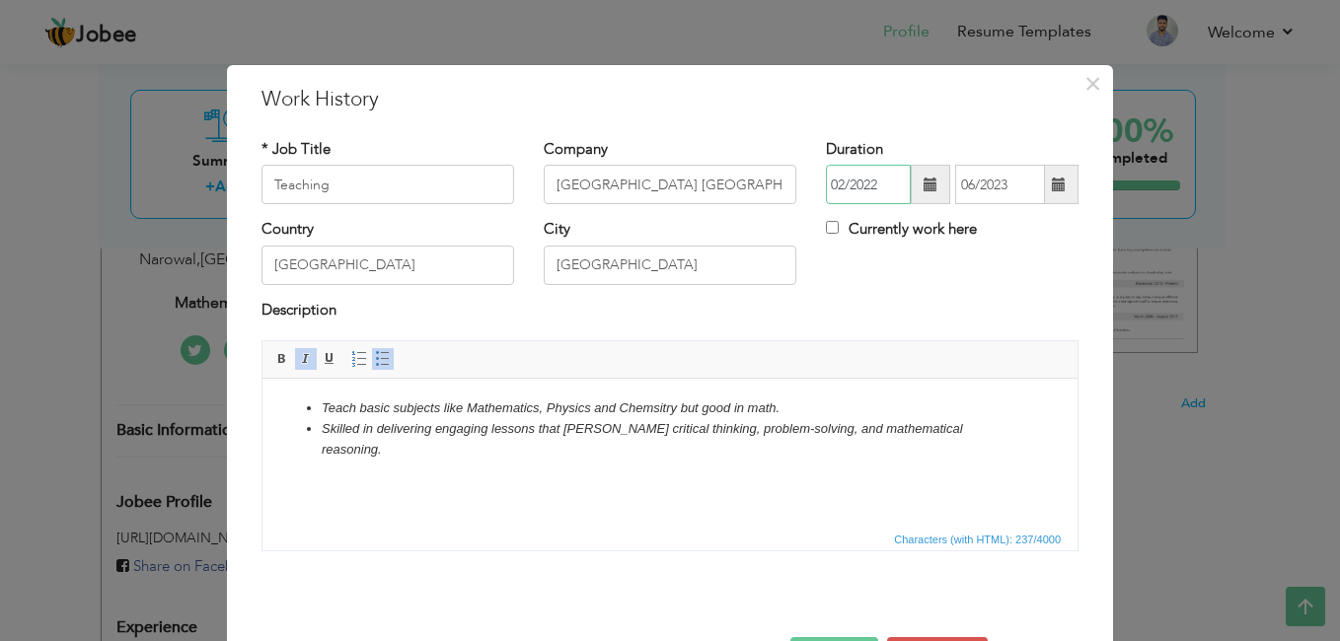
click at [875, 186] on input "02/2022" at bounding box center [868, 184] width 85 height 39
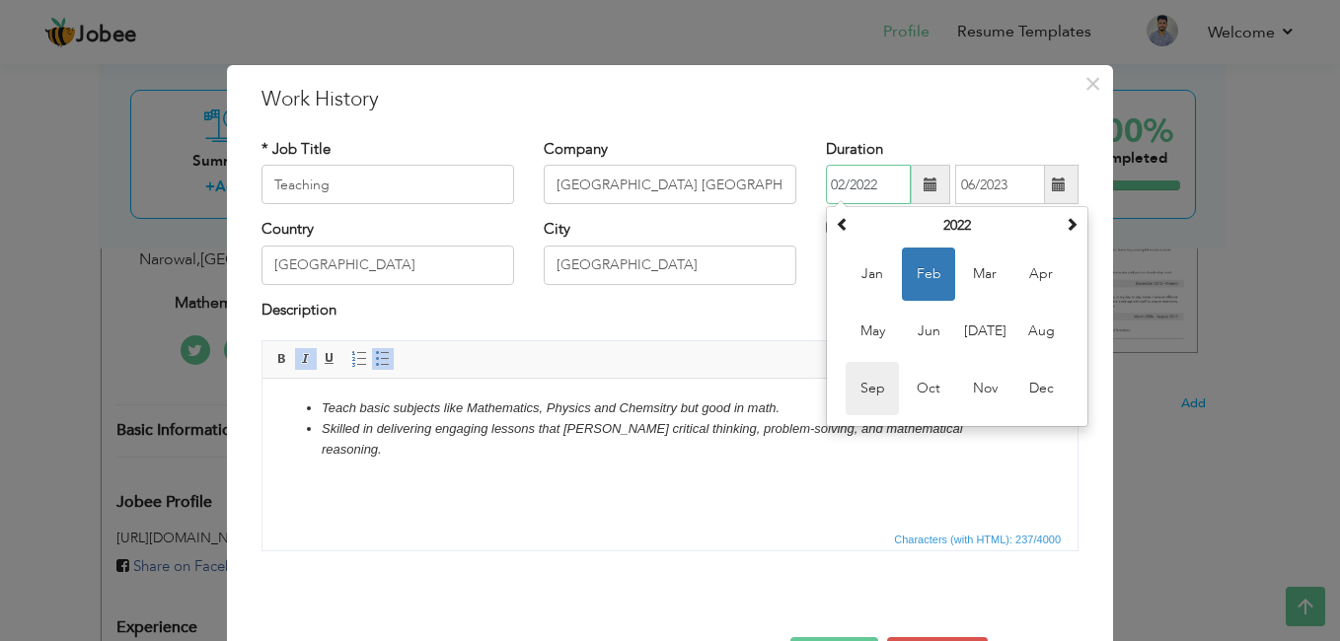
click at [853, 376] on span "Sep" at bounding box center [872, 388] width 53 height 53
type input "09/2022"
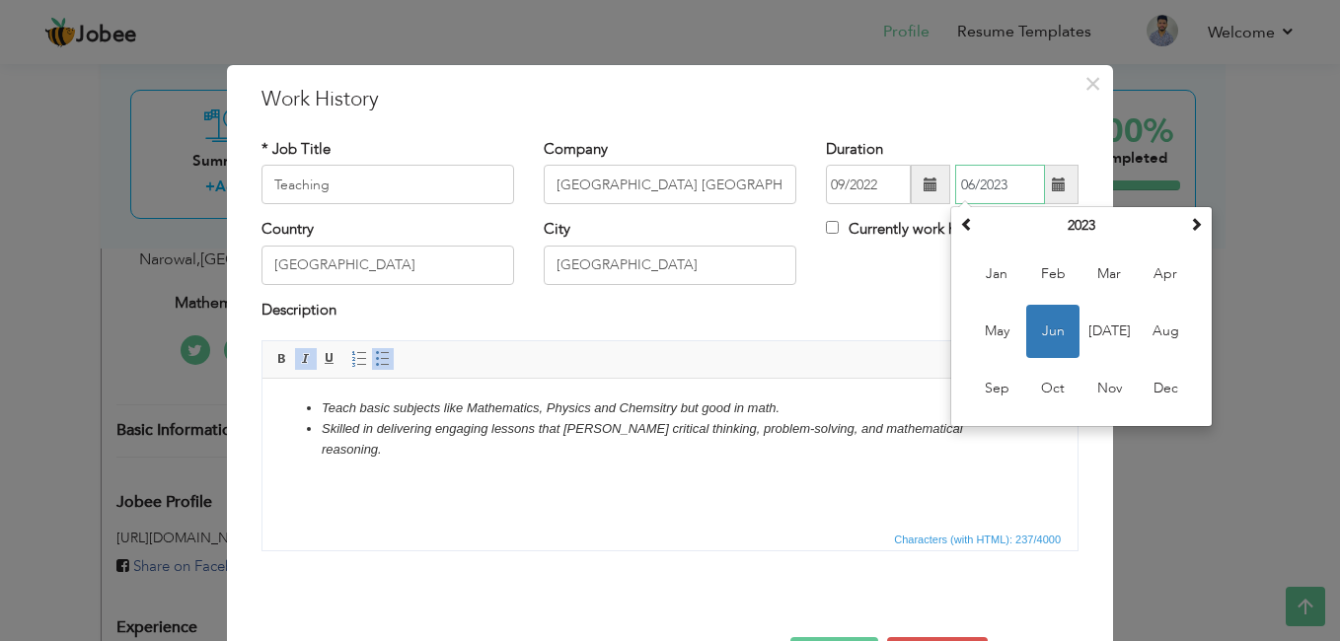
click at [1001, 184] on input "06/2023" at bounding box center [1000, 184] width 90 height 39
click at [1035, 284] on span "Feb" at bounding box center [1052, 274] width 53 height 53
type input "02/2023"
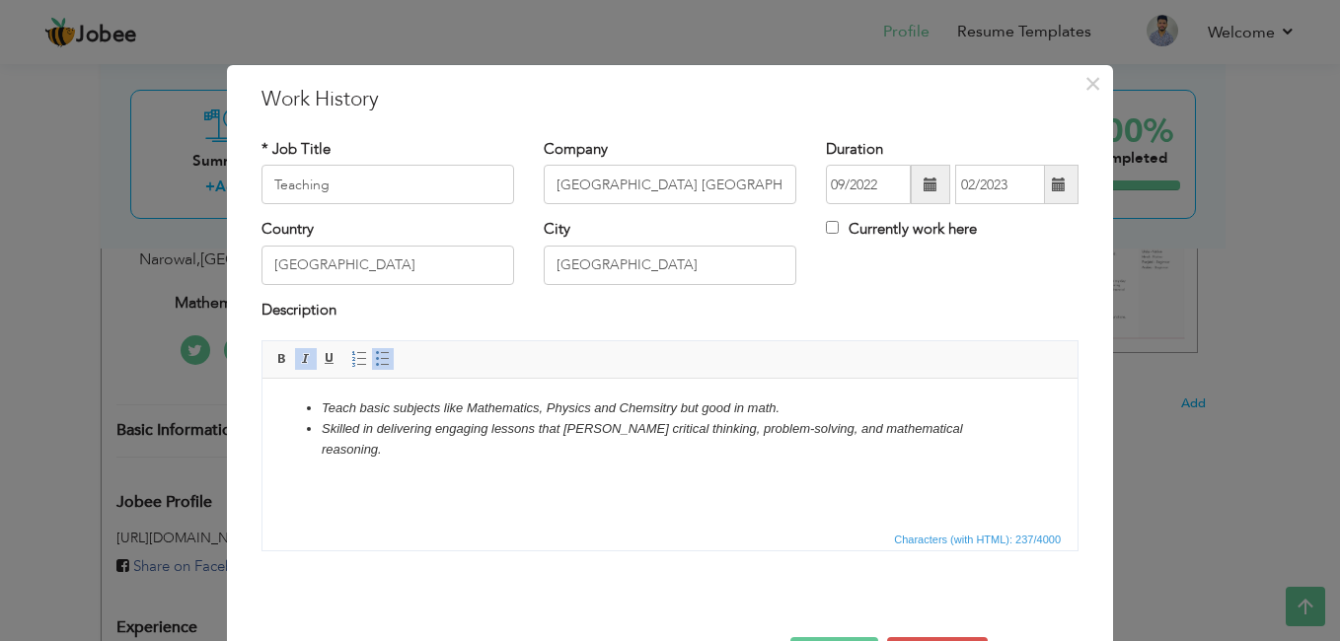
scroll to position [70, 0]
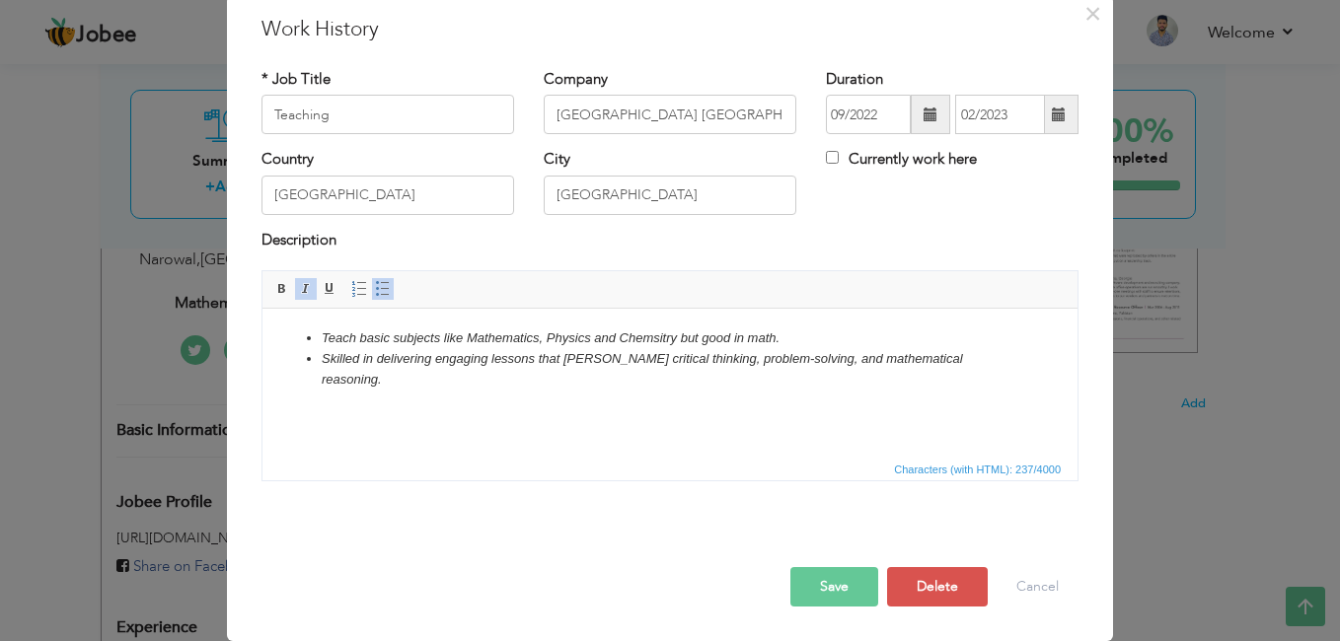
click at [825, 600] on button "Save" at bounding box center [834, 586] width 88 height 39
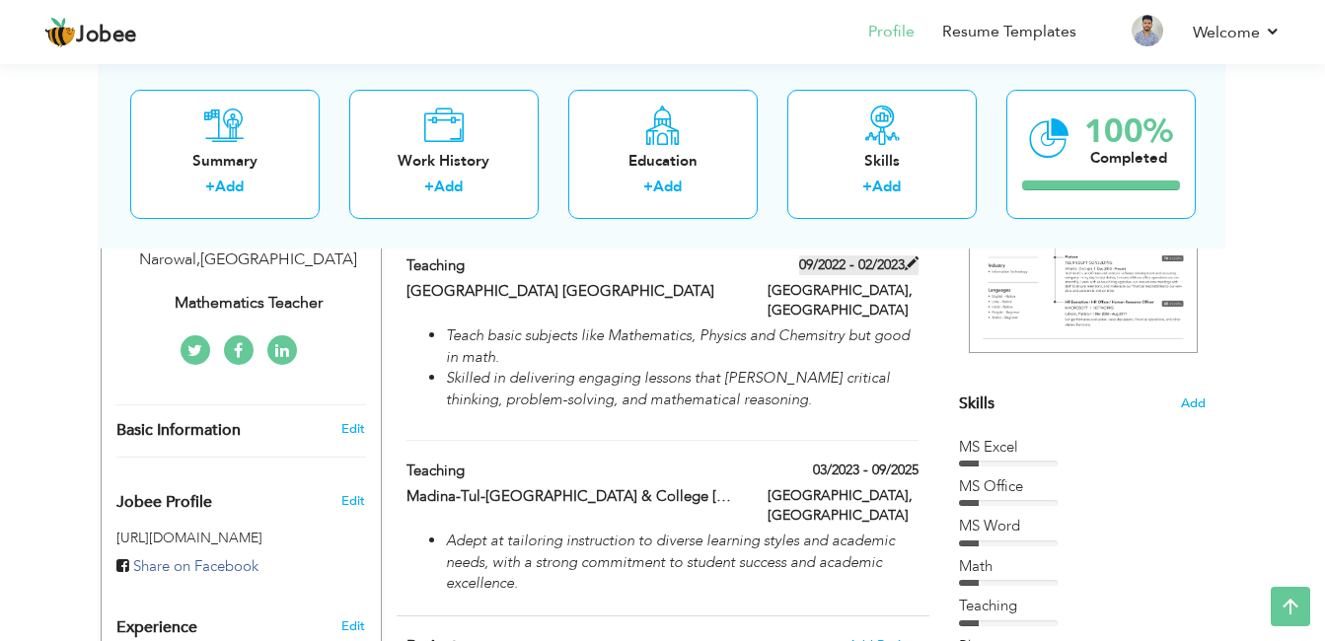
click at [907, 259] on span at bounding box center [912, 264] width 14 height 14
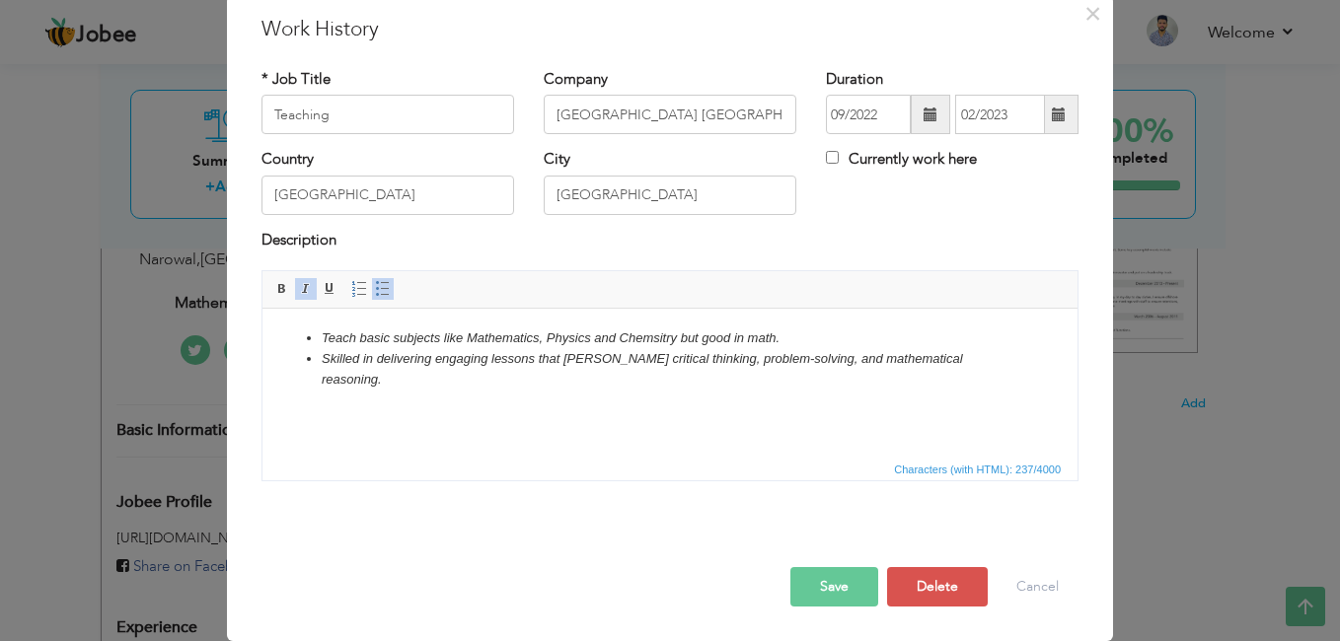
scroll to position [0, 0]
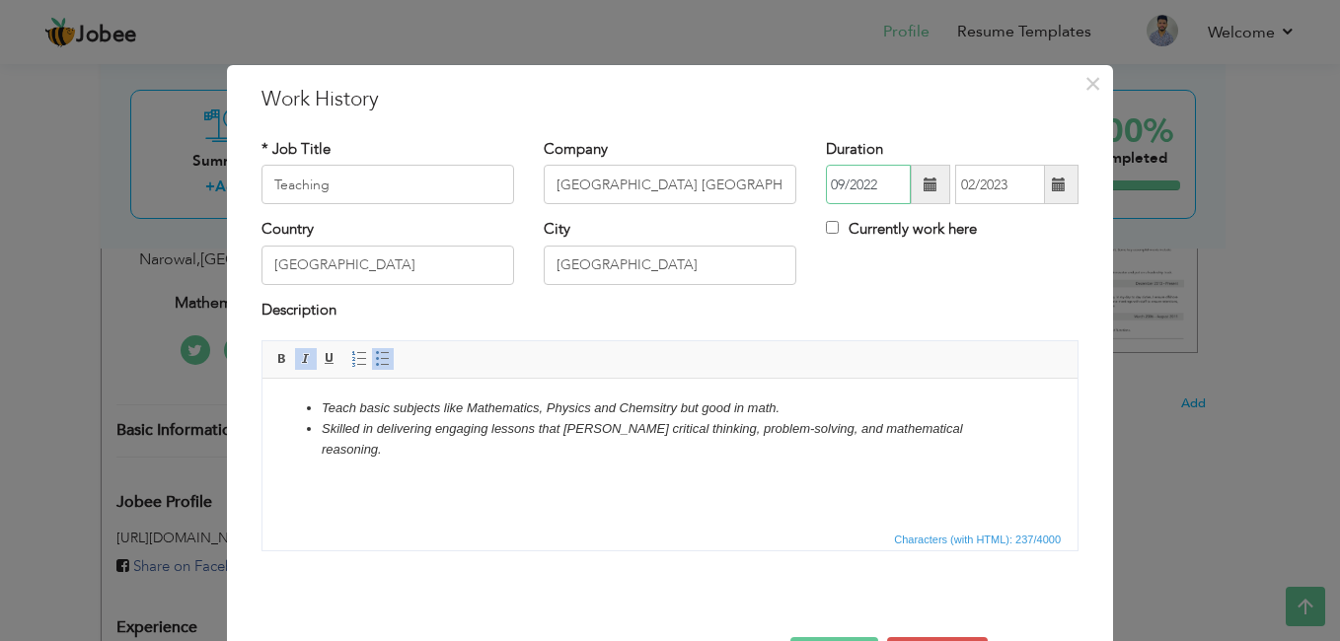
click at [857, 179] on input "09/2022" at bounding box center [868, 184] width 85 height 39
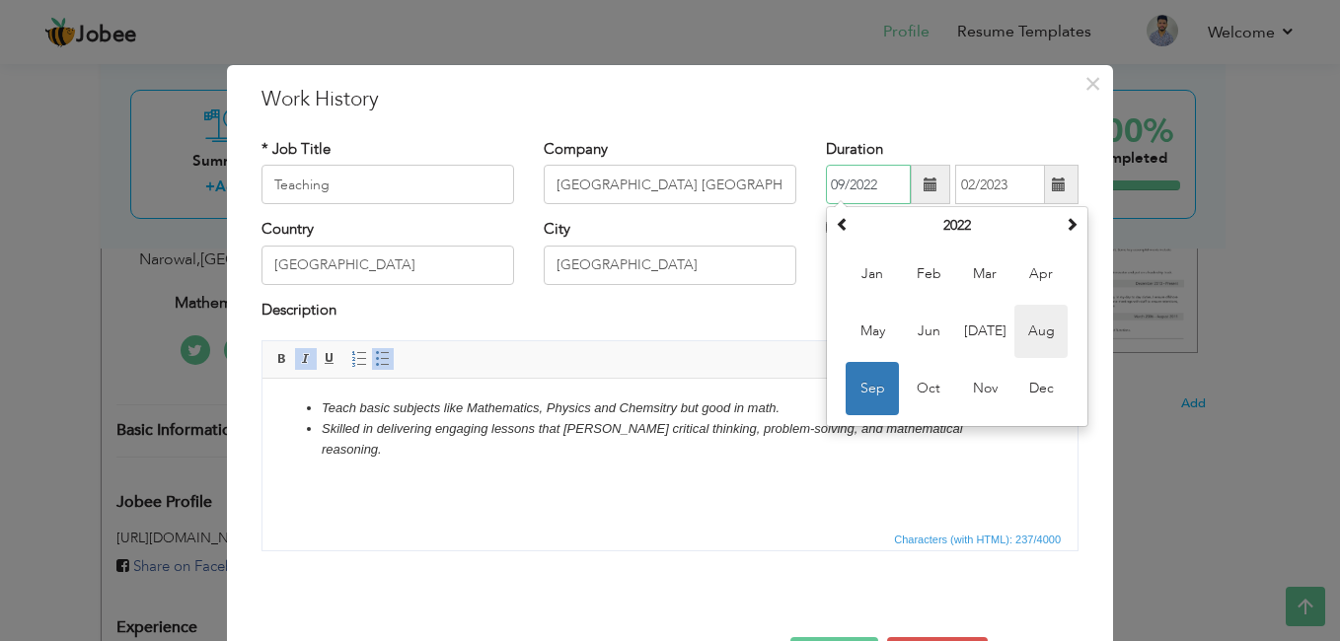
click at [1014, 324] on span "Aug" at bounding box center [1040, 331] width 53 height 53
type input "08/2022"
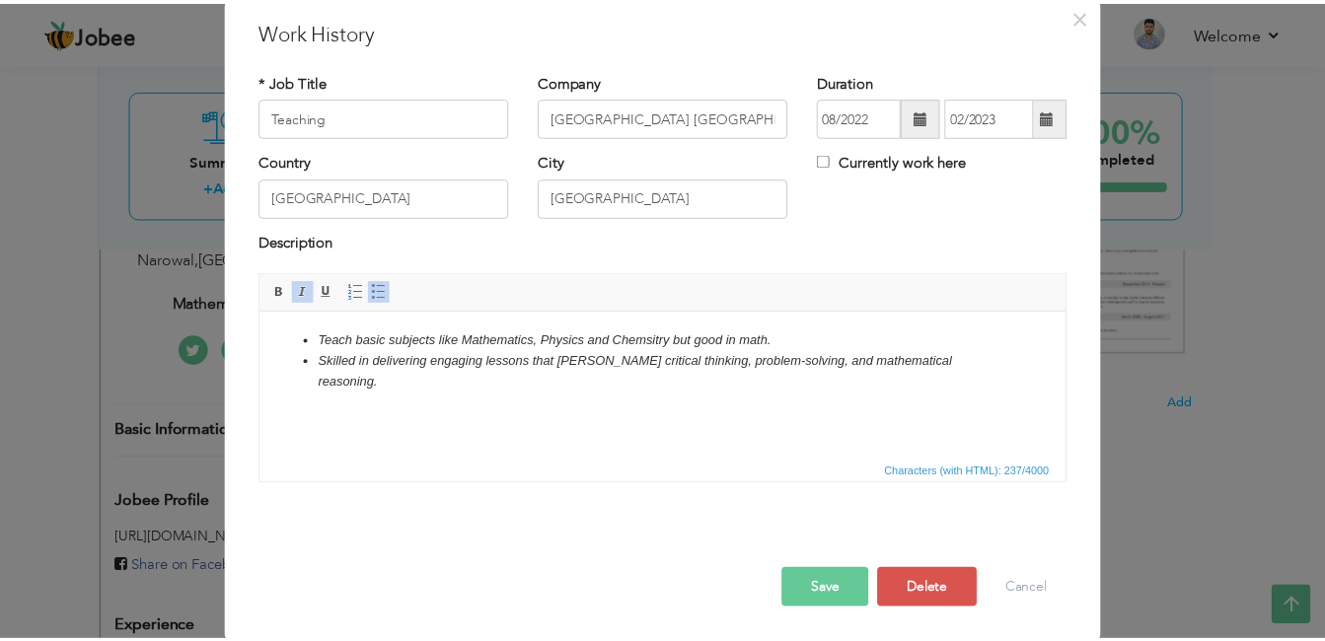
scroll to position [70, 0]
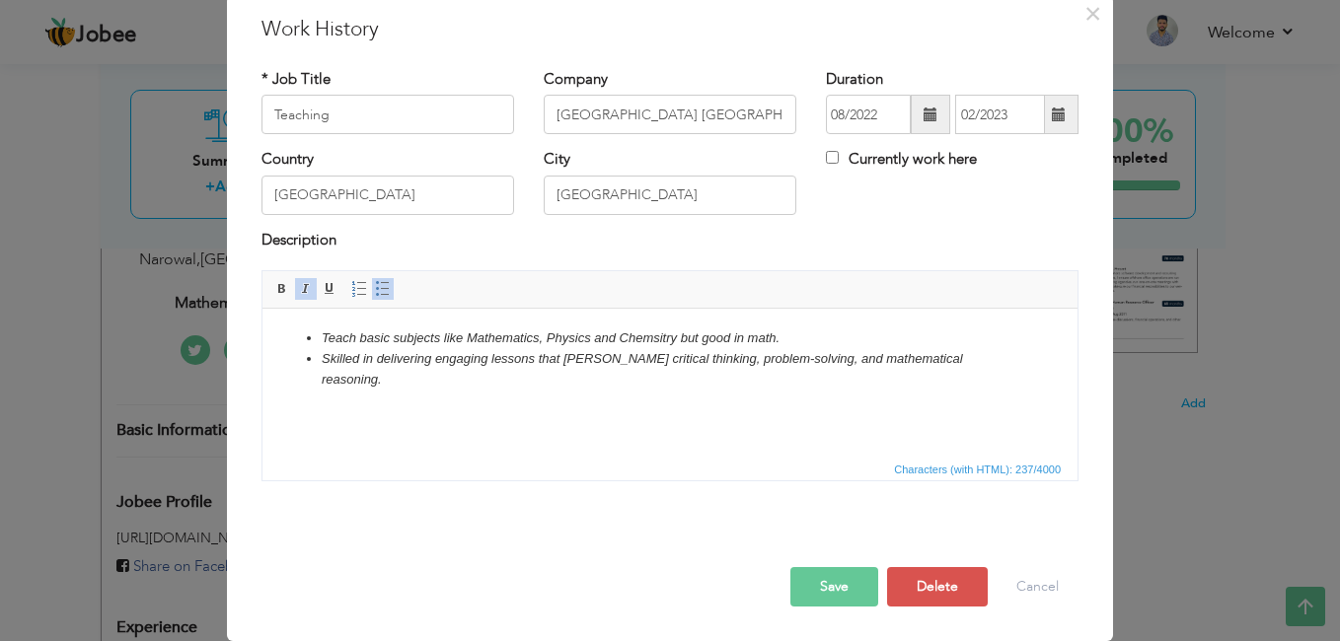
click at [810, 612] on div "Save Save and Continue Delete Cancel" at bounding box center [670, 566] width 847 height 111
click at [817, 582] on button "Save" at bounding box center [834, 586] width 88 height 39
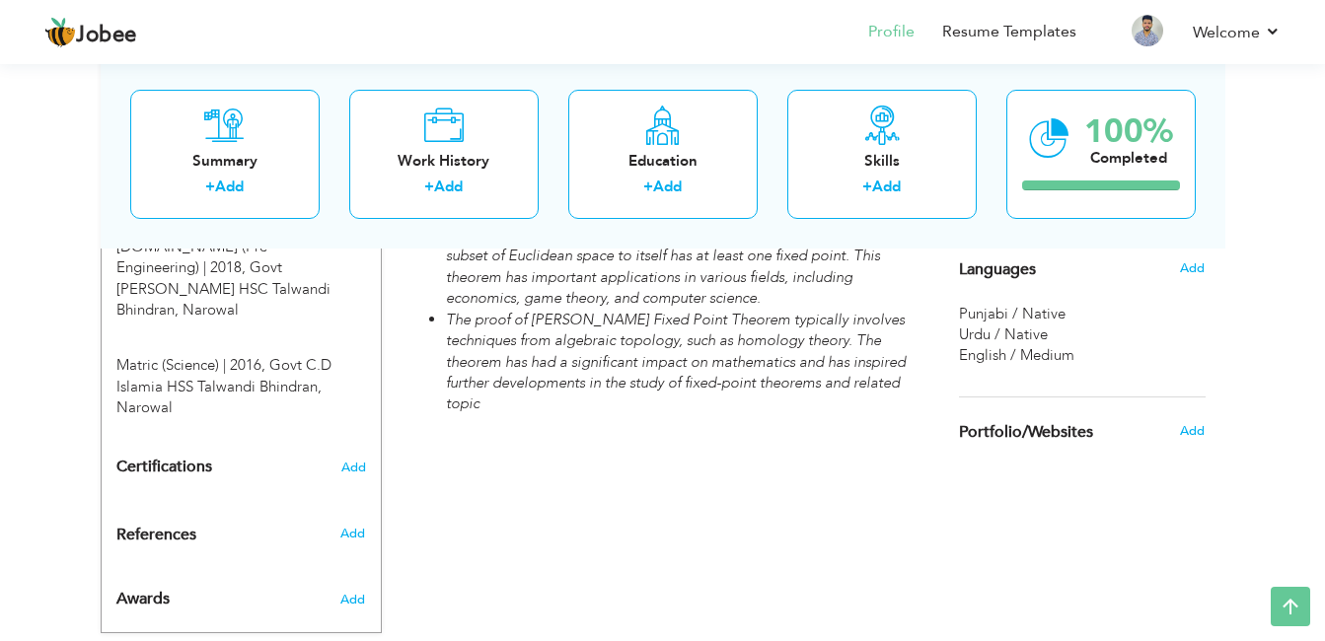
scroll to position [996, 0]
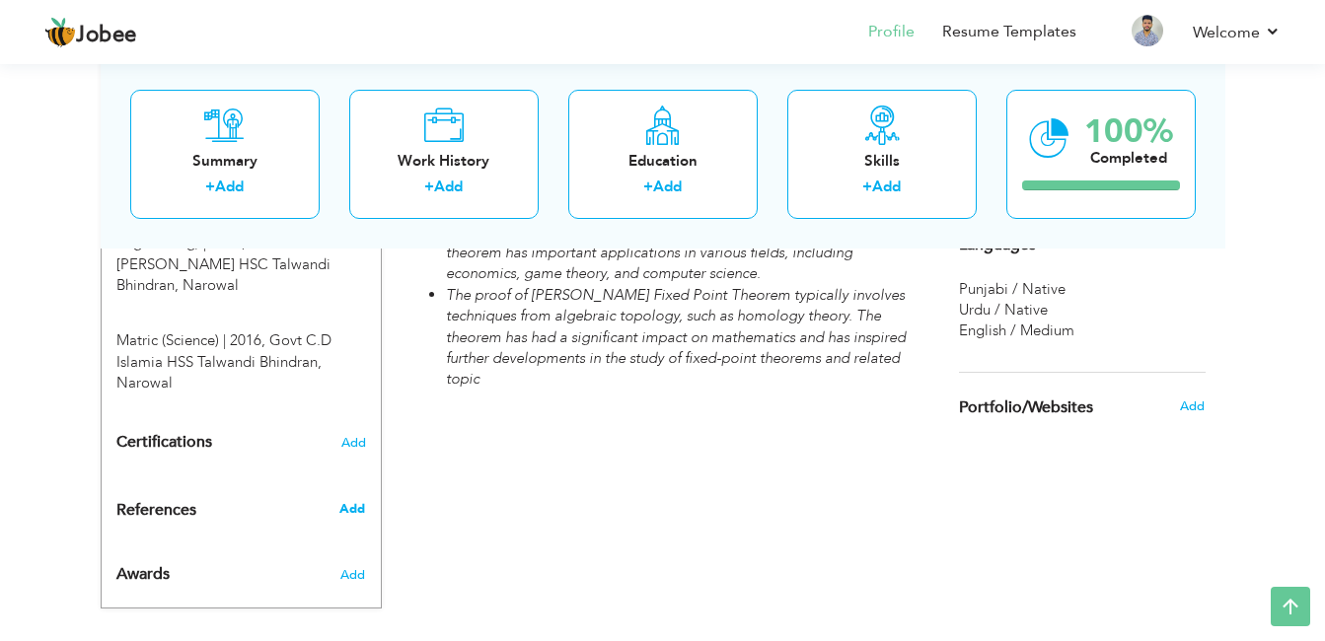
click at [347, 500] on span "Add" at bounding box center [352, 509] width 26 height 18
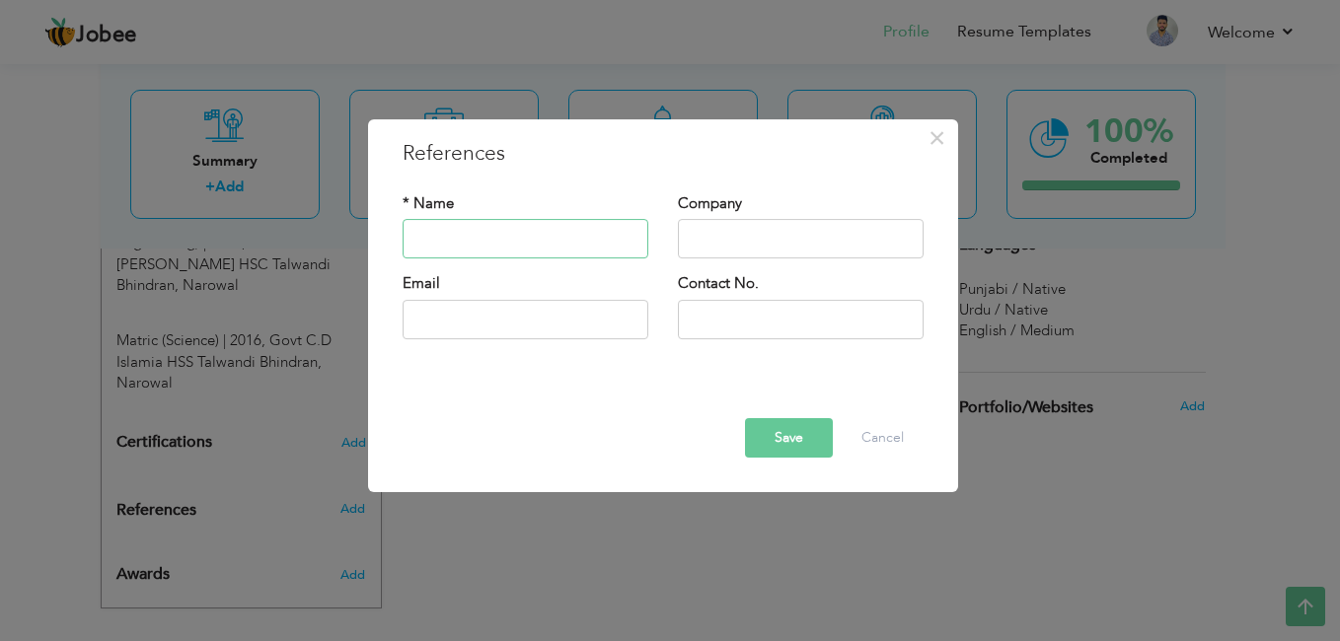
click at [492, 250] on input "text" at bounding box center [526, 239] width 246 height 39
click at [870, 437] on button "Cancel" at bounding box center [883, 437] width 82 height 39
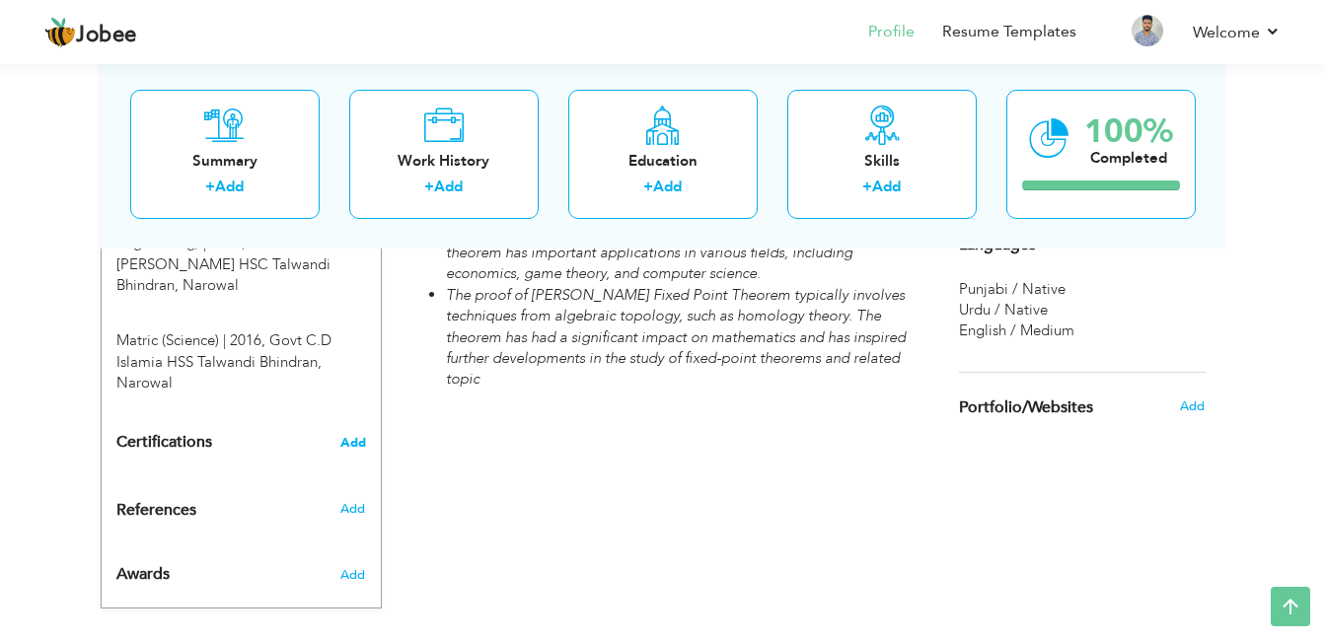
click at [363, 436] on span "Add" at bounding box center [353, 443] width 26 height 14
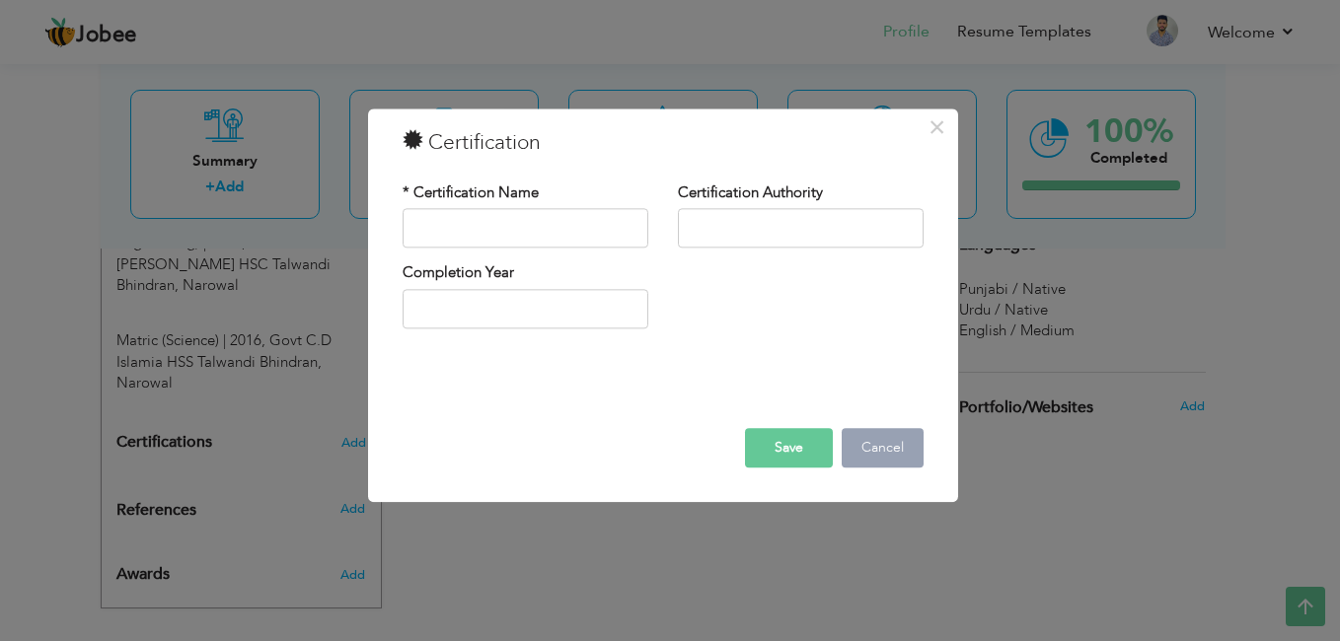
click at [869, 447] on button "Cancel" at bounding box center [883, 448] width 82 height 39
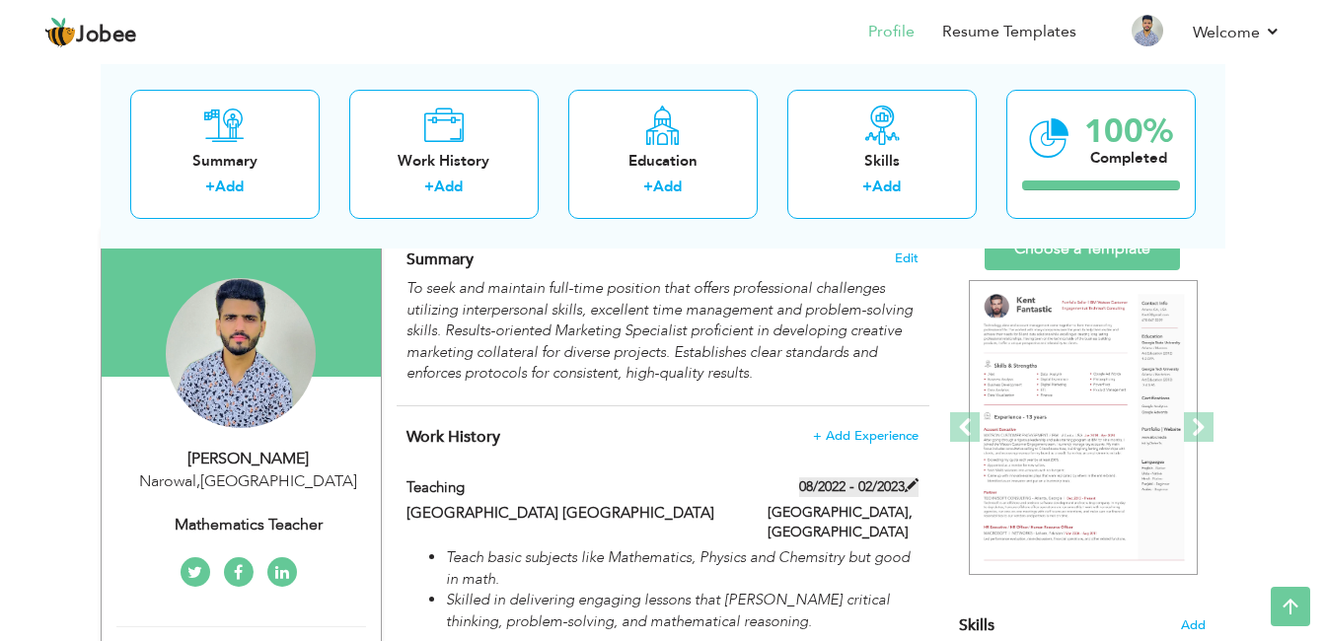
scroll to position [0, 0]
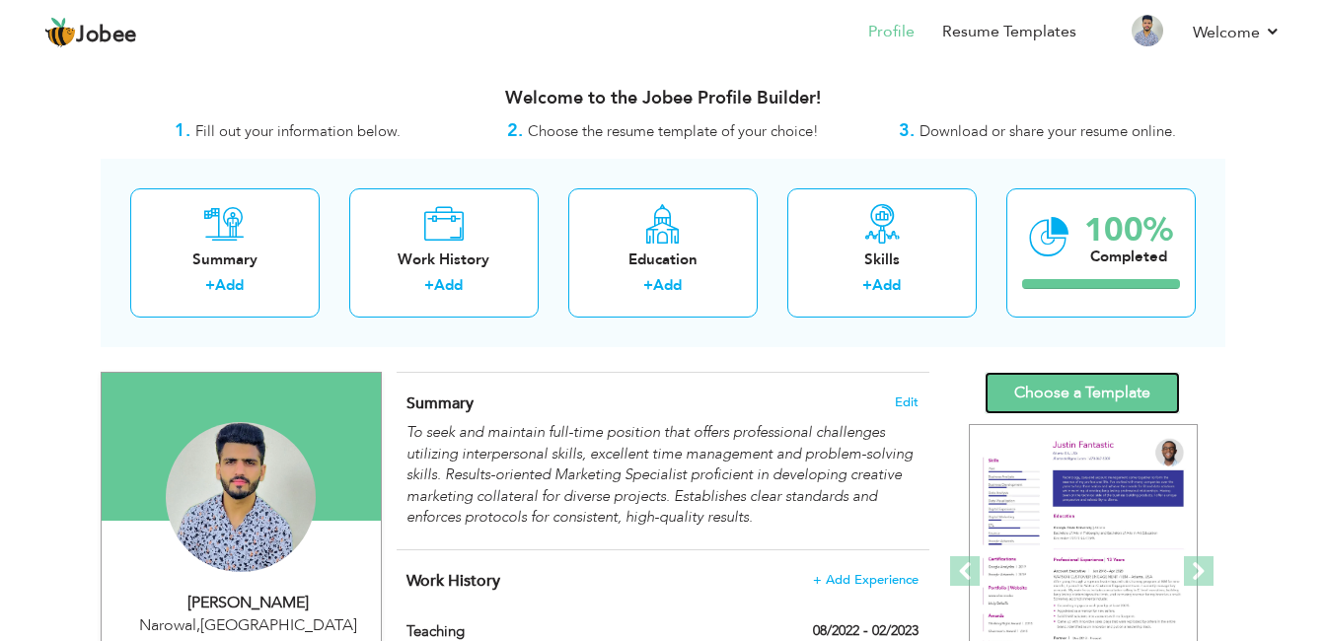
click at [1104, 400] on link "Choose a Template" at bounding box center [1082, 393] width 195 height 42
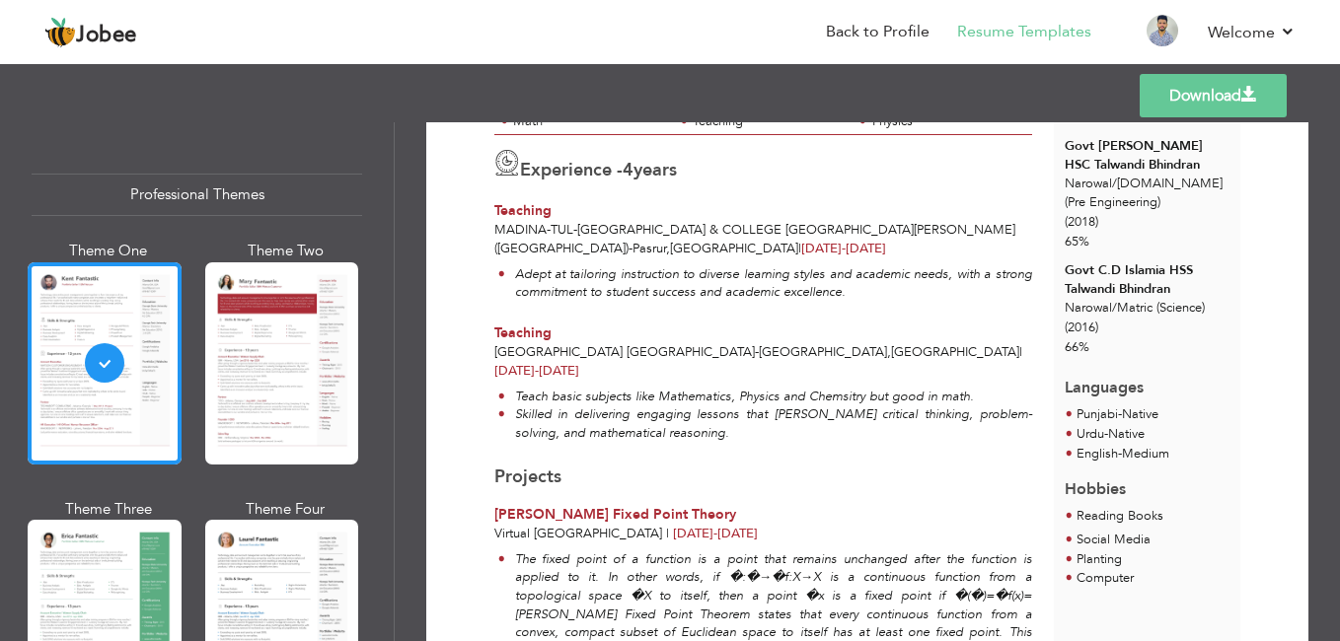
scroll to position [376, 0]
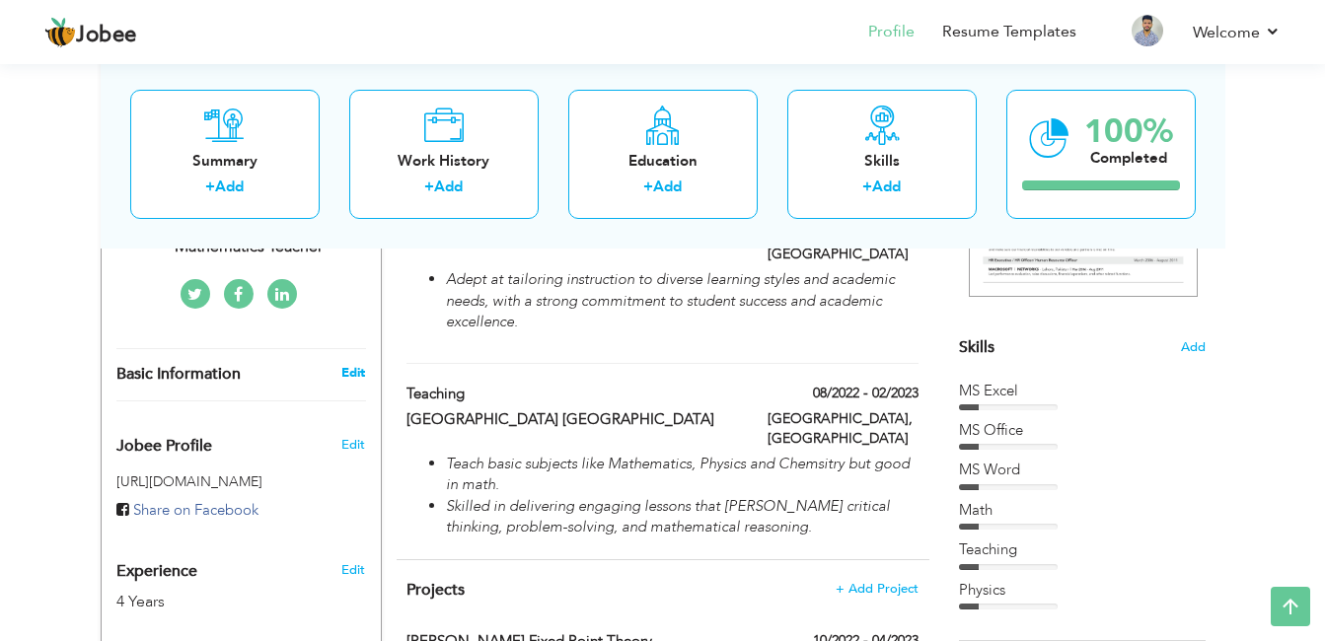
click at [342, 366] on link "Edit" at bounding box center [353, 373] width 24 height 18
select select "number:166"
select select "number:6"
type input "Mathematics Teacher"
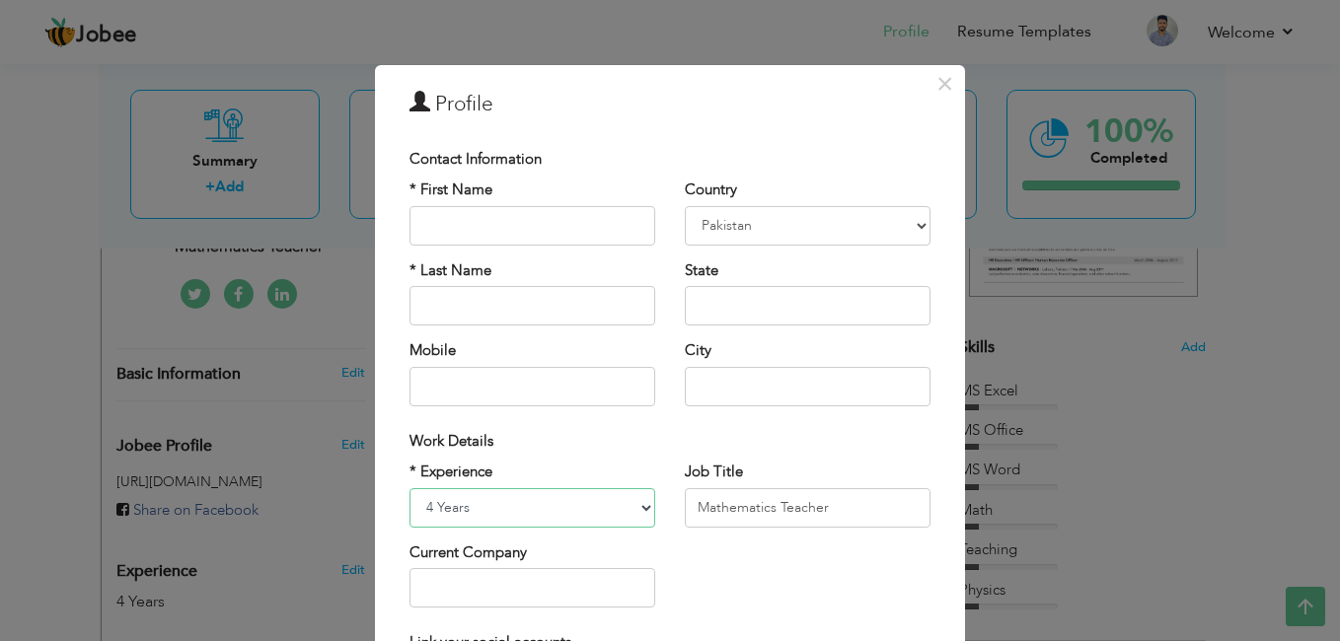
click at [481, 504] on select "Entry Level Less than 1 Year 1 Year 2 Years 3 Years 4 Years 5 Years 6 Years 7 Y…" at bounding box center [533, 507] width 246 height 39
select select "number:5"
click at [410, 488] on select "Entry Level Less than 1 Year 1 Year 2 Years 3 Years 4 Years 5 Years 6 Years 7 Y…" at bounding box center [533, 507] width 246 height 39
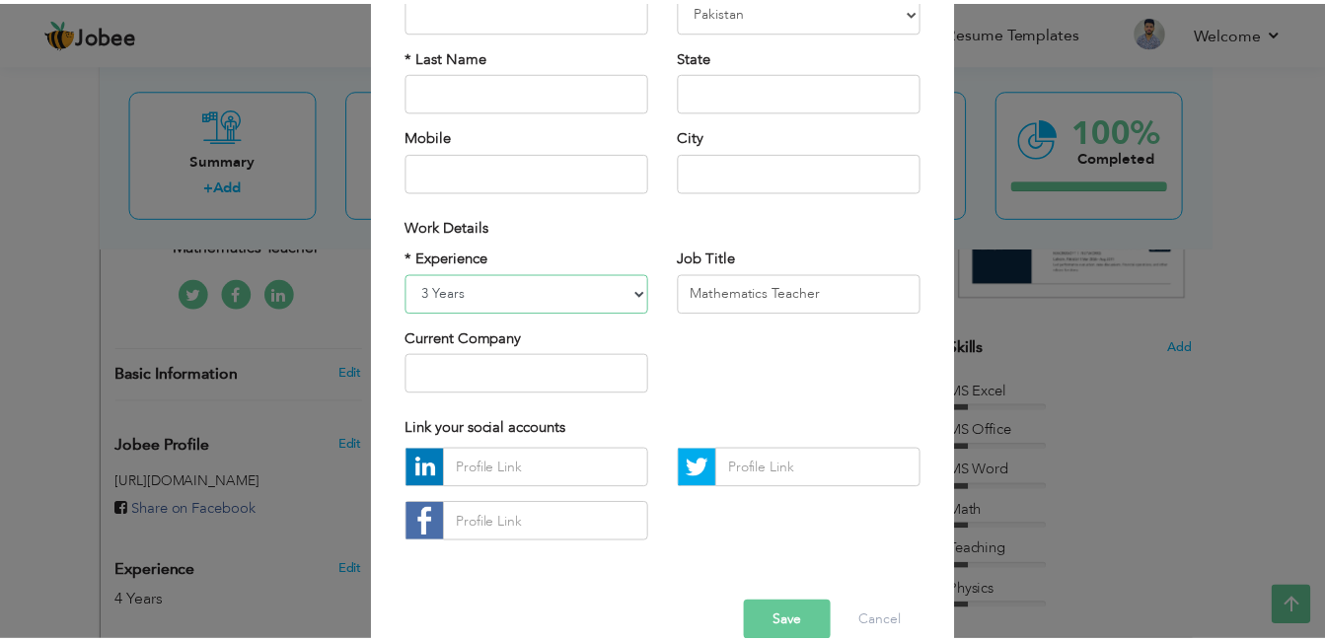
scroll to position [215, 0]
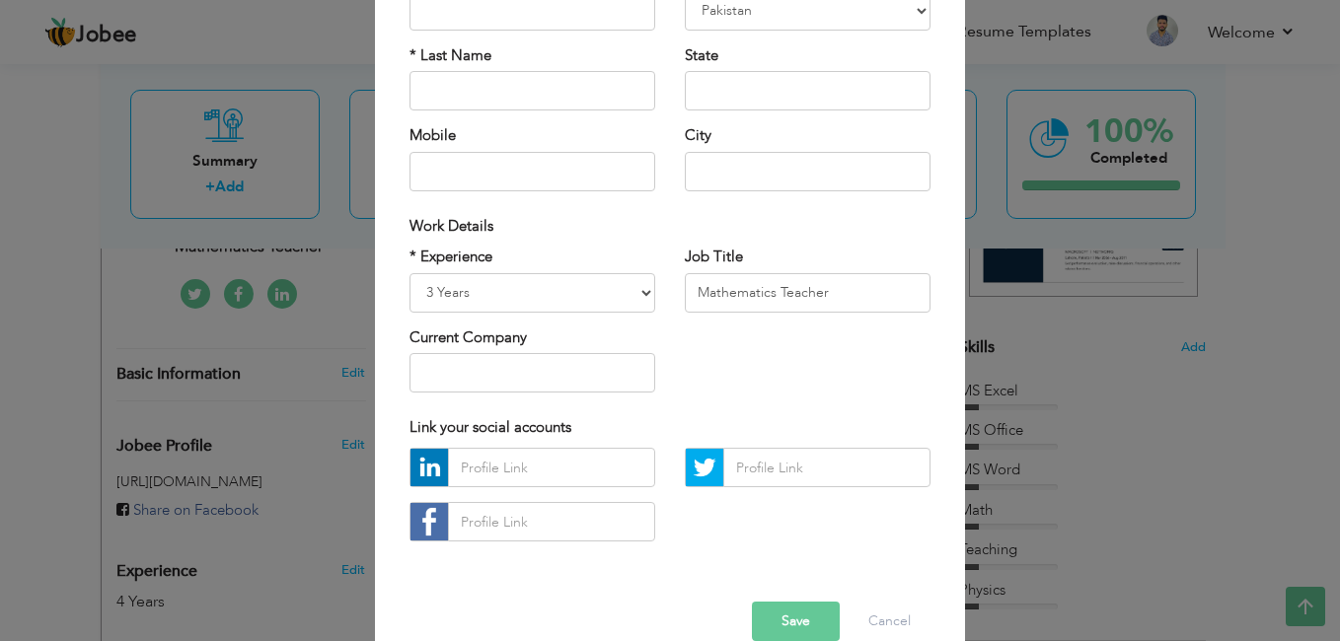
click at [806, 617] on button "Save" at bounding box center [796, 621] width 88 height 39
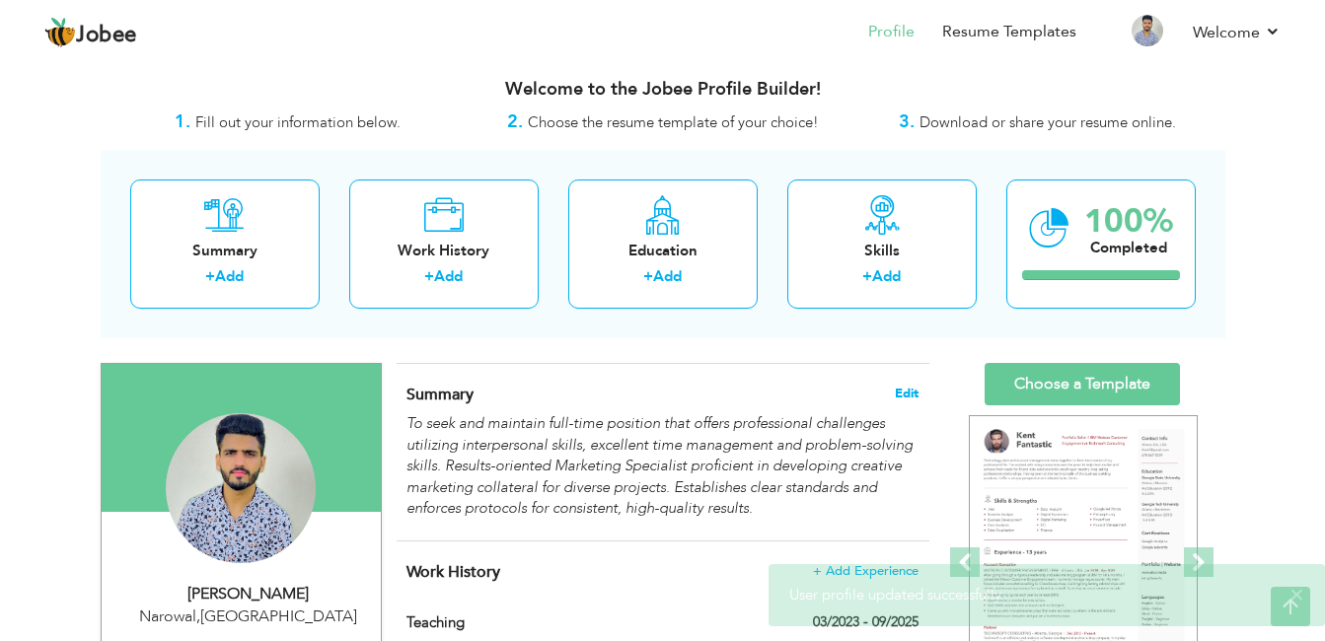
scroll to position [0, 0]
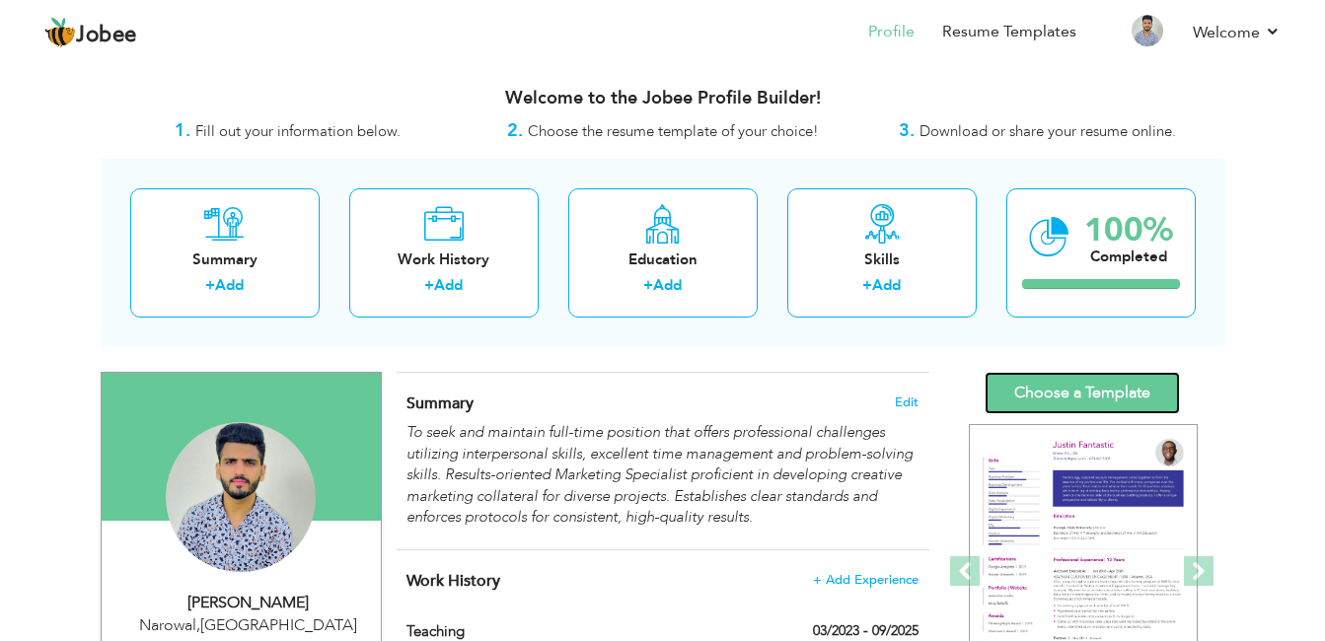
click at [1053, 381] on link "Choose a Template" at bounding box center [1082, 393] width 195 height 42
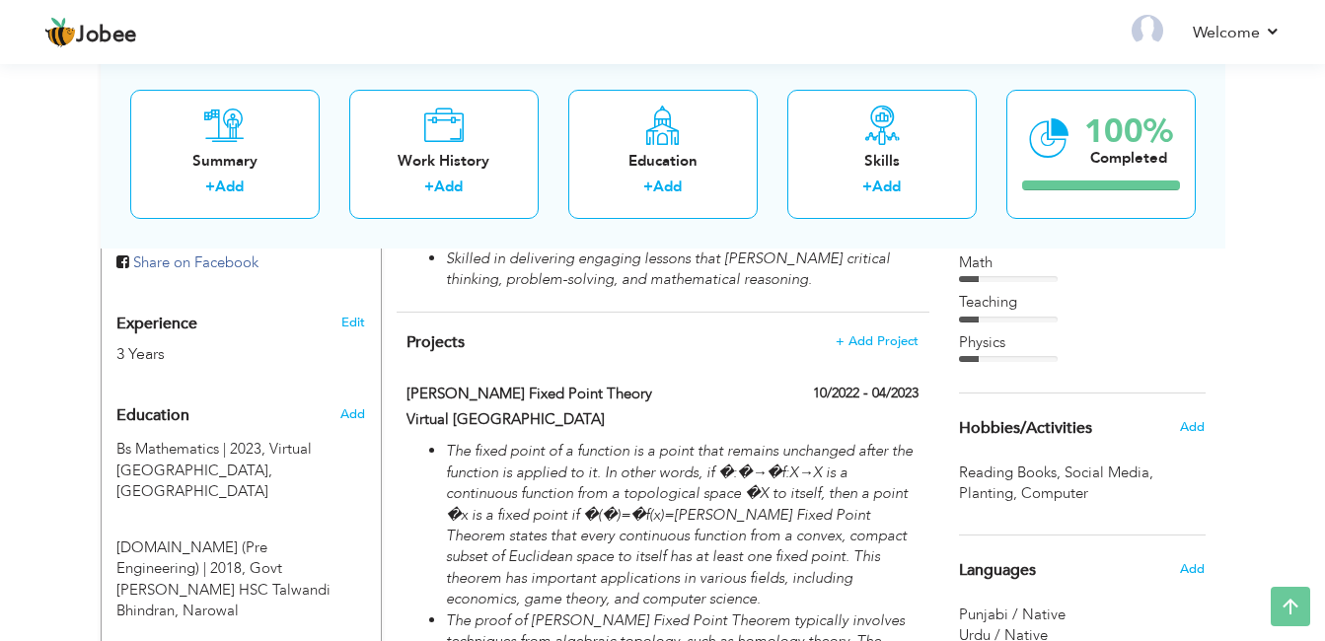
scroll to position [683, 0]
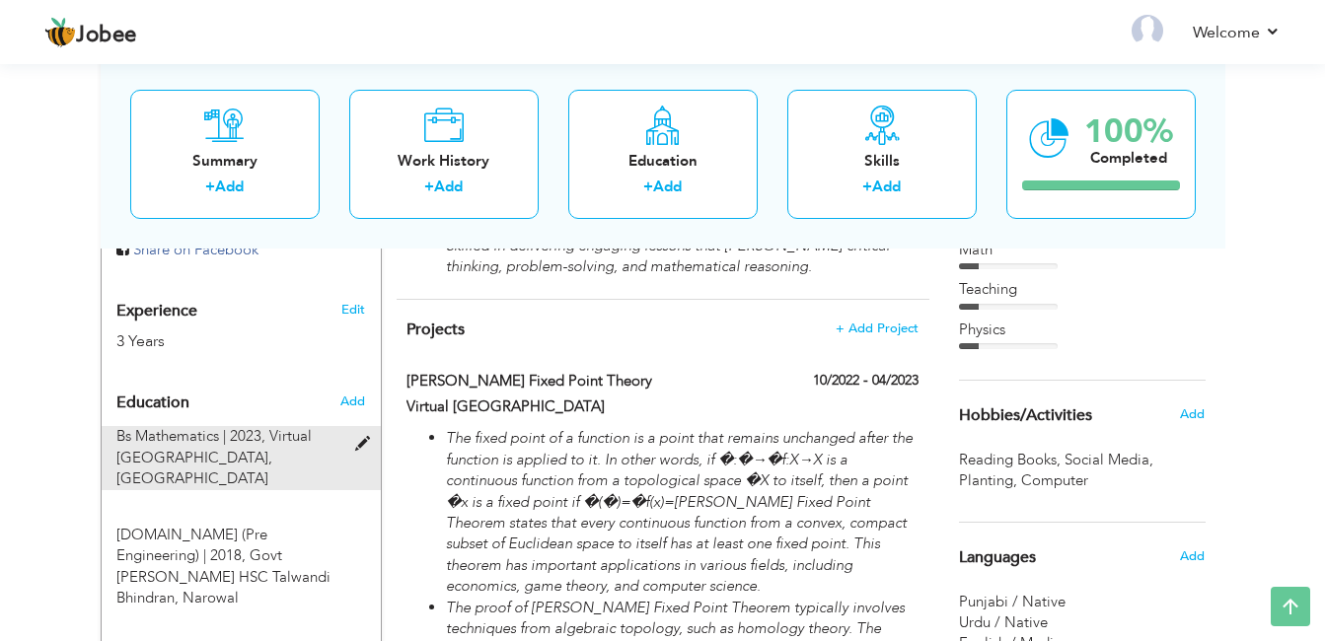
click at [353, 440] on div "Bs Mathematics | 2023, Virtual University of Pakistan, Narowal" at bounding box center [230, 457] width 256 height 63
type input "Bs Mathematics"
type input "2023"
type input "Virtual [GEOGRAPHIC_DATA]"
type input "78"
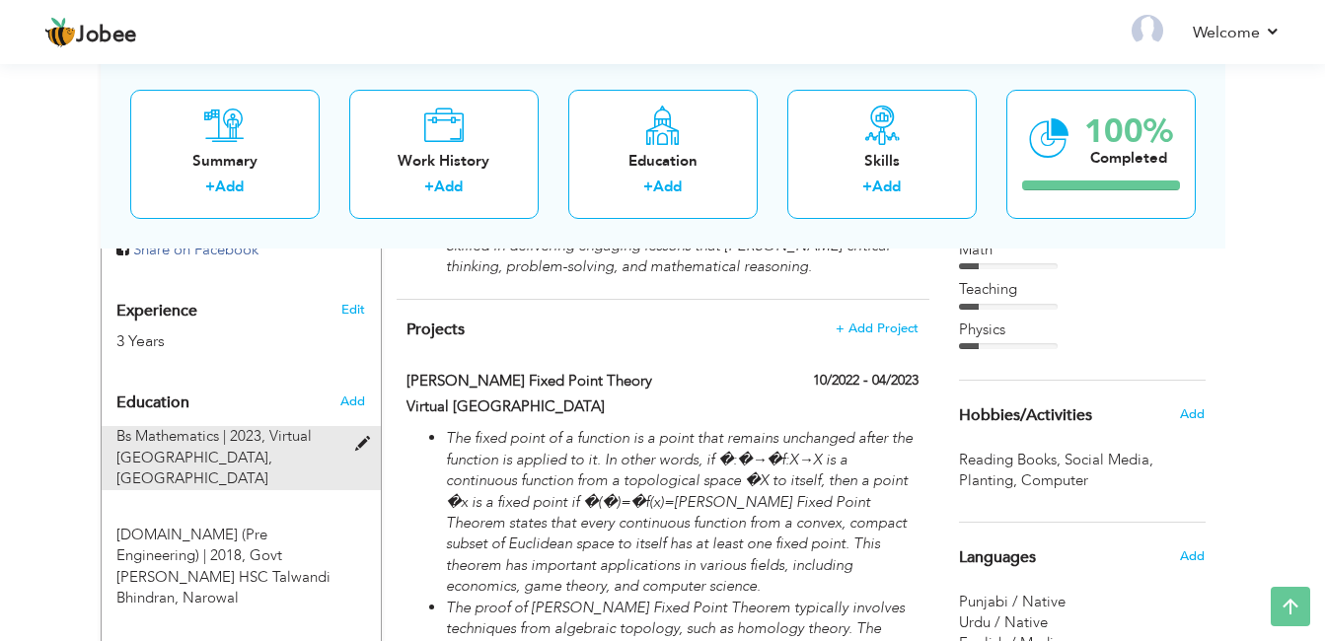
radio input "false"
radio input "true"
type input "Narowal"
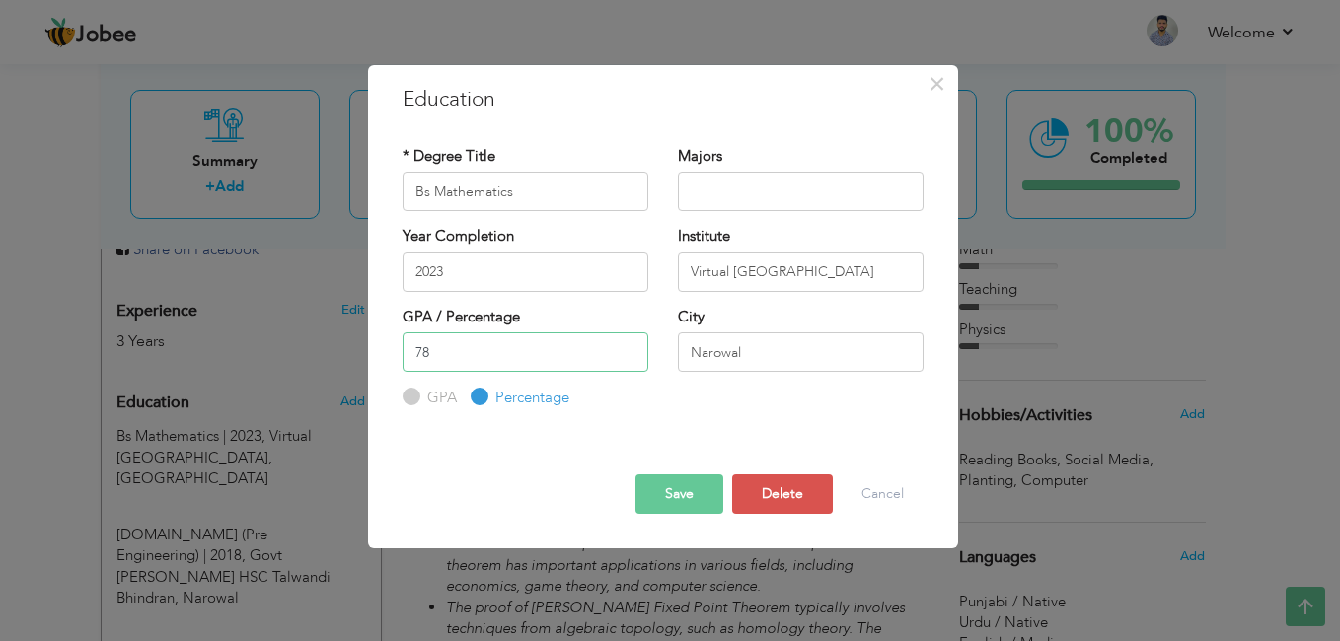
click at [452, 344] on input "78" at bounding box center [526, 352] width 246 height 39
type input "7"
click at [678, 497] on button "Save" at bounding box center [679, 494] width 88 height 39
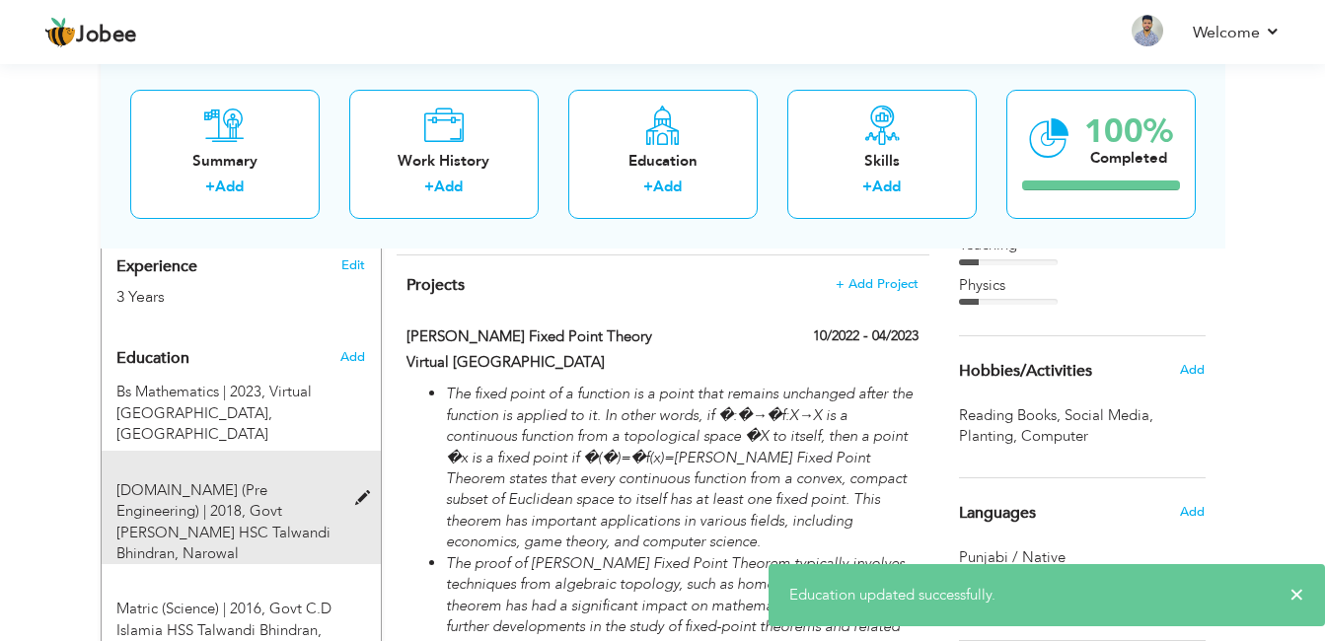
scroll to position [729, 0]
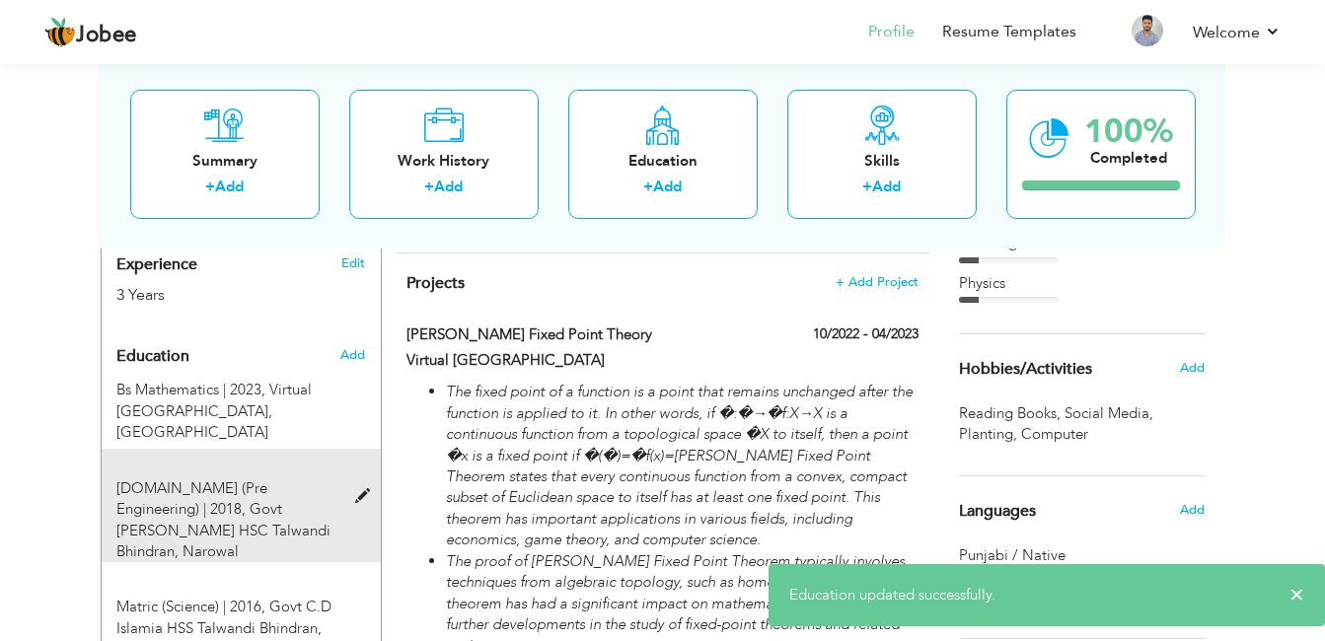
click at [359, 489] on span at bounding box center [367, 496] width 25 height 15
type input "[DOMAIN_NAME] (Pre Engineering)"
type input "2018"
type input "Govt [PERSON_NAME] HSC Talwandi Bhindran"
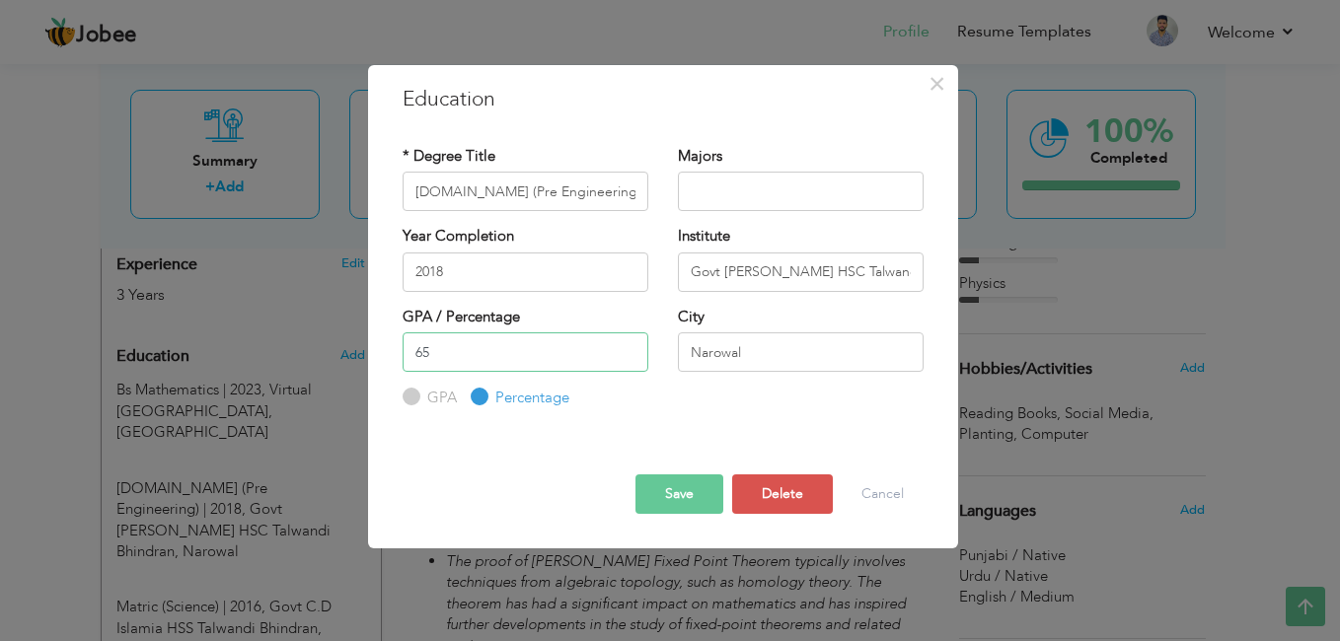
click at [456, 354] on input "65" at bounding box center [526, 352] width 246 height 39
type input "6"
click at [666, 490] on button "Save" at bounding box center [679, 494] width 88 height 39
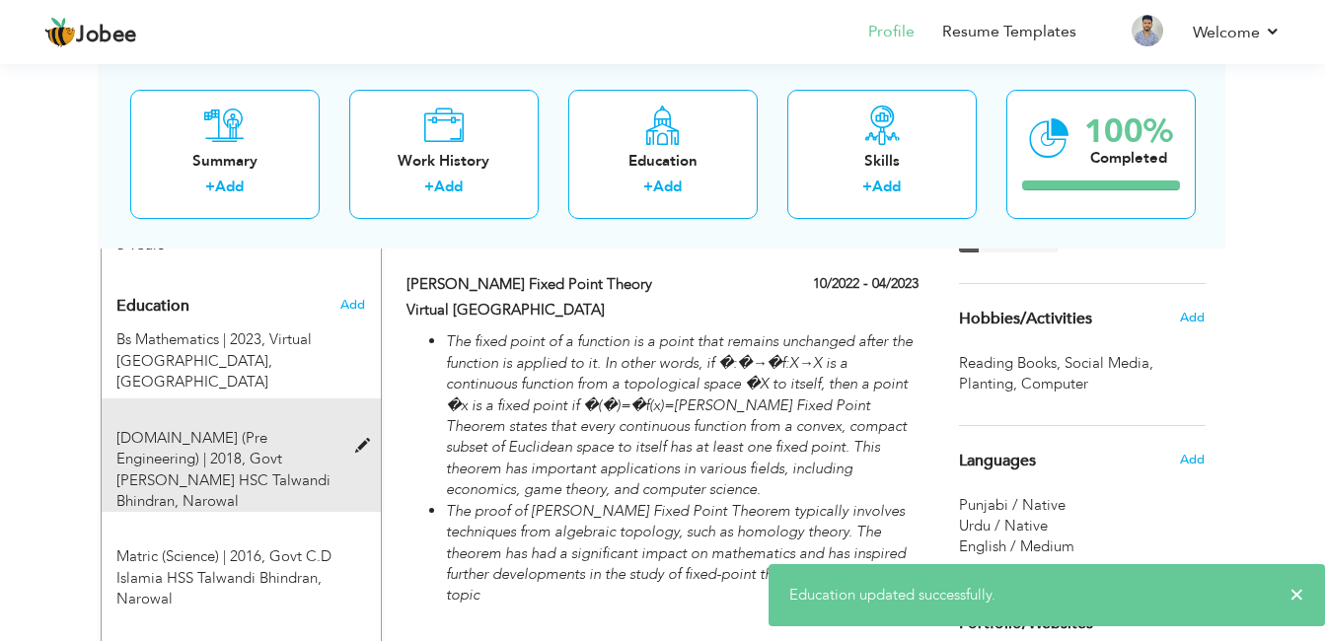
scroll to position [837, 0]
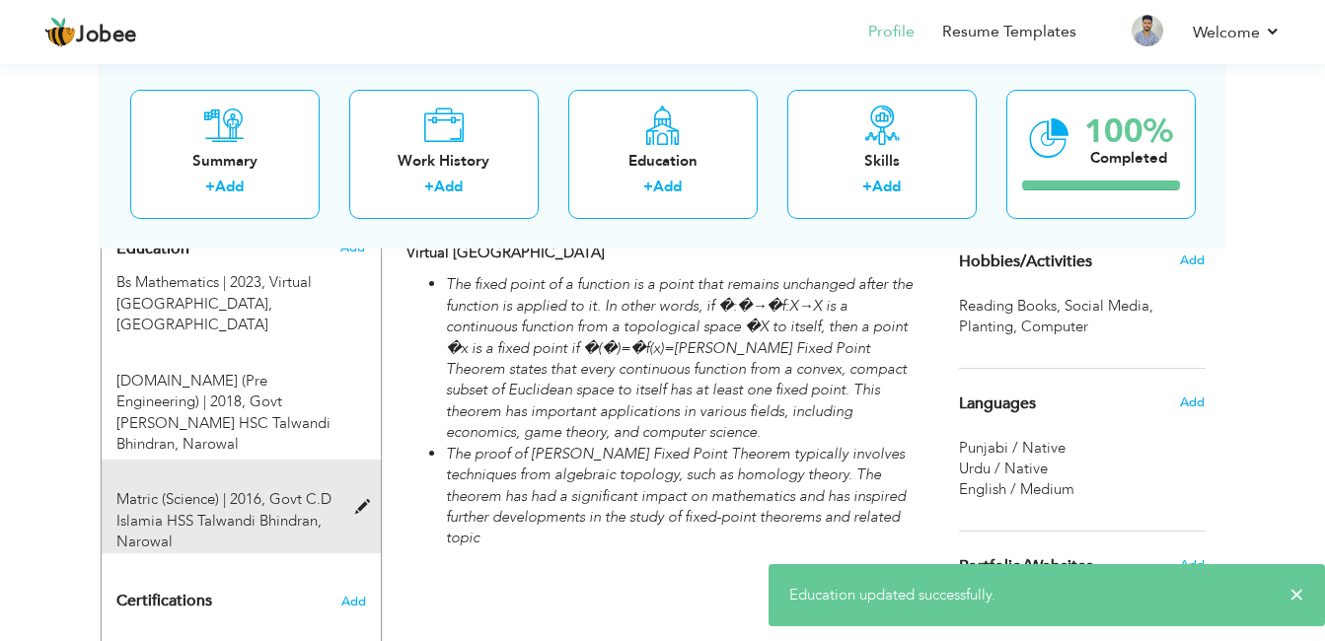
click at [368, 500] on span at bounding box center [367, 507] width 25 height 15
type input "Matric (Science)"
type input "2016"
type input "Govt C.D Islamia HSS Talwandi Bhindran"
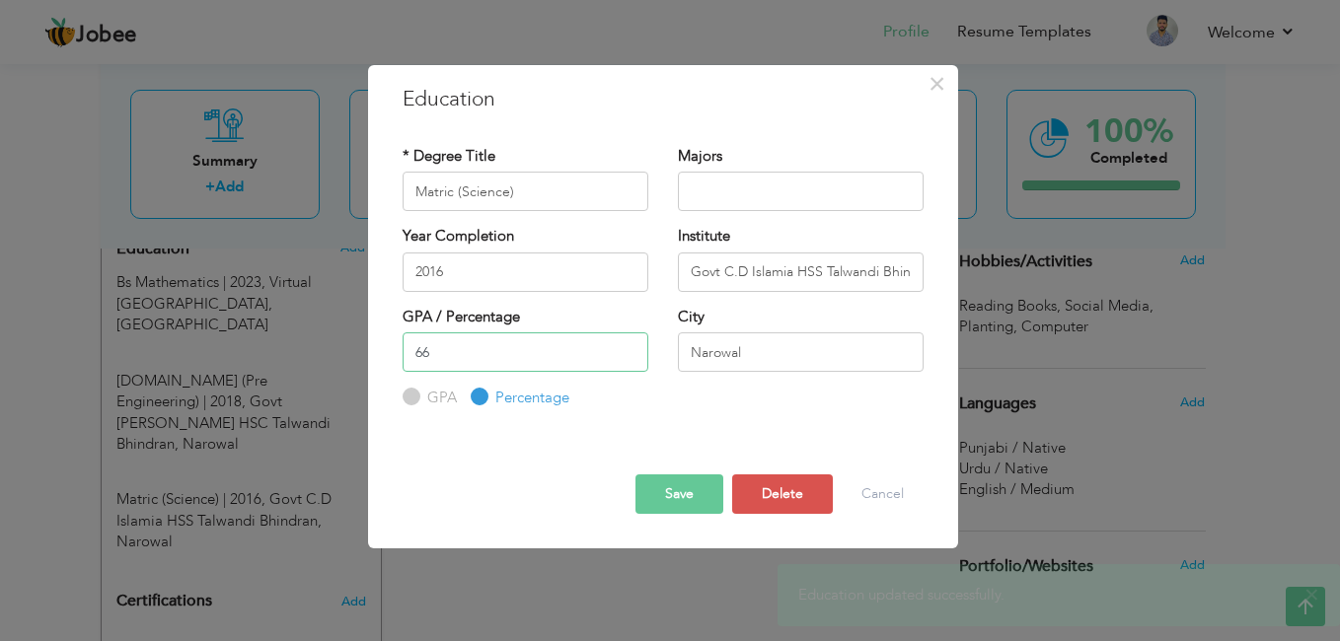
click at [458, 359] on input "66" at bounding box center [526, 352] width 246 height 39
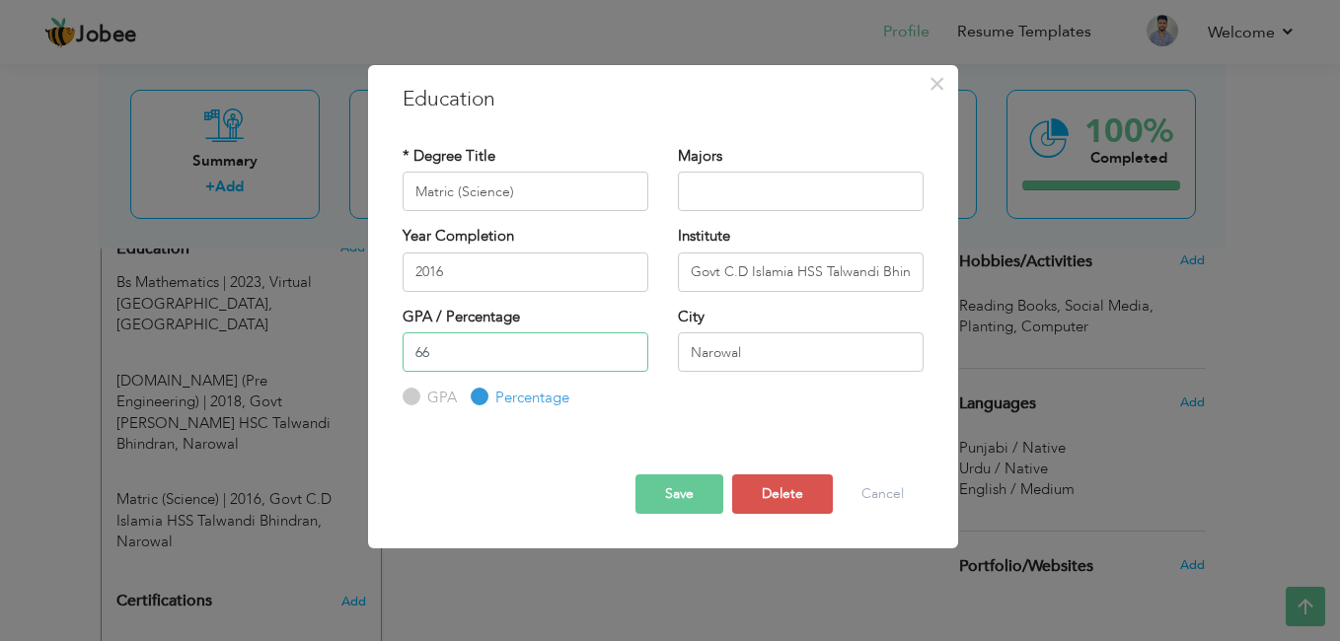
type input "6"
click at [659, 505] on button "Save" at bounding box center [679, 494] width 88 height 39
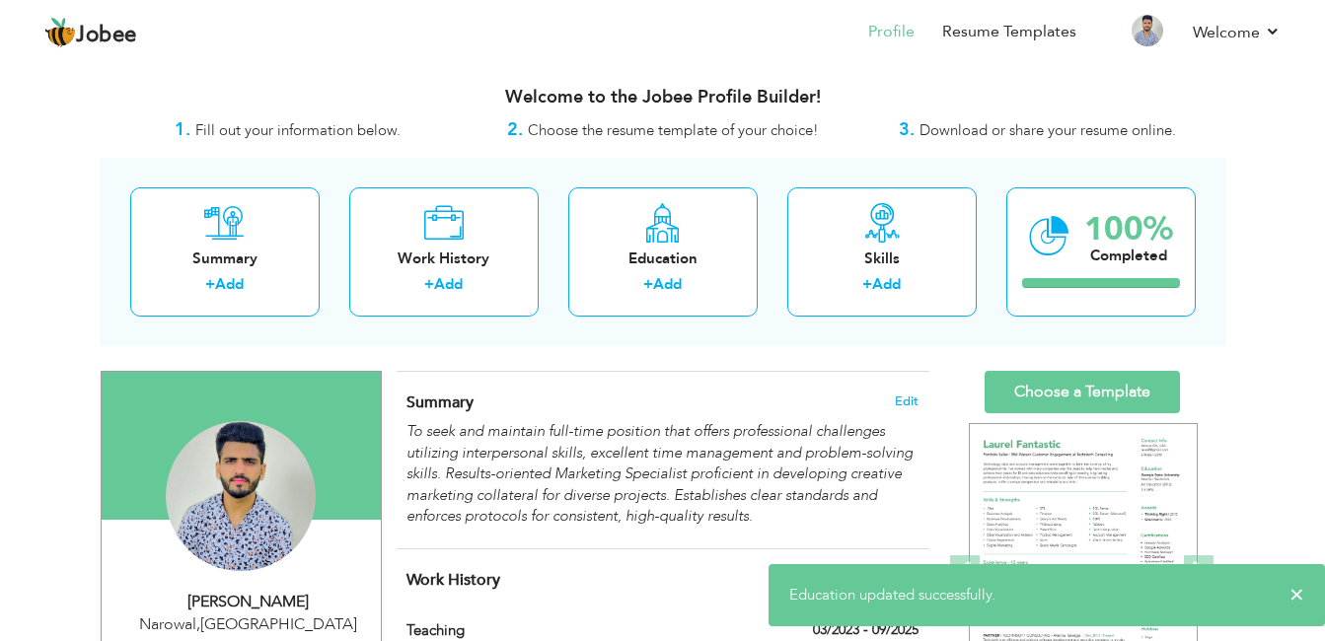
scroll to position [0, 0]
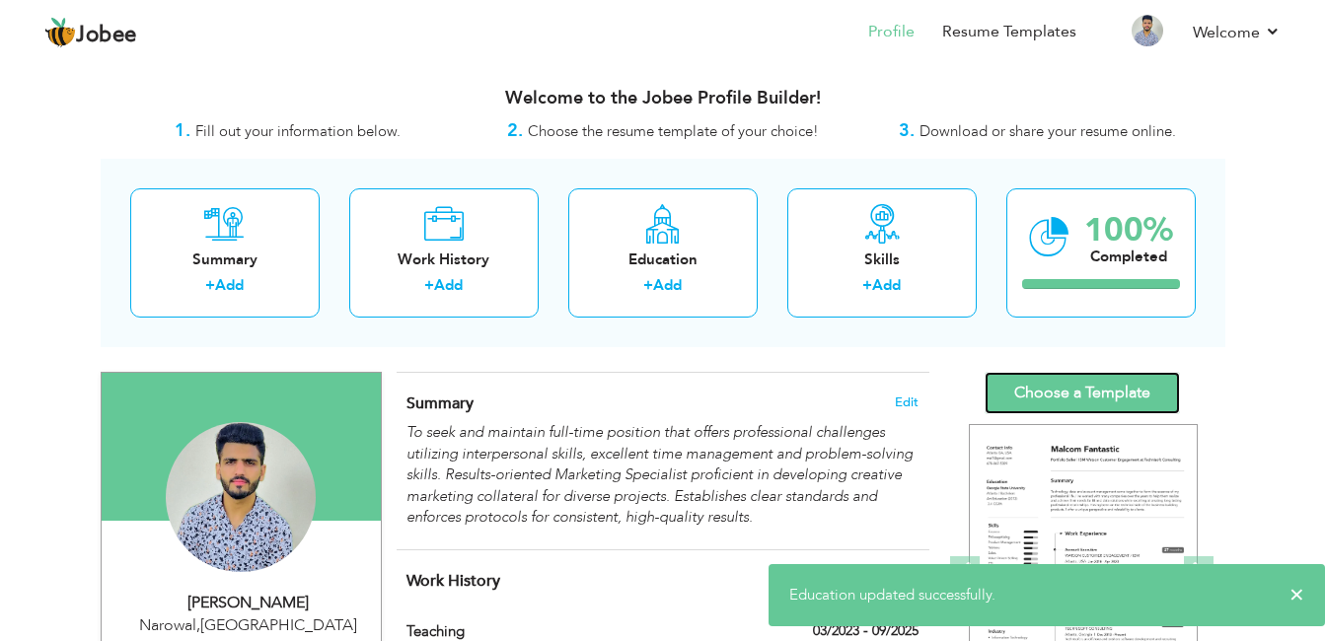
click at [1041, 386] on link "Choose a Template" at bounding box center [1082, 393] width 195 height 42
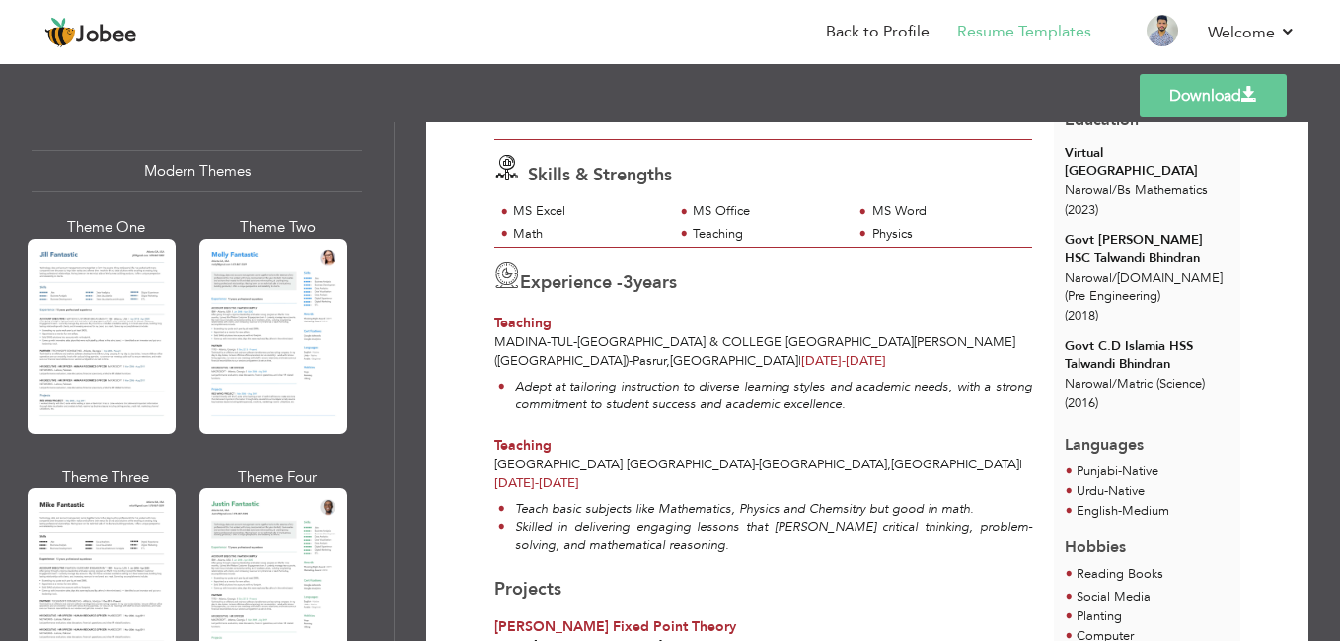
scroll to position [890, 0]
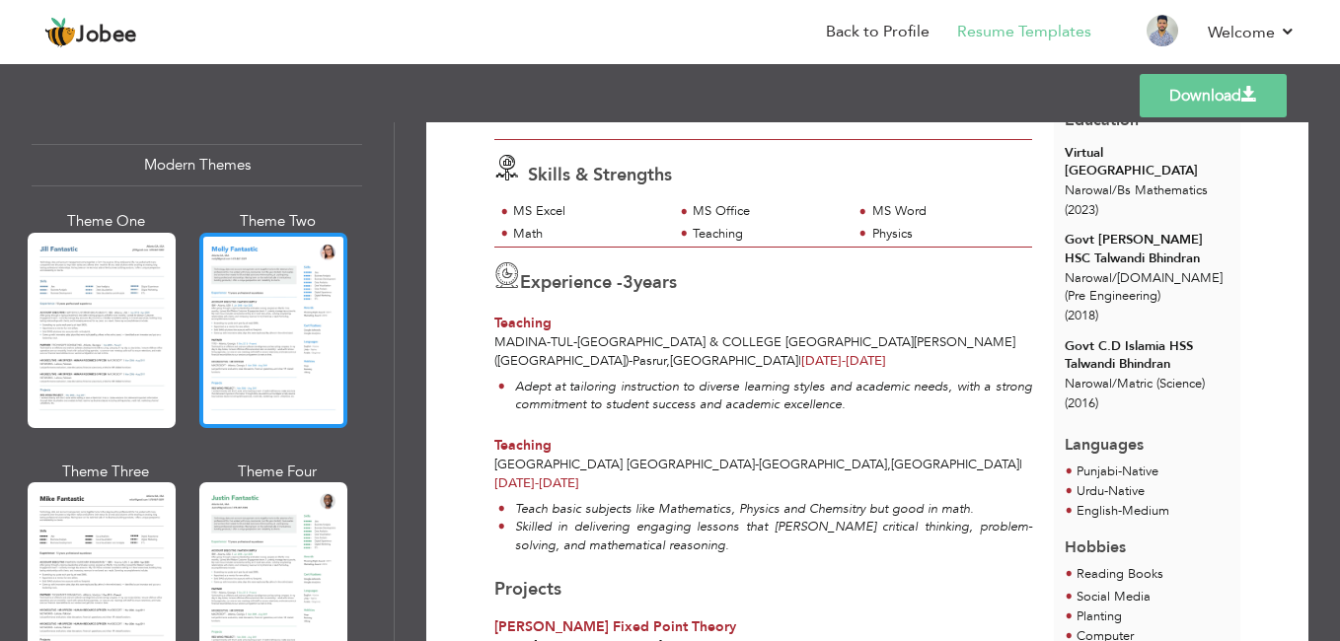
click at [244, 346] on div at bounding box center [273, 330] width 148 height 195
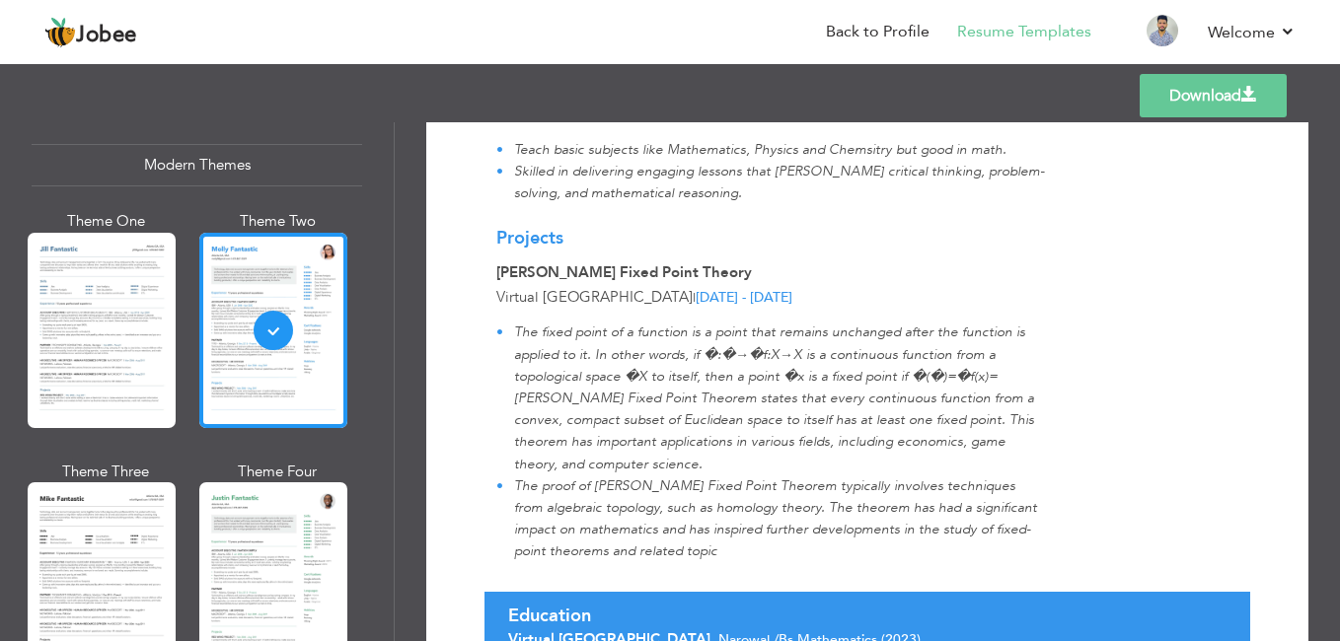
scroll to position [637, 0]
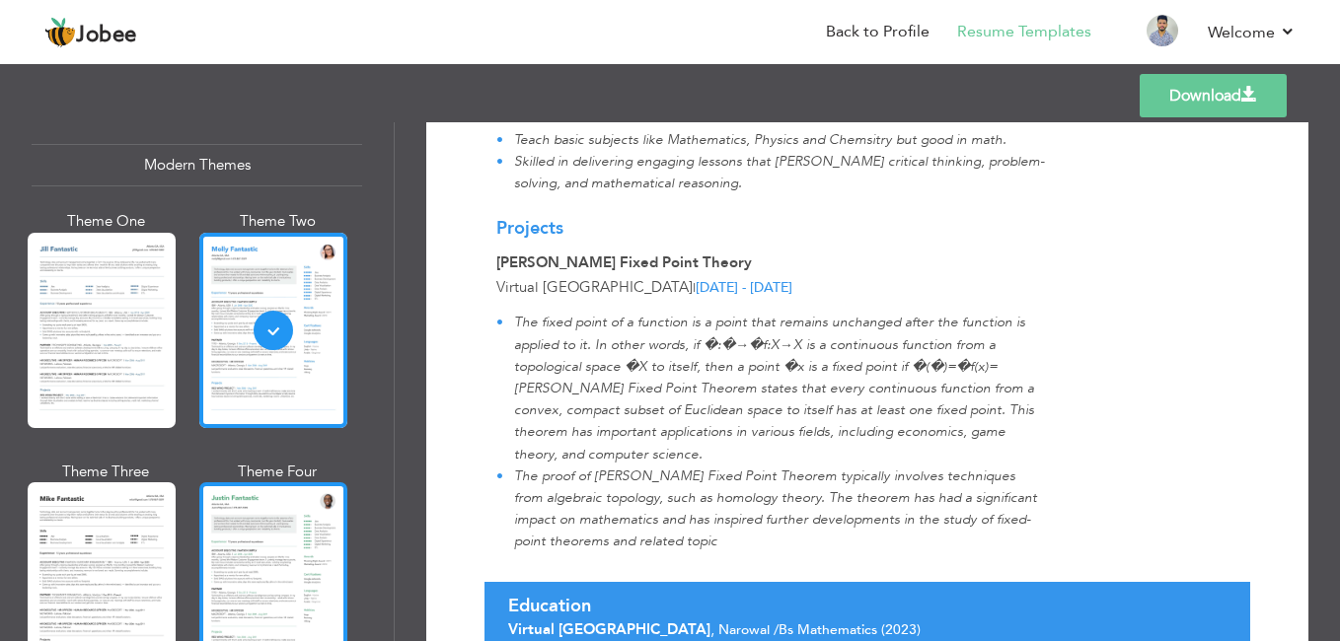
click at [282, 497] on div at bounding box center [273, 580] width 148 height 195
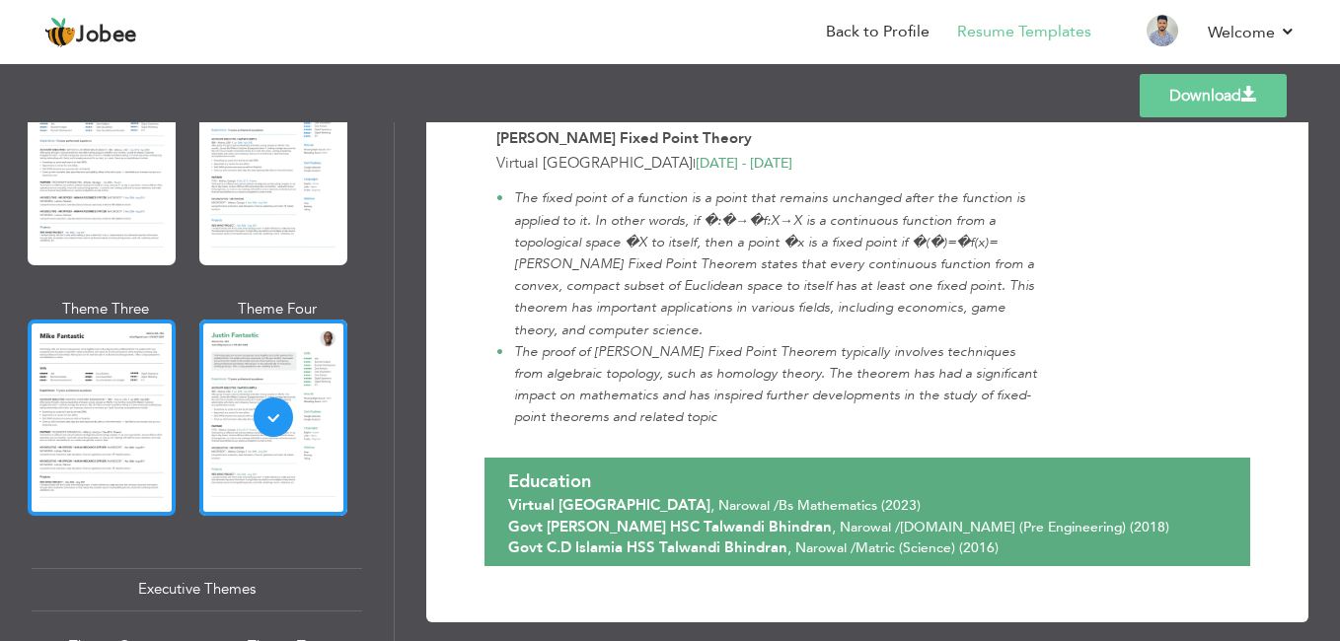
scroll to position [1067, 0]
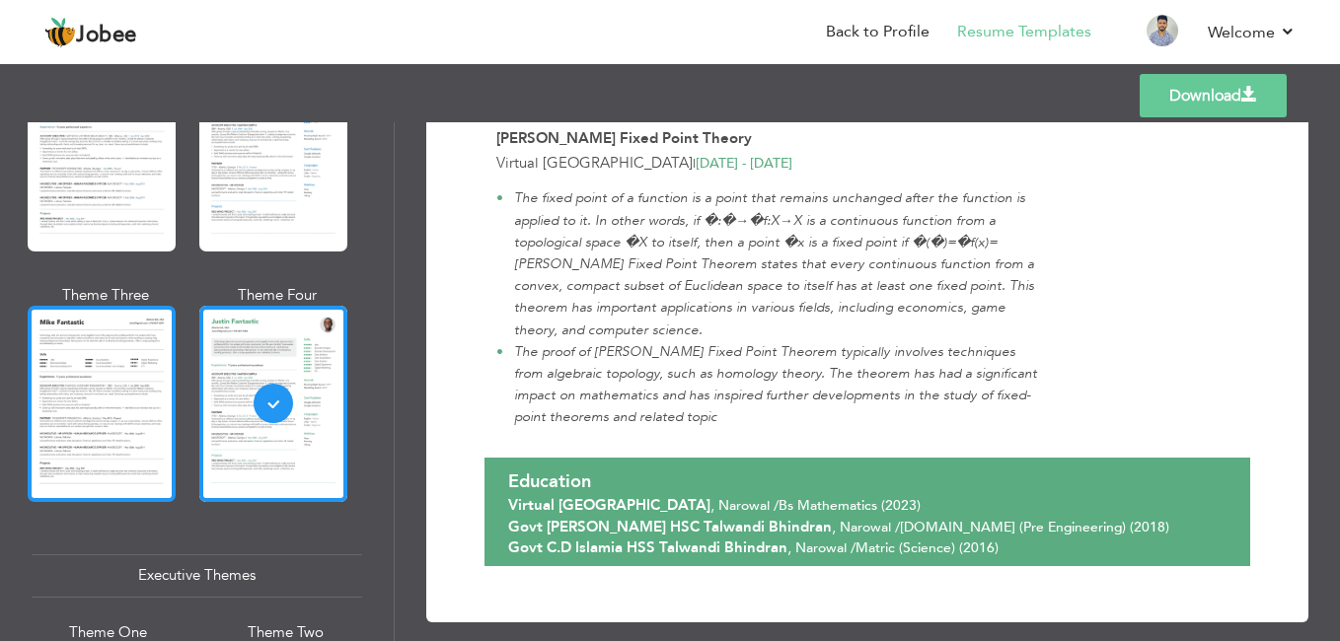
click at [109, 413] on div at bounding box center [102, 403] width 148 height 195
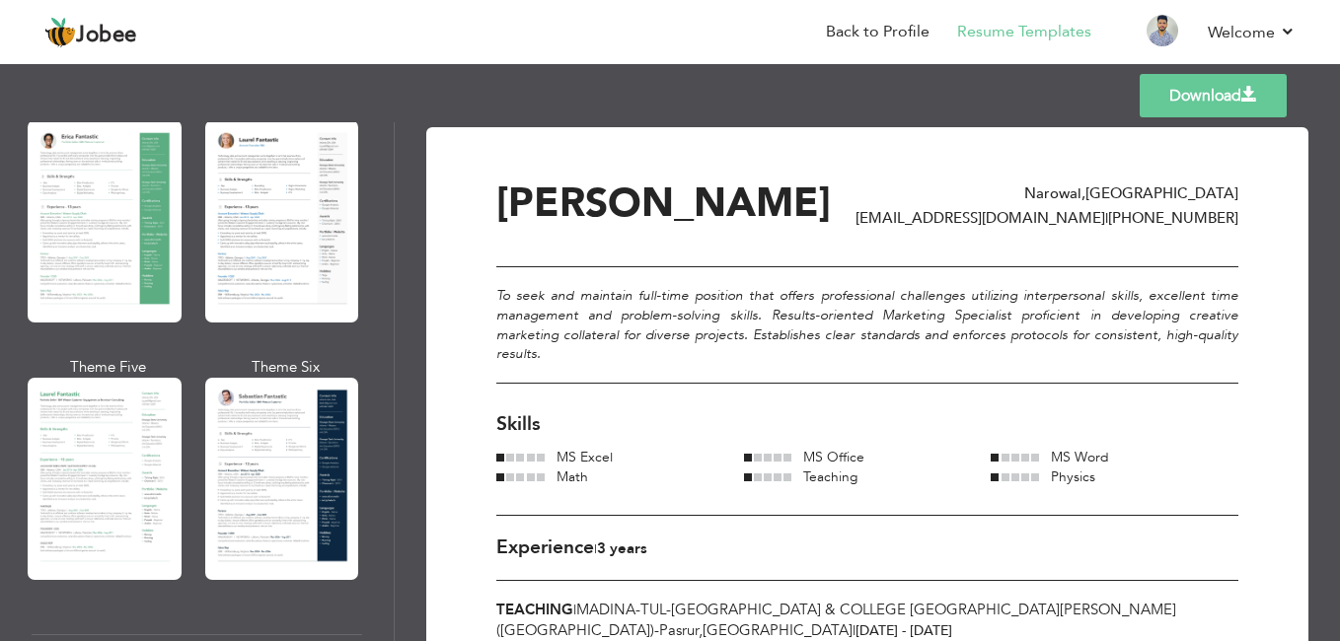
scroll to position [392, 0]
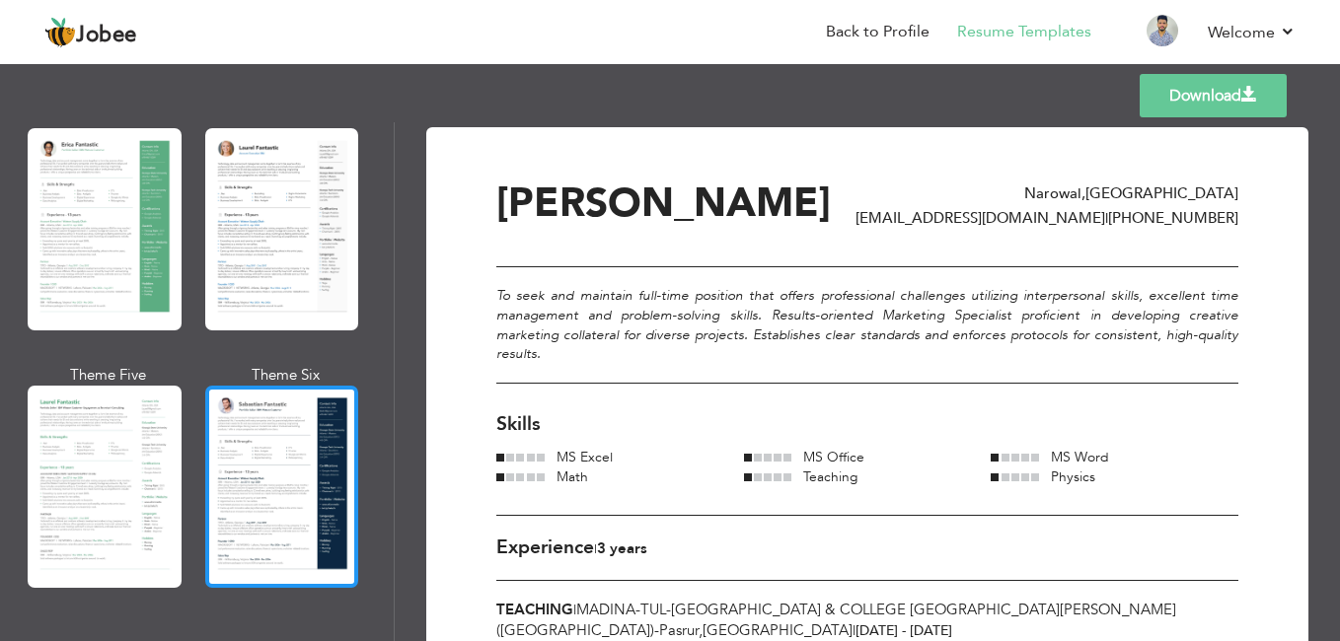
click at [275, 395] on div at bounding box center [282, 487] width 154 height 202
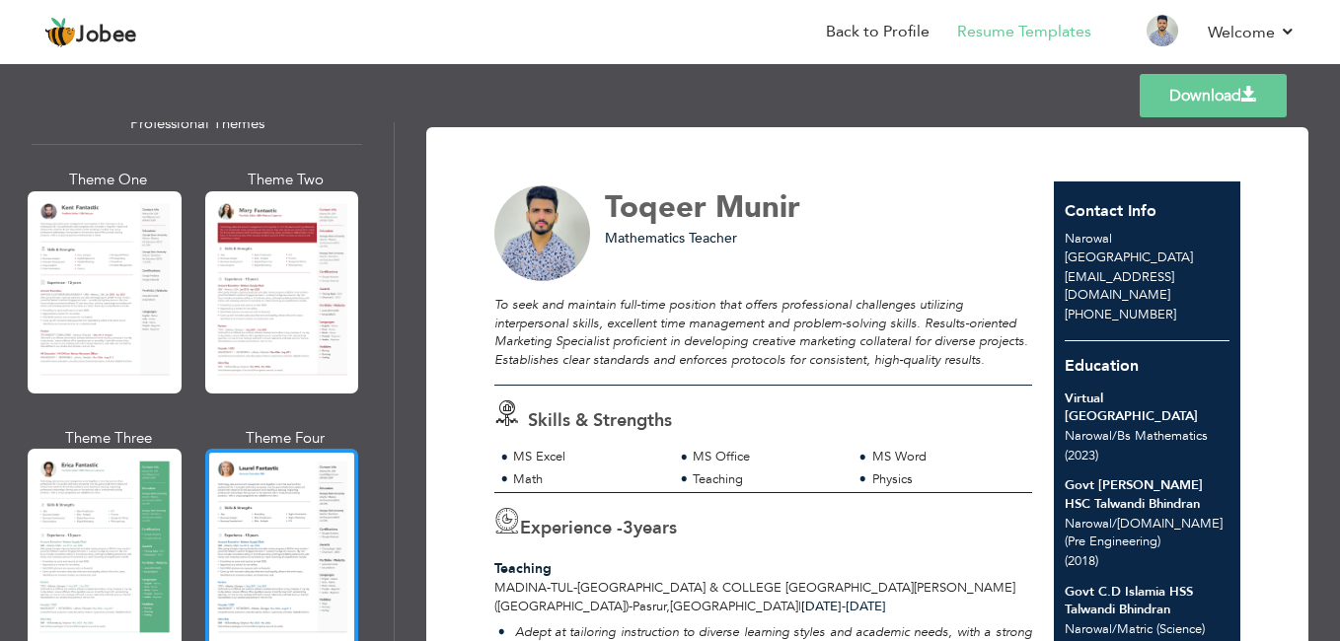
scroll to position [69, 0]
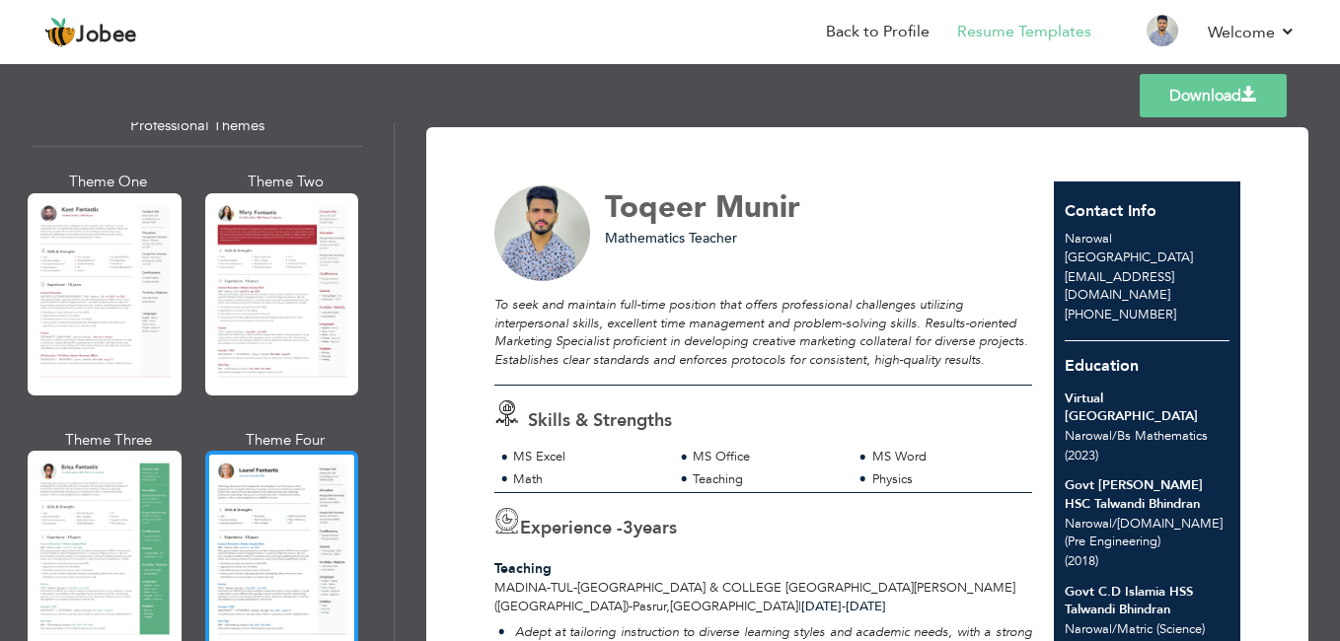
click at [274, 247] on div at bounding box center [282, 294] width 154 height 202
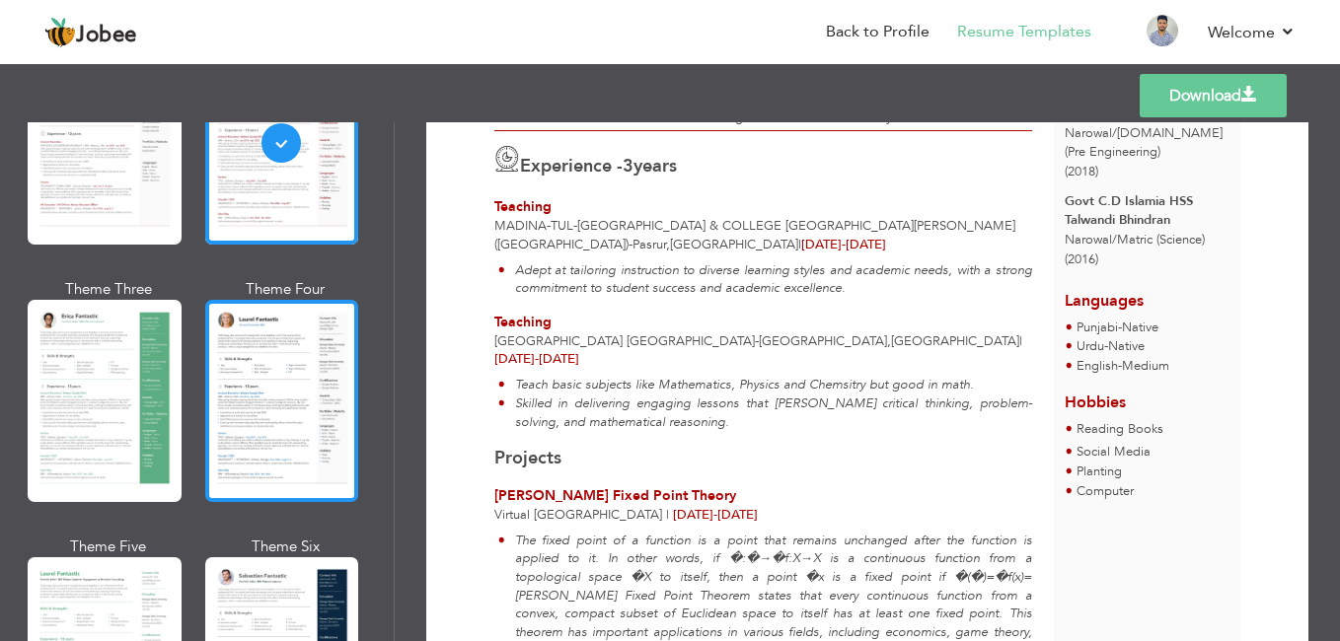
scroll to position [223, 0]
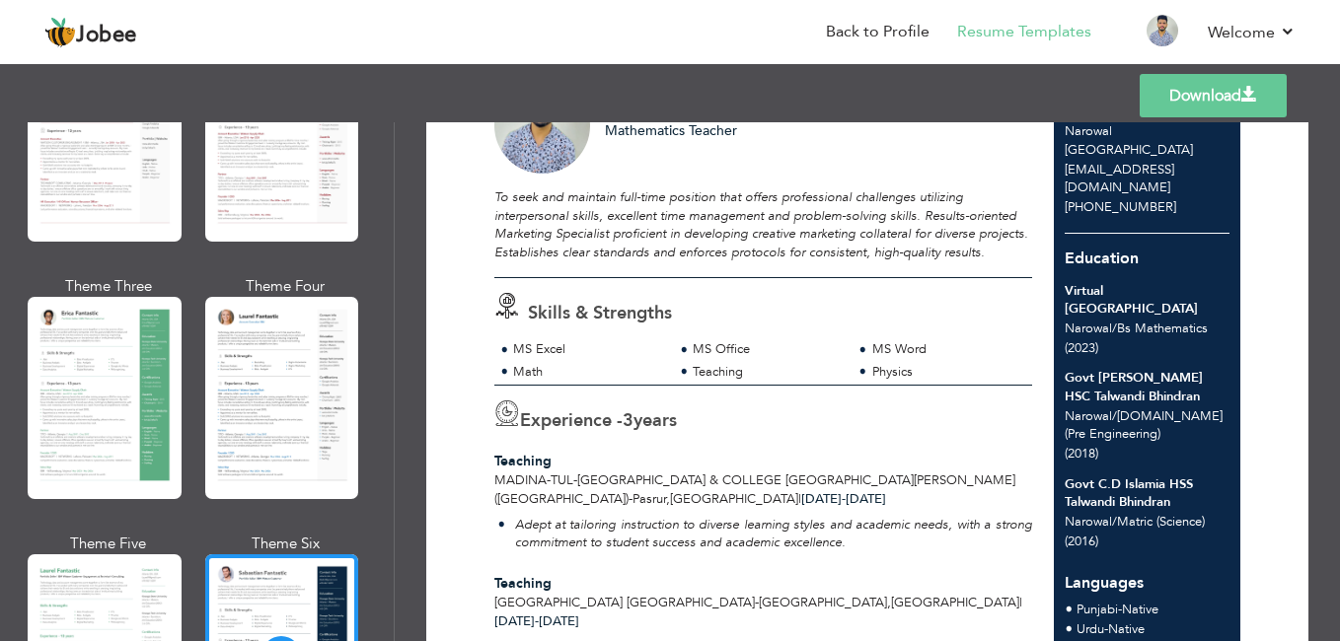
scroll to position [107, 0]
click at [1189, 105] on link "Download" at bounding box center [1213, 95] width 147 height 43
